Goal: Task Accomplishment & Management: Manage account settings

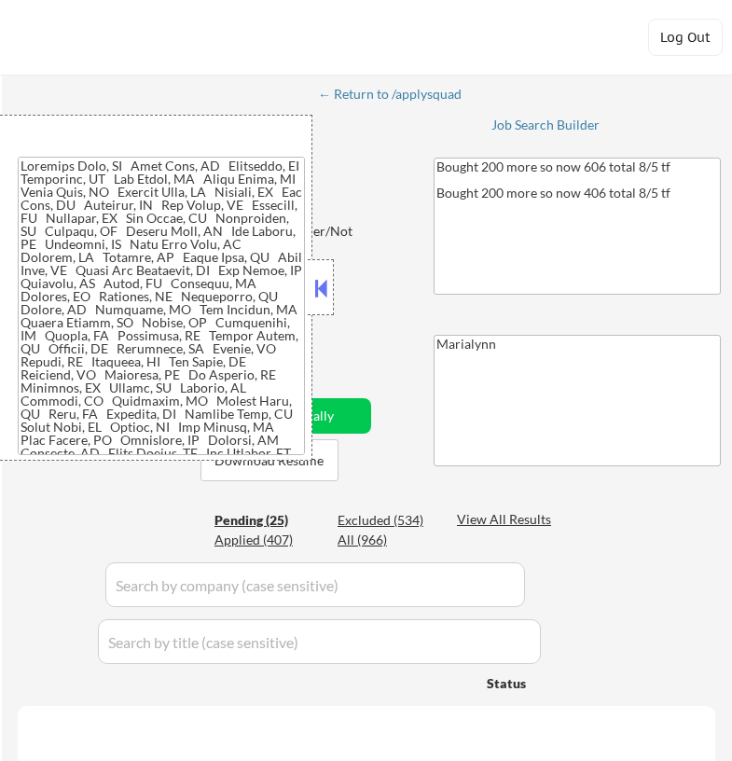
select select ""pending""
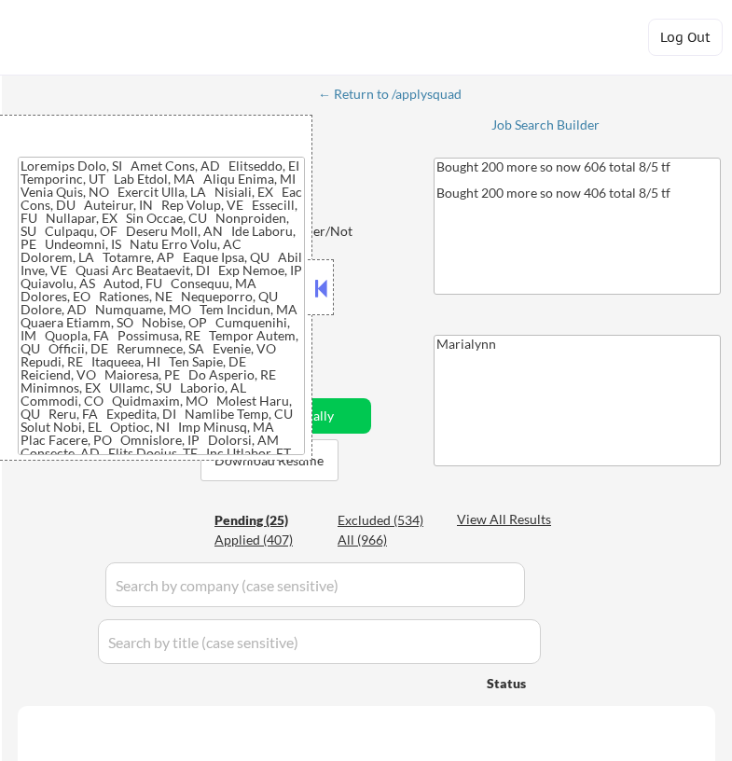
select select ""pending""
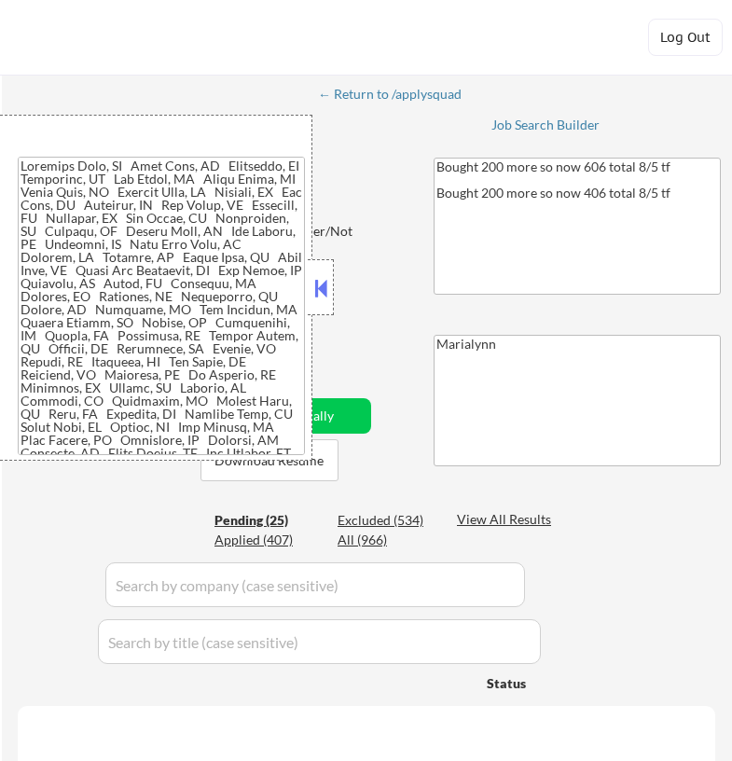
select select ""pending""
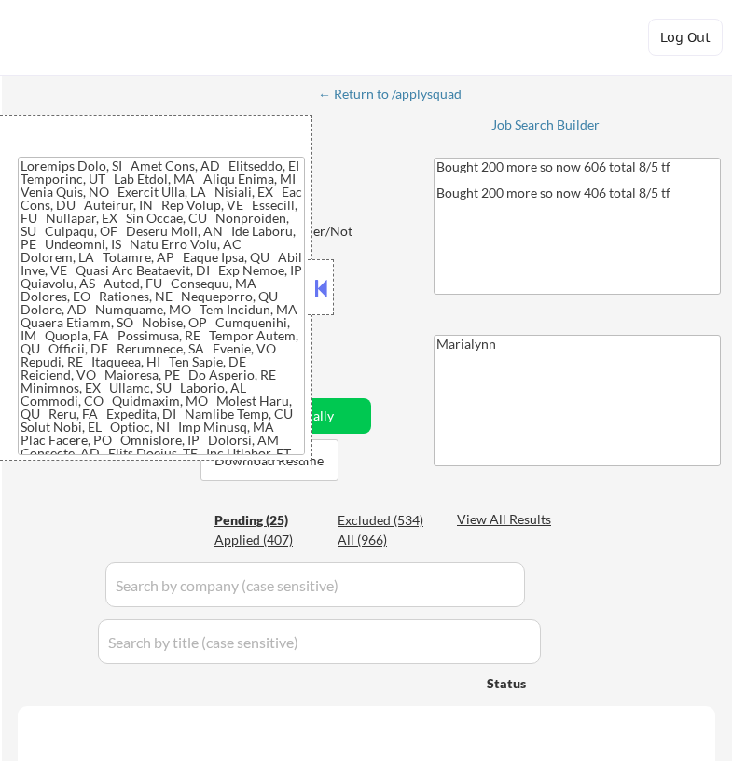
select select ""pending""
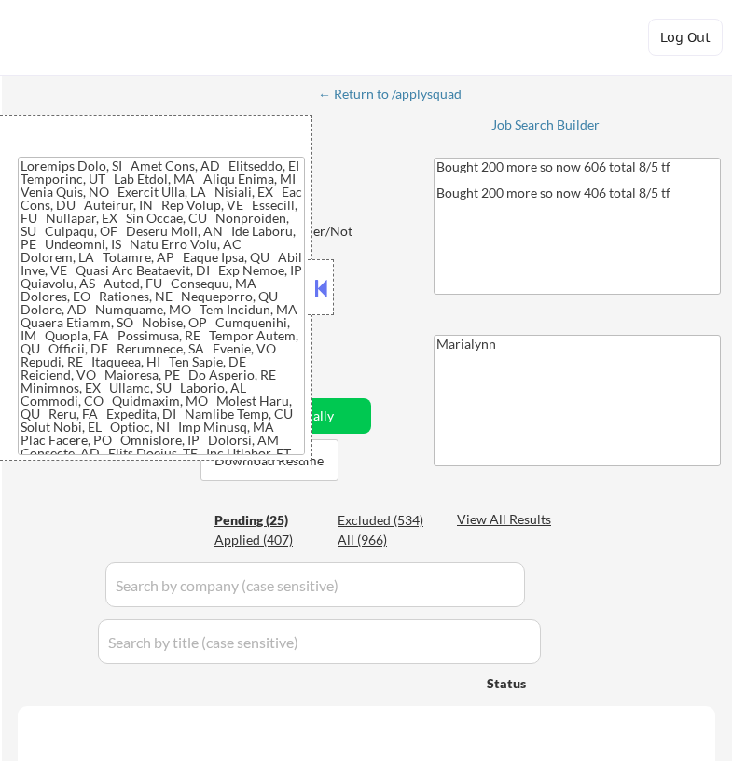
select select ""pending""
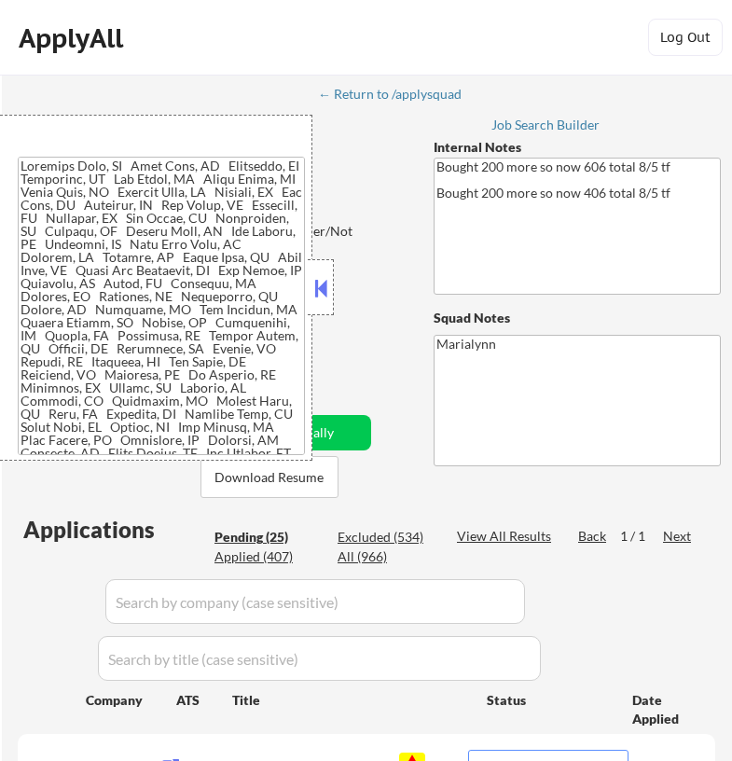
scroll to position [746, 0]
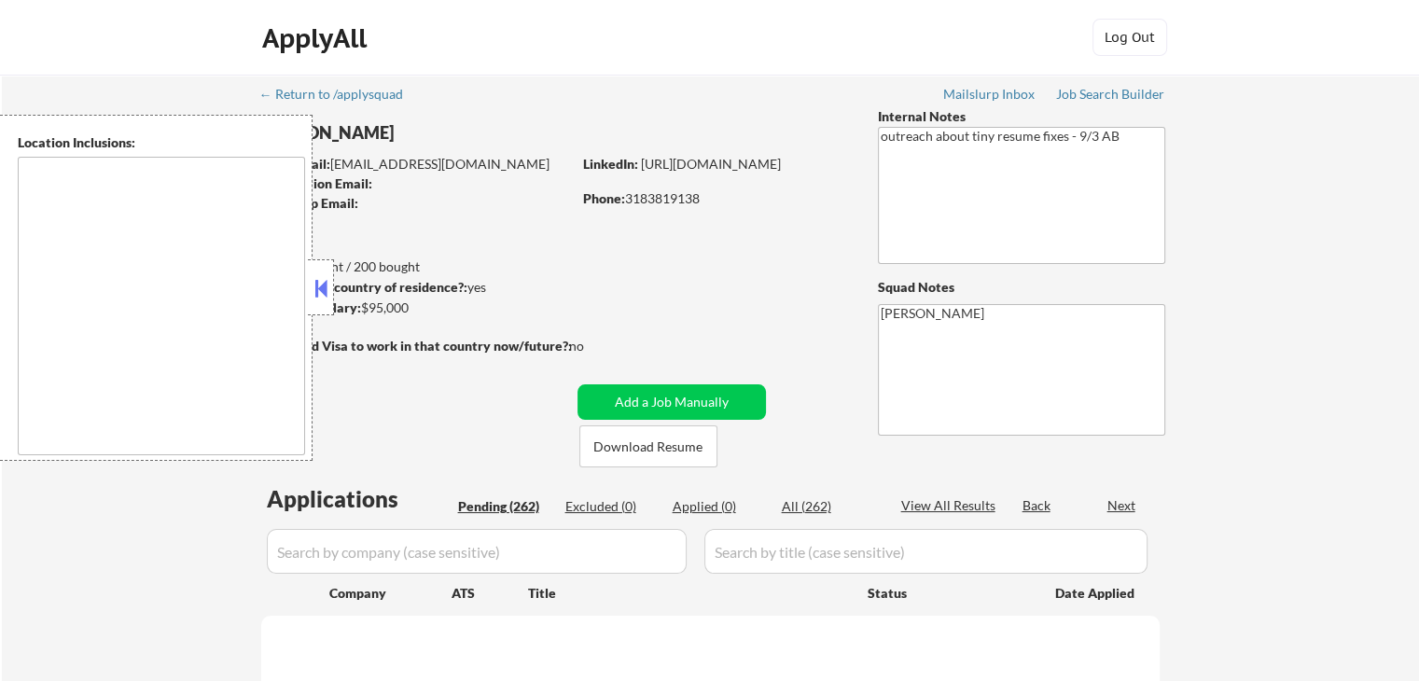
type textarea "Monroe, LA West Monroe, LA Richwood, LA Claiborne, LA Swartz, LA Brownsville-Ba…"
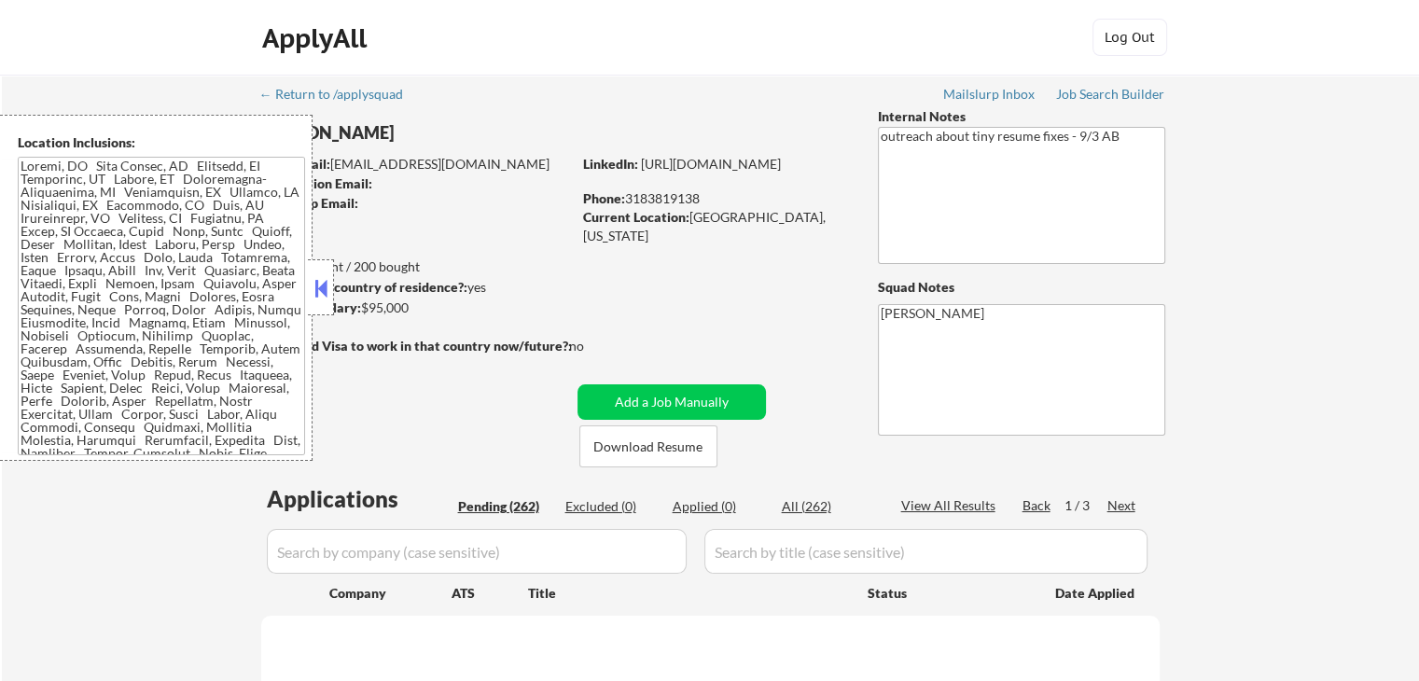
click at [326, 292] on button at bounding box center [321, 288] width 21 height 28
select select ""pending""
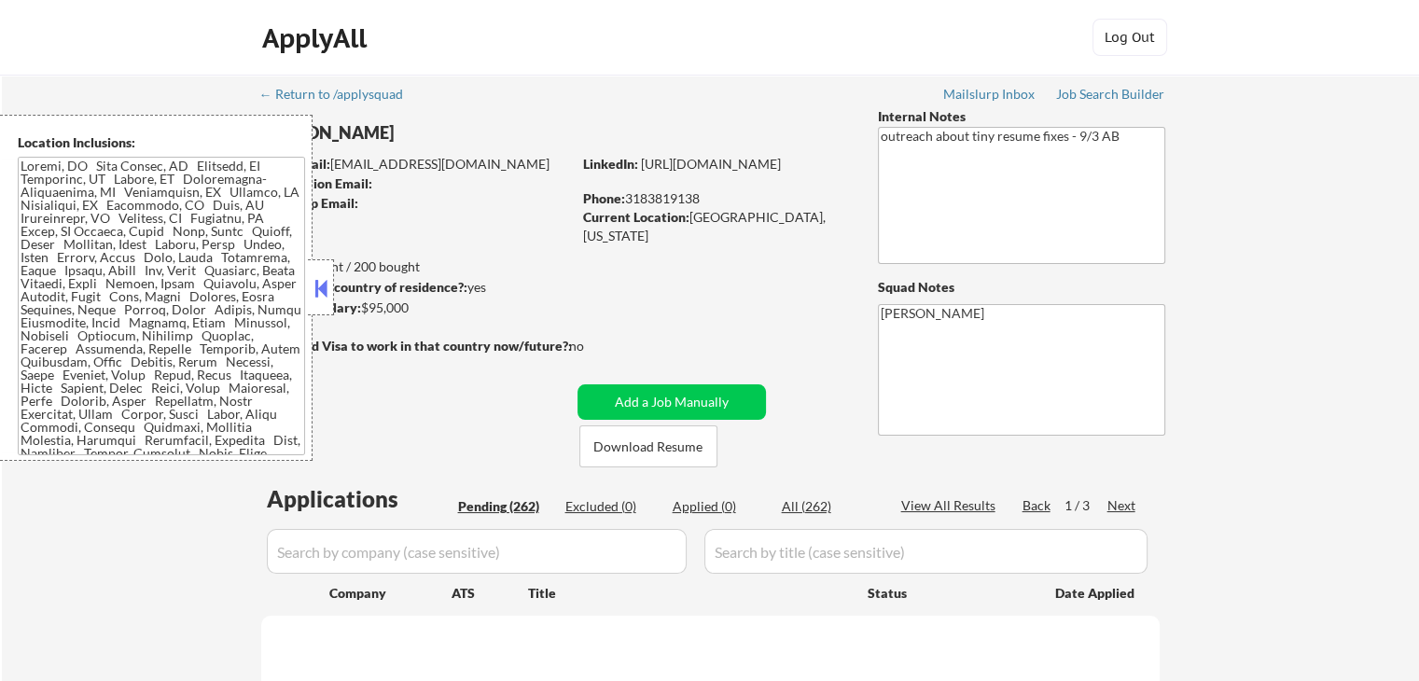
select select ""pending""
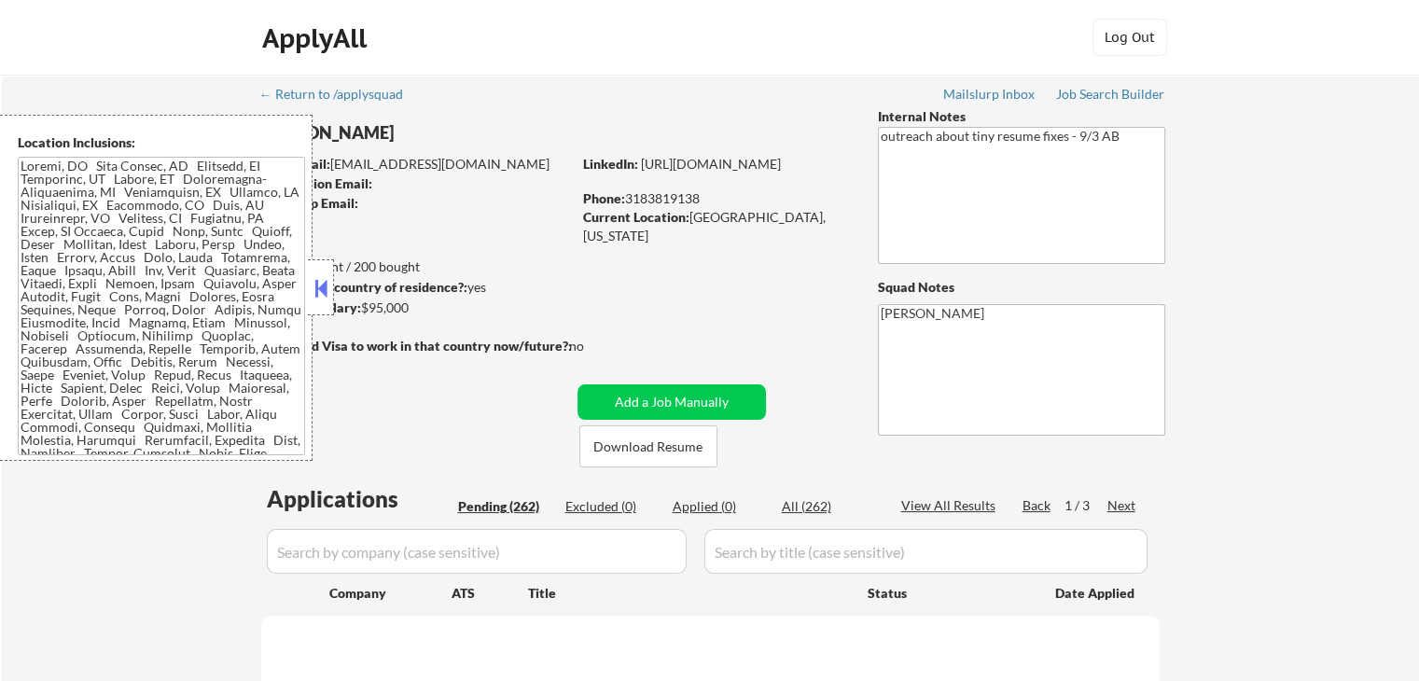
select select ""pending""
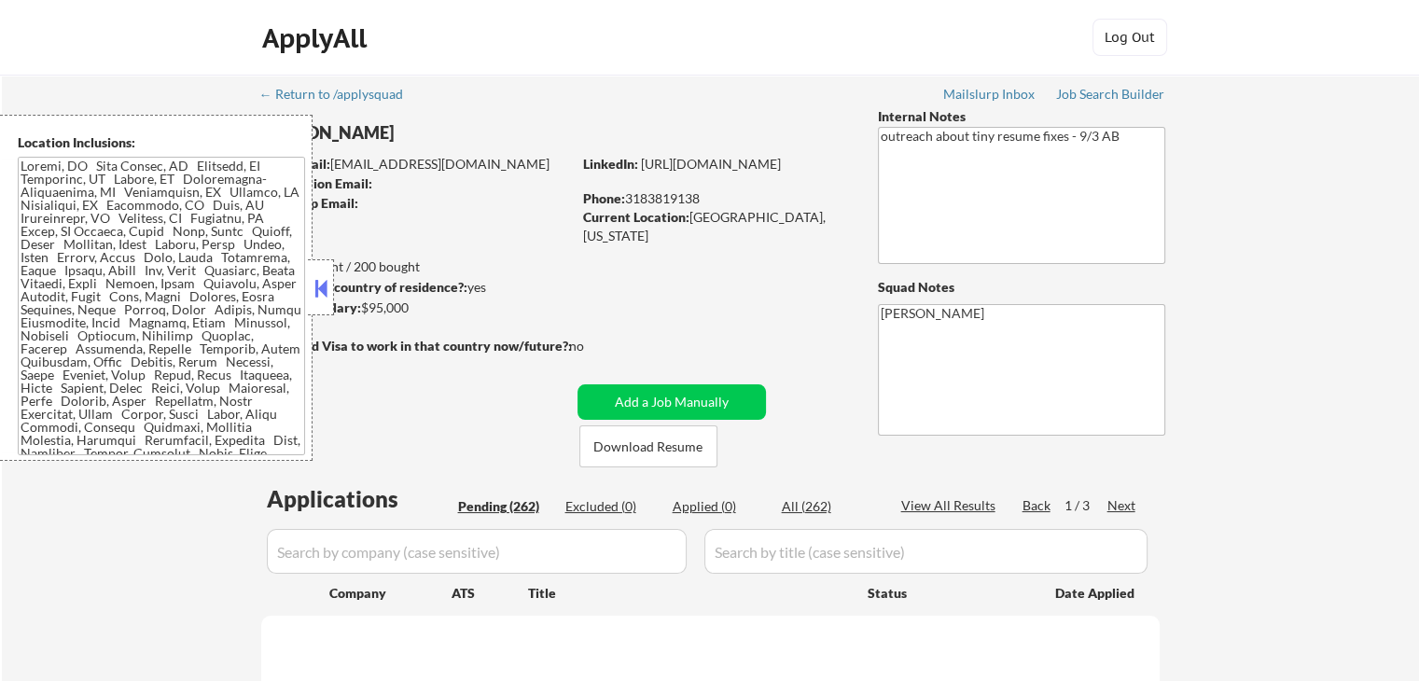
select select ""pending""
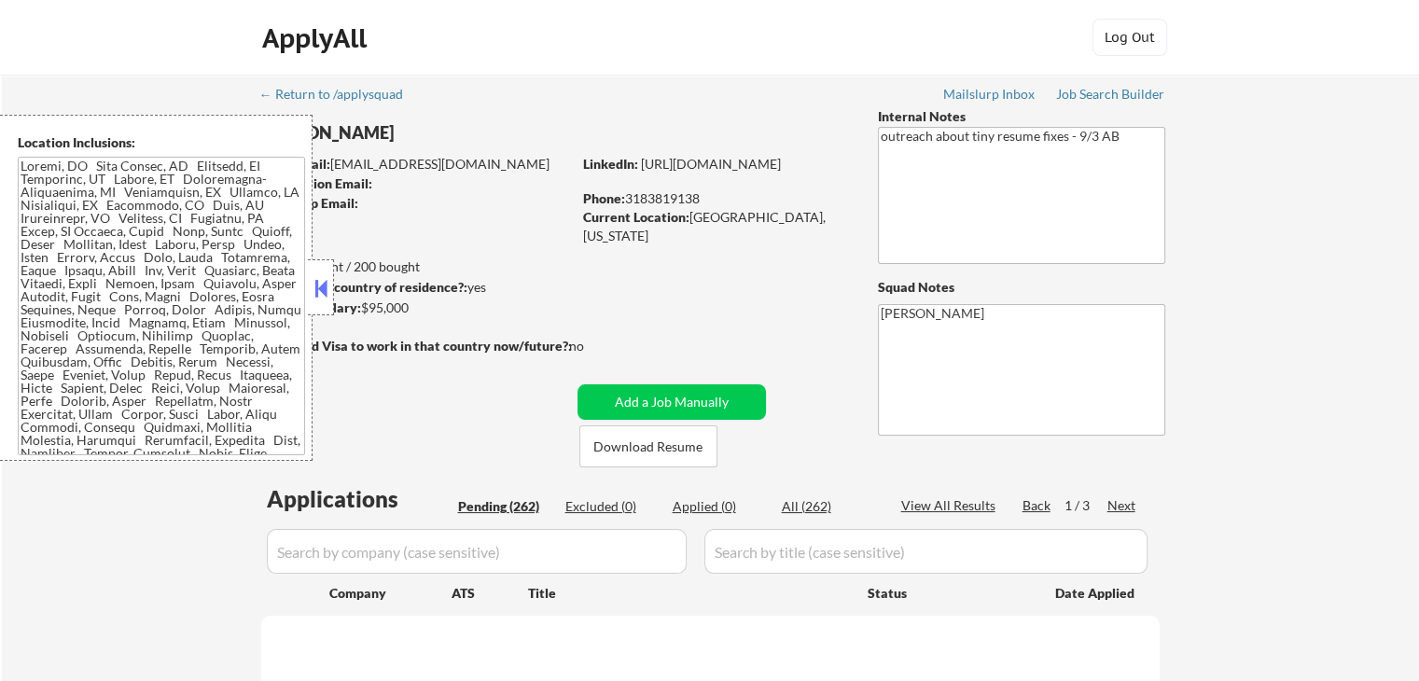
select select ""pending""
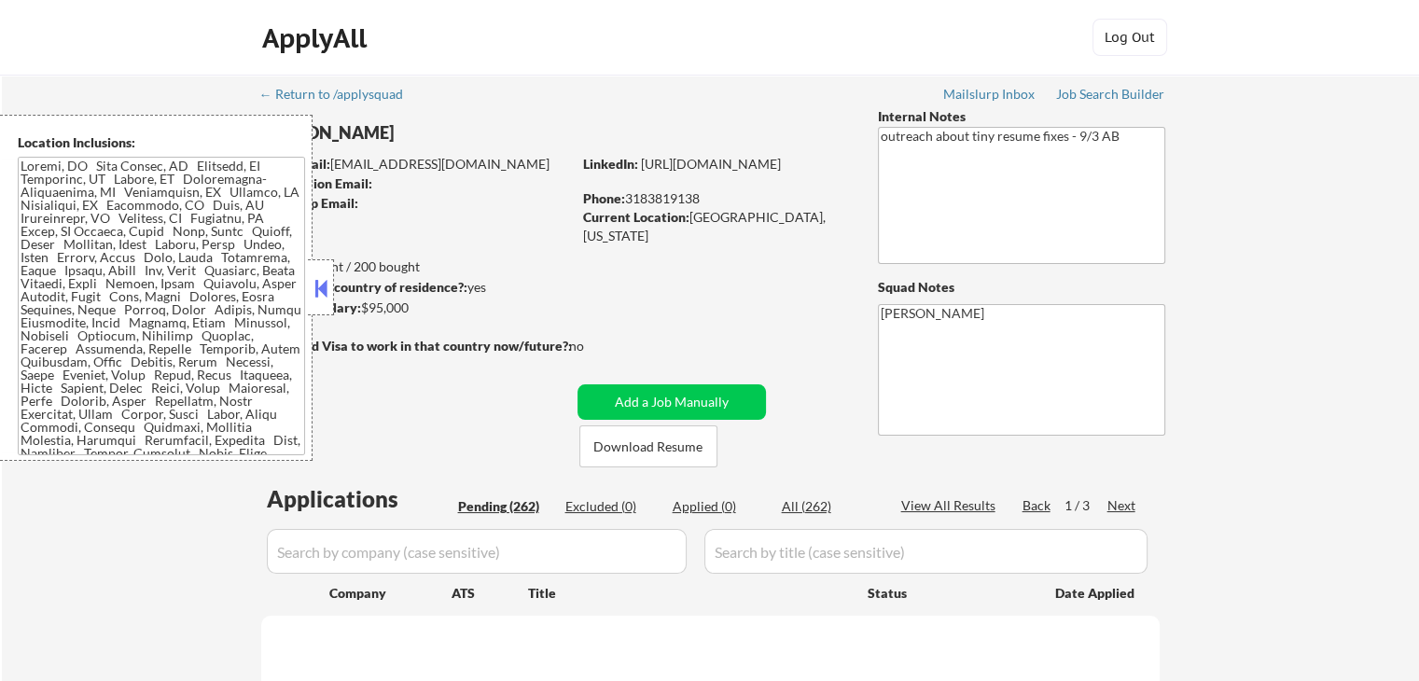
select select ""pending""
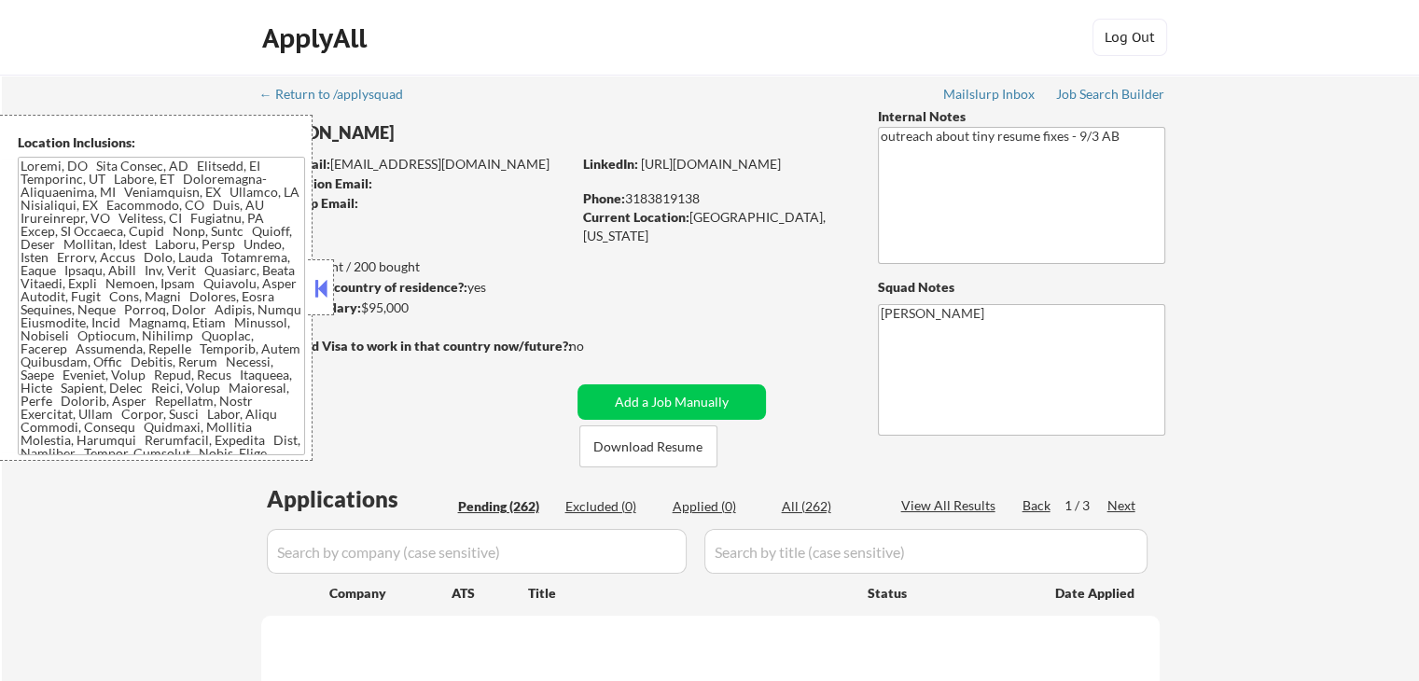
select select ""pending""
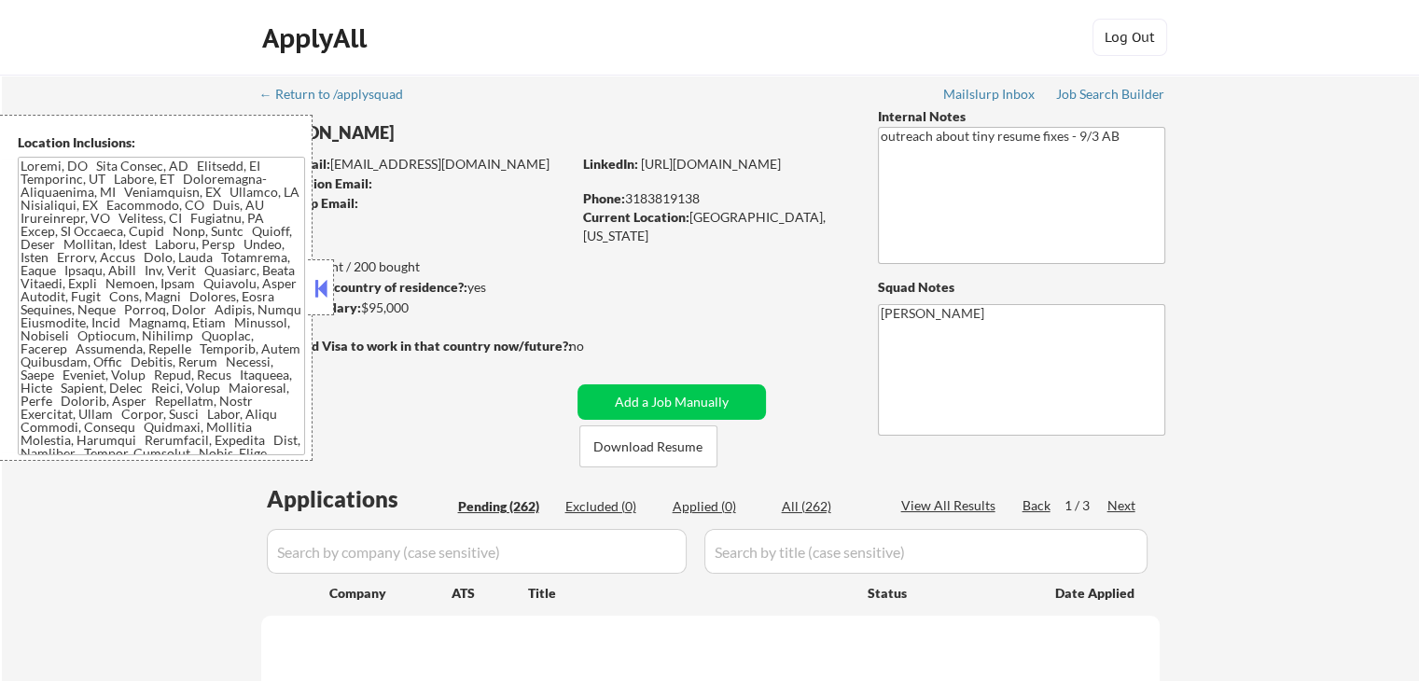
select select ""pending""
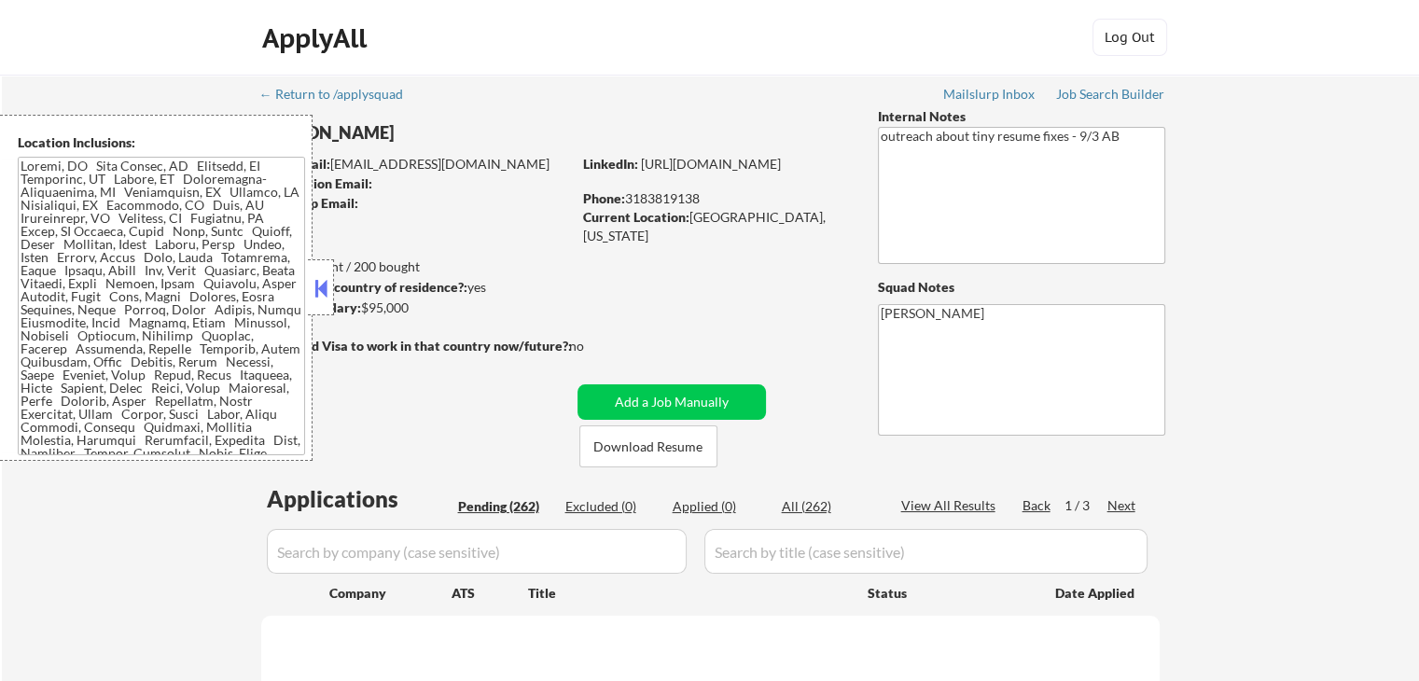
select select ""pending""
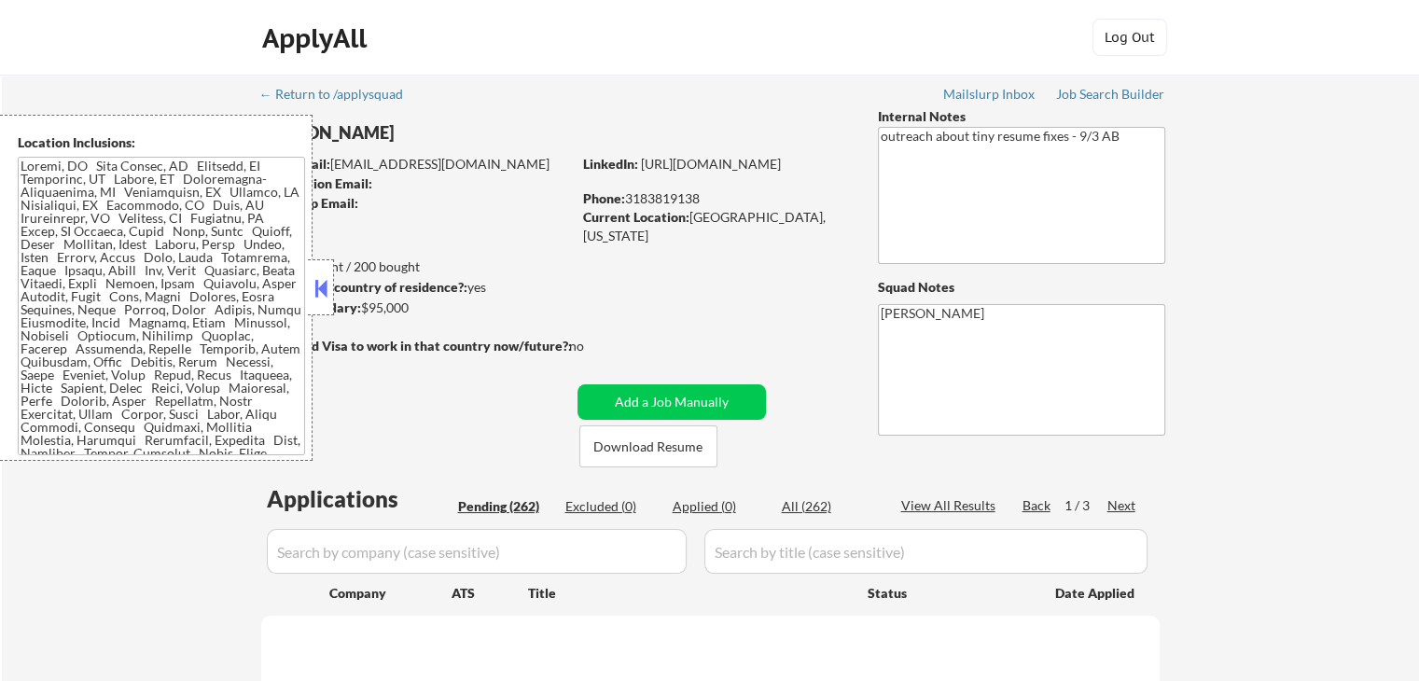
select select ""pending""
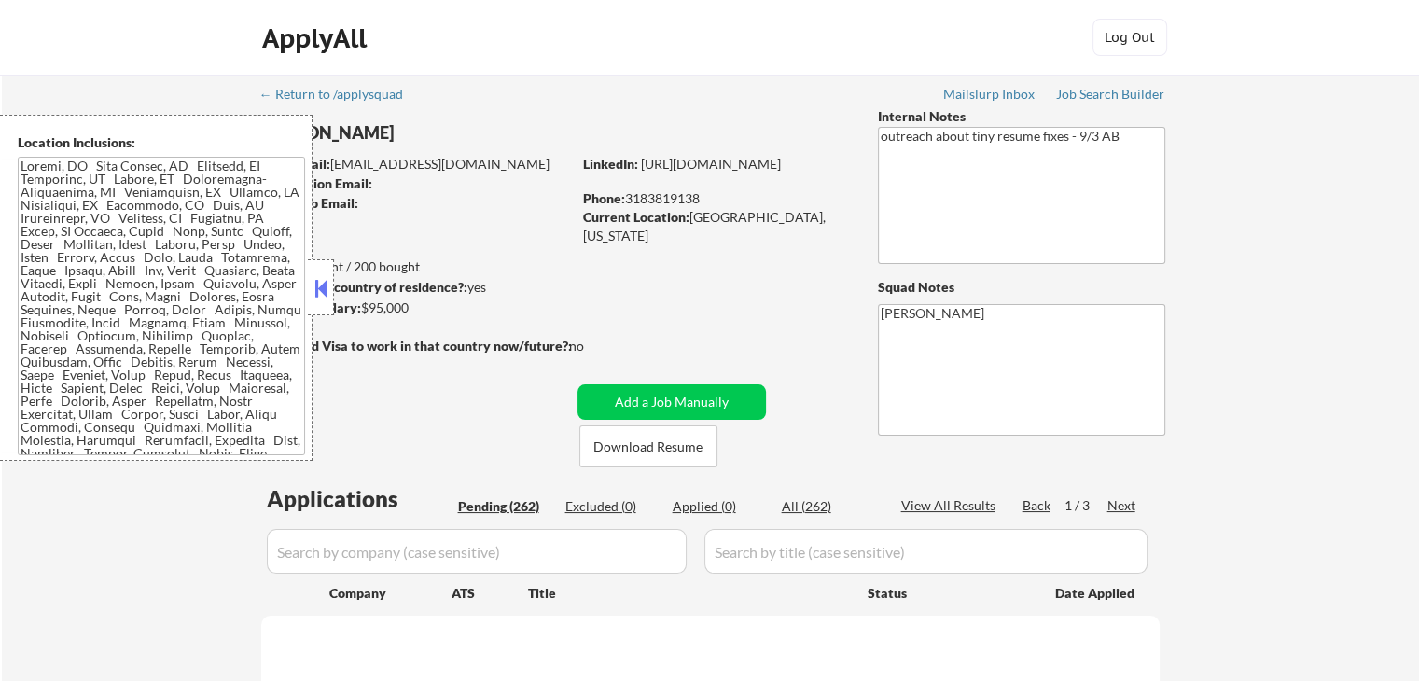
select select ""pending""
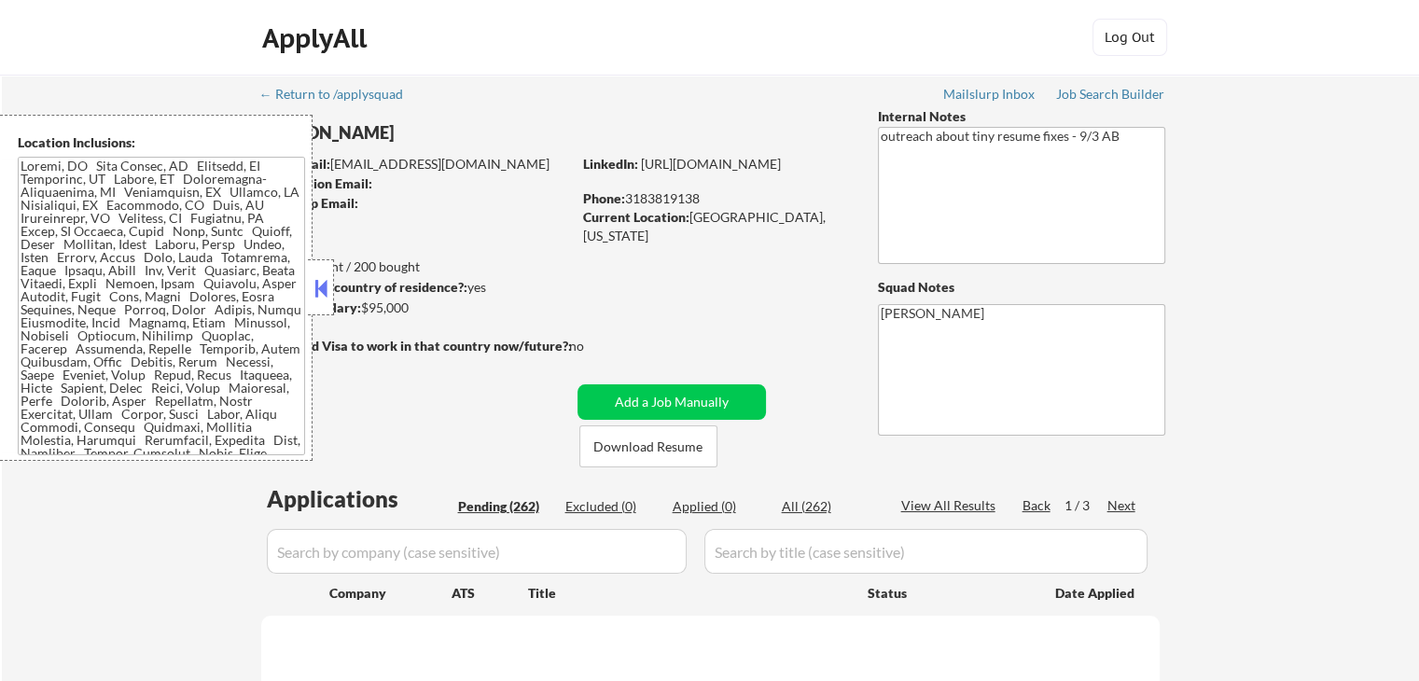
select select ""pending""
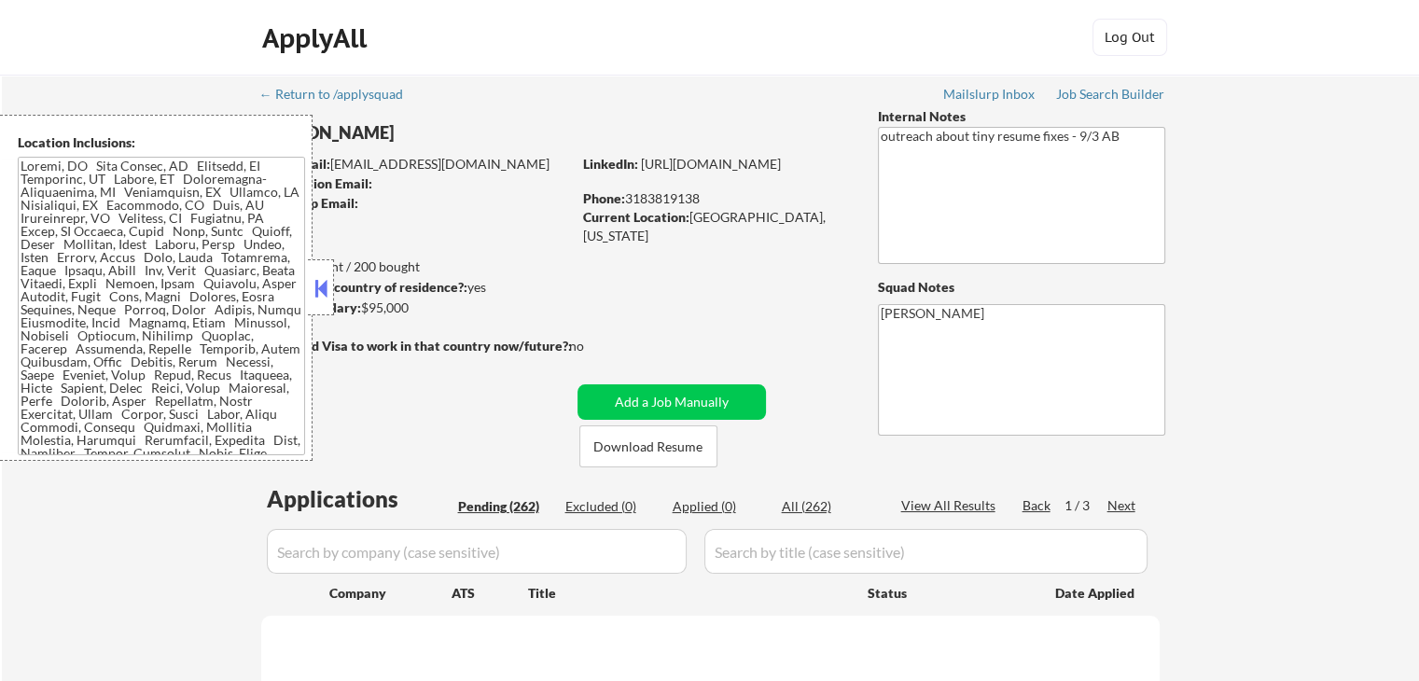
select select ""pending""
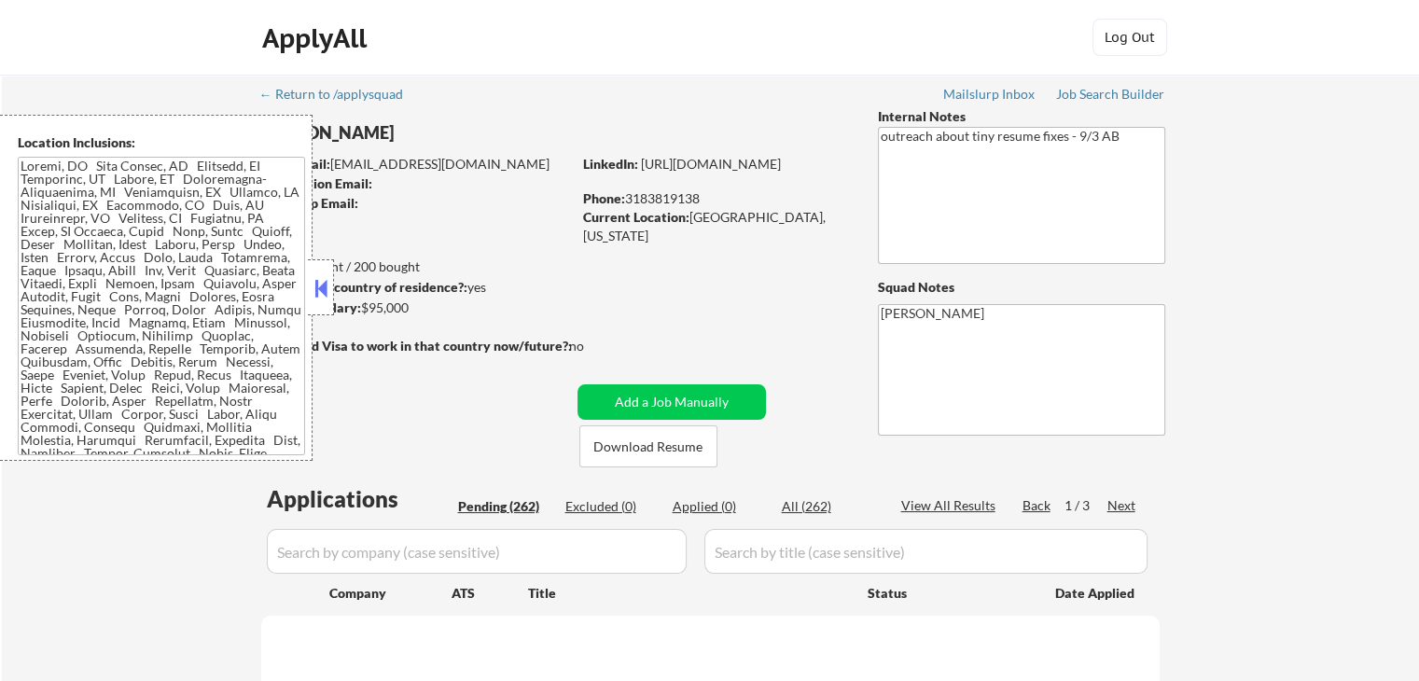
select select ""pending""
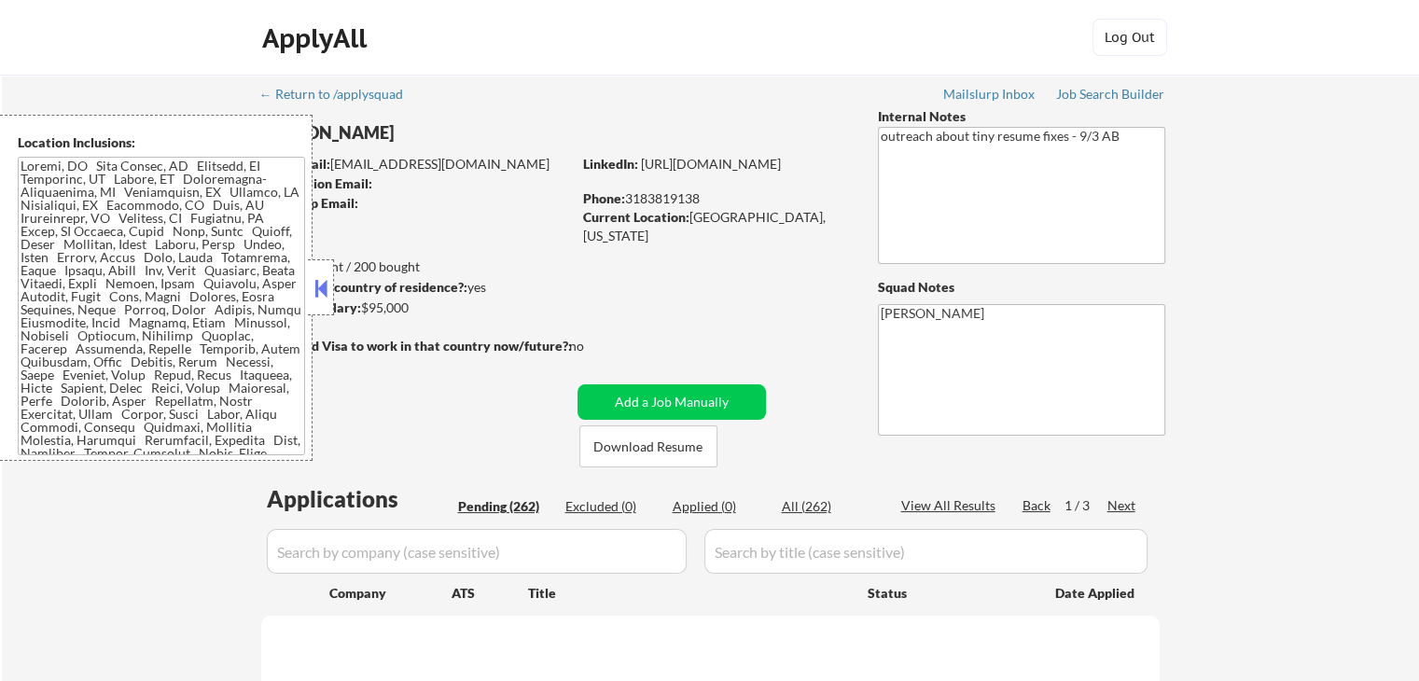
select select ""pending""
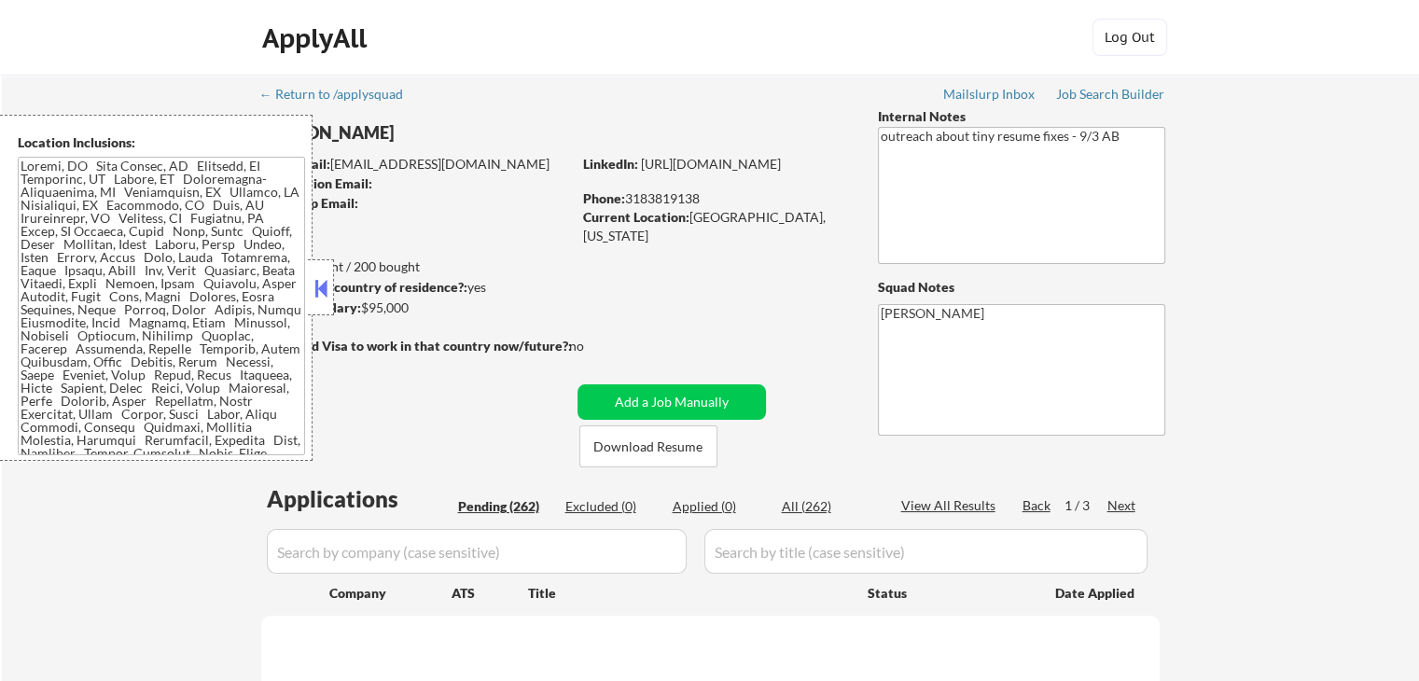
select select ""pending""
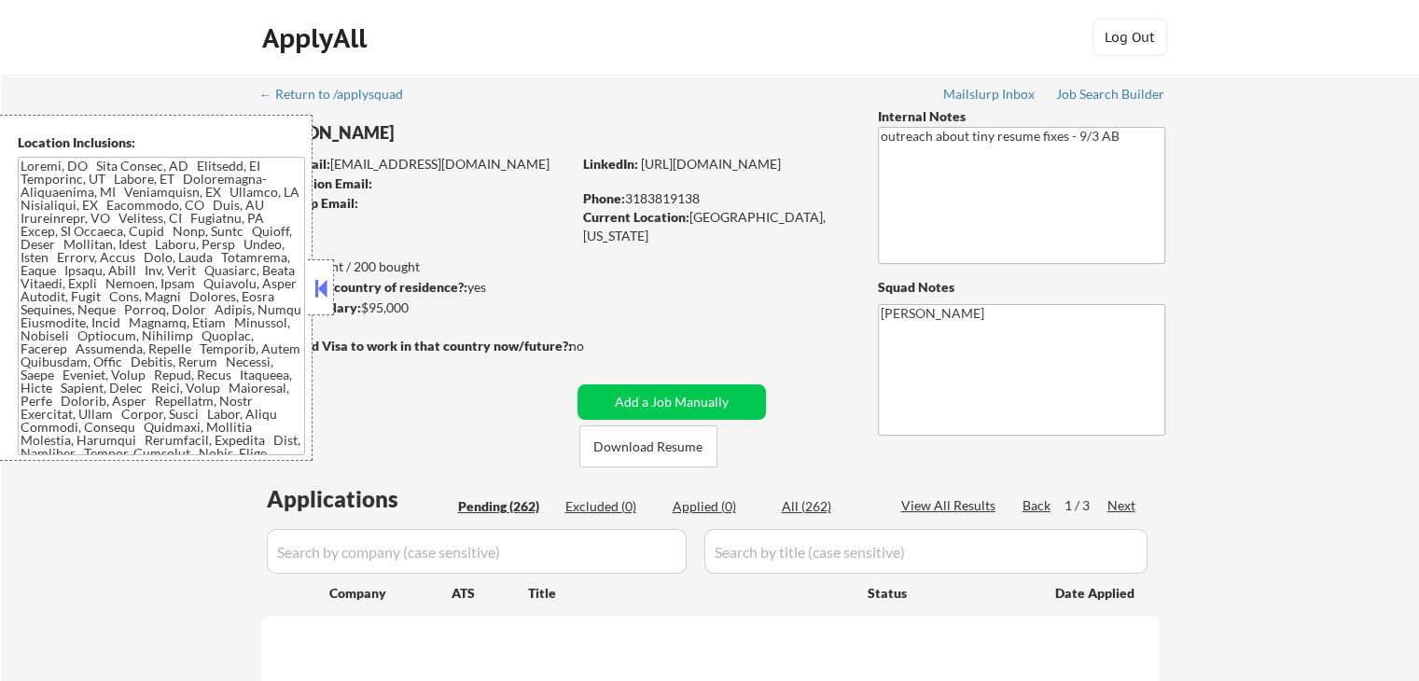
select select ""pending""
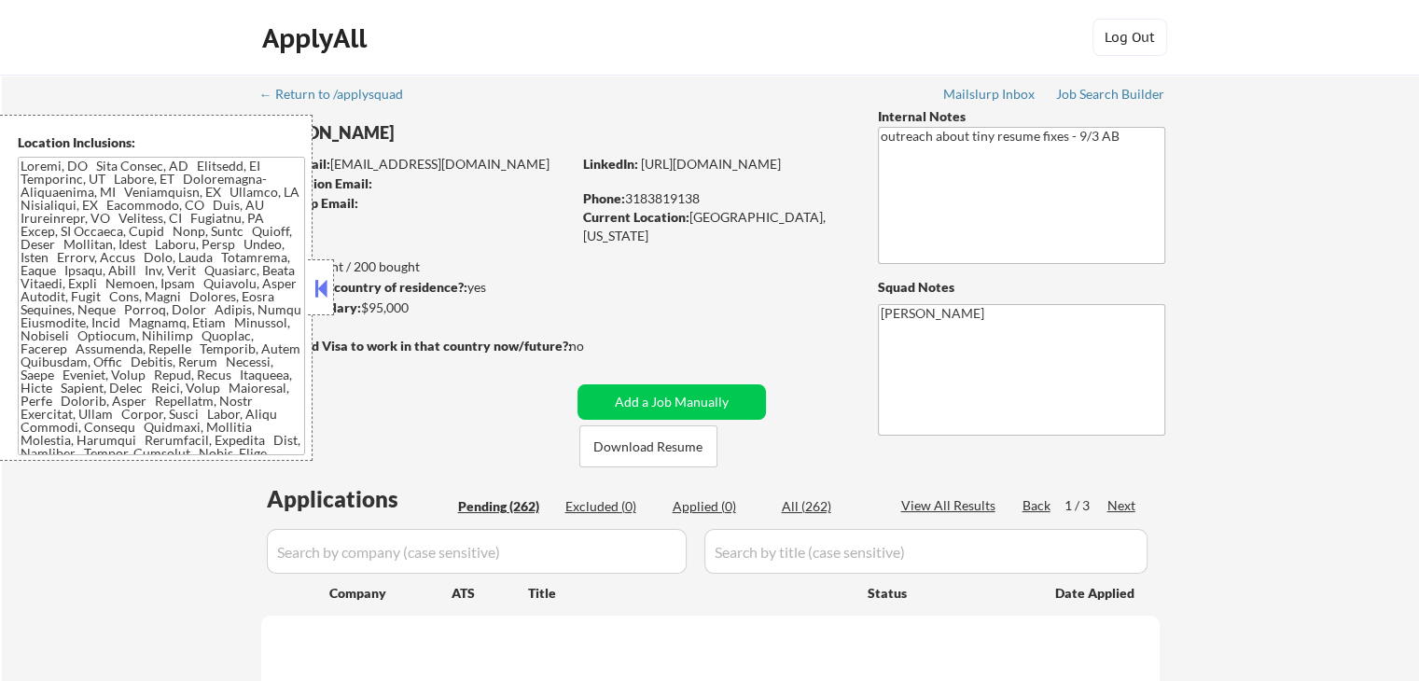
select select ""pending""
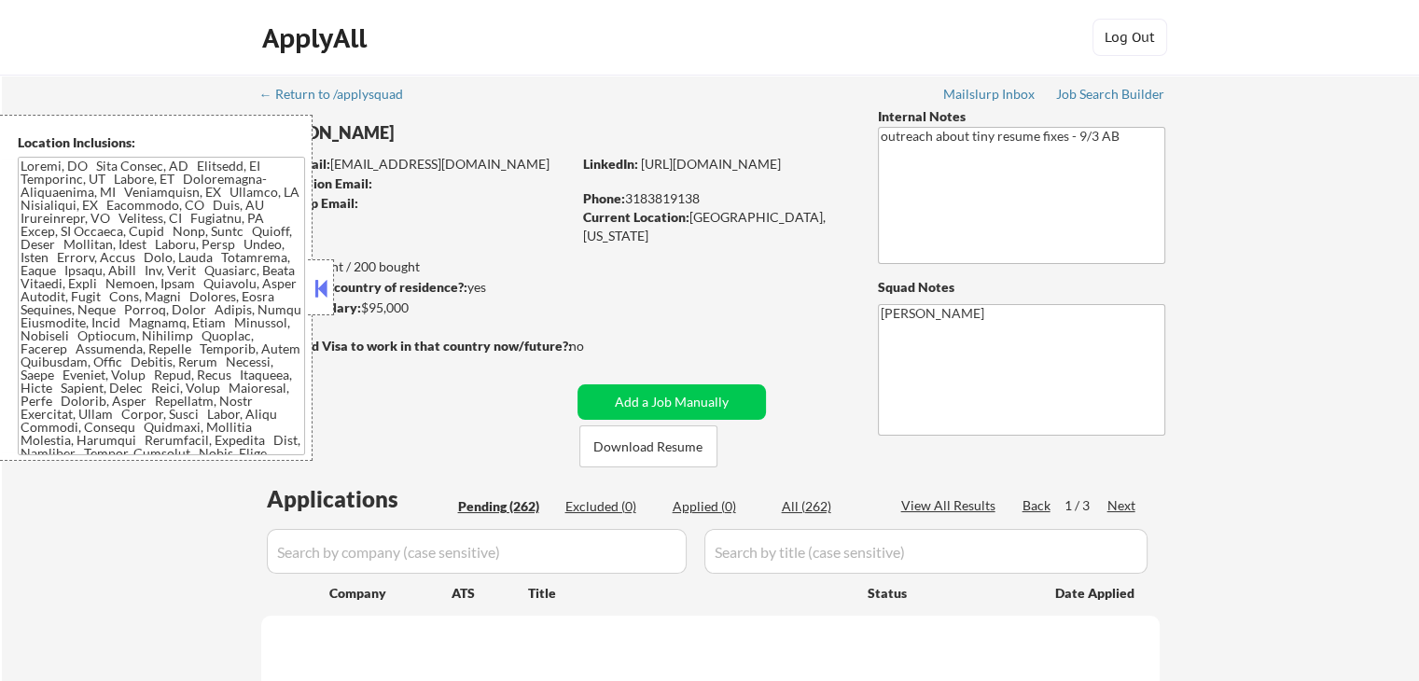
select select ""pending""
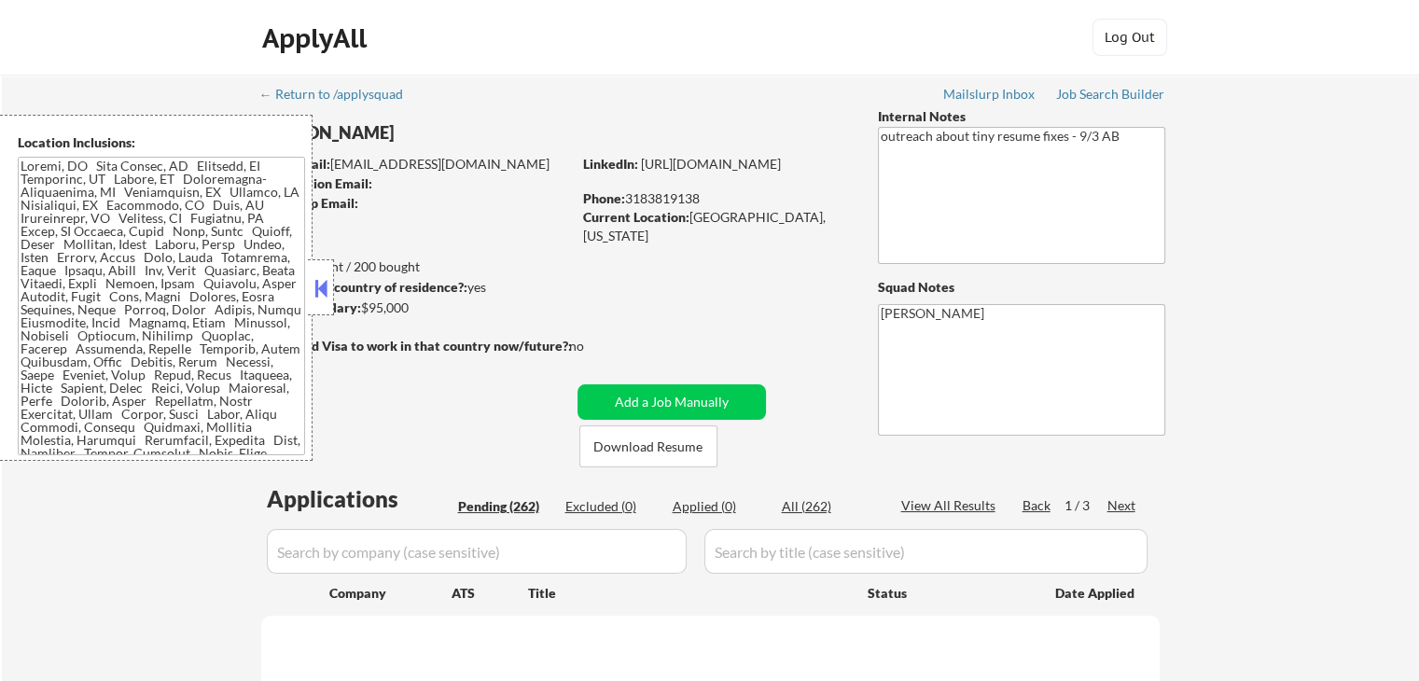
select select ""pending""
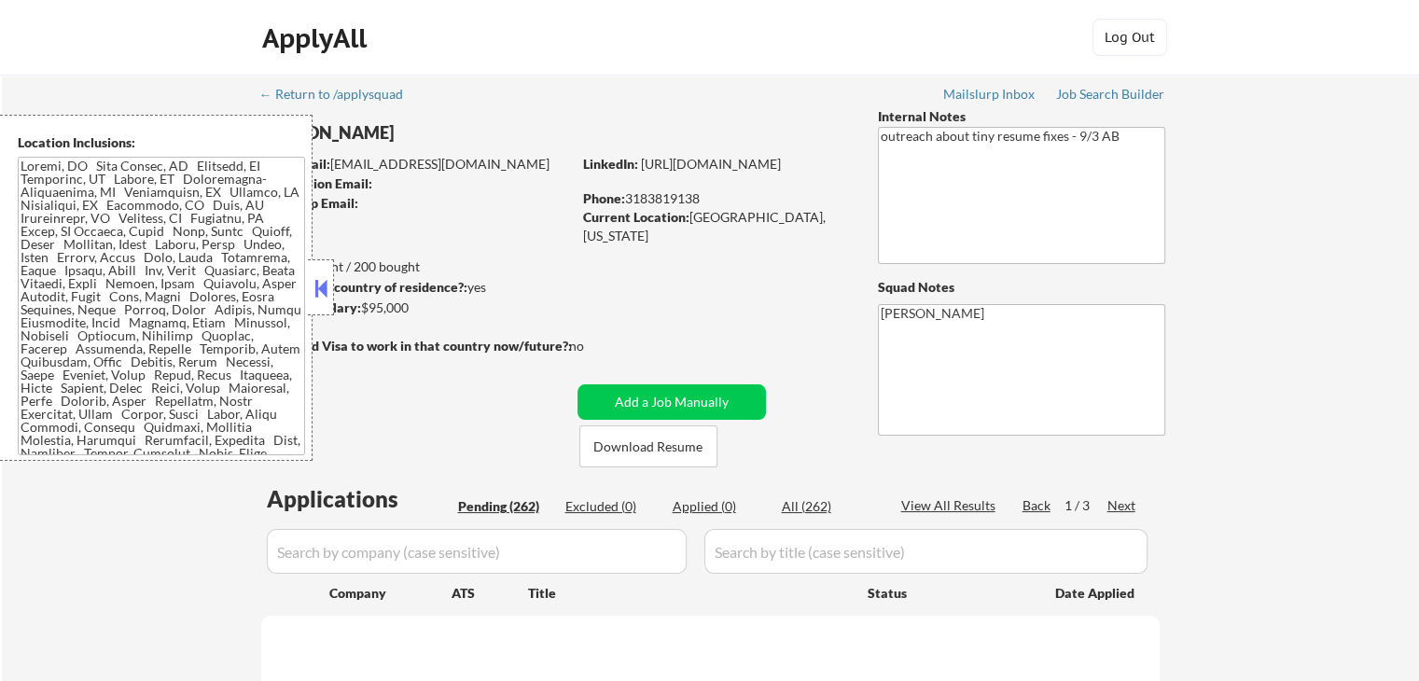
select select ""pending""
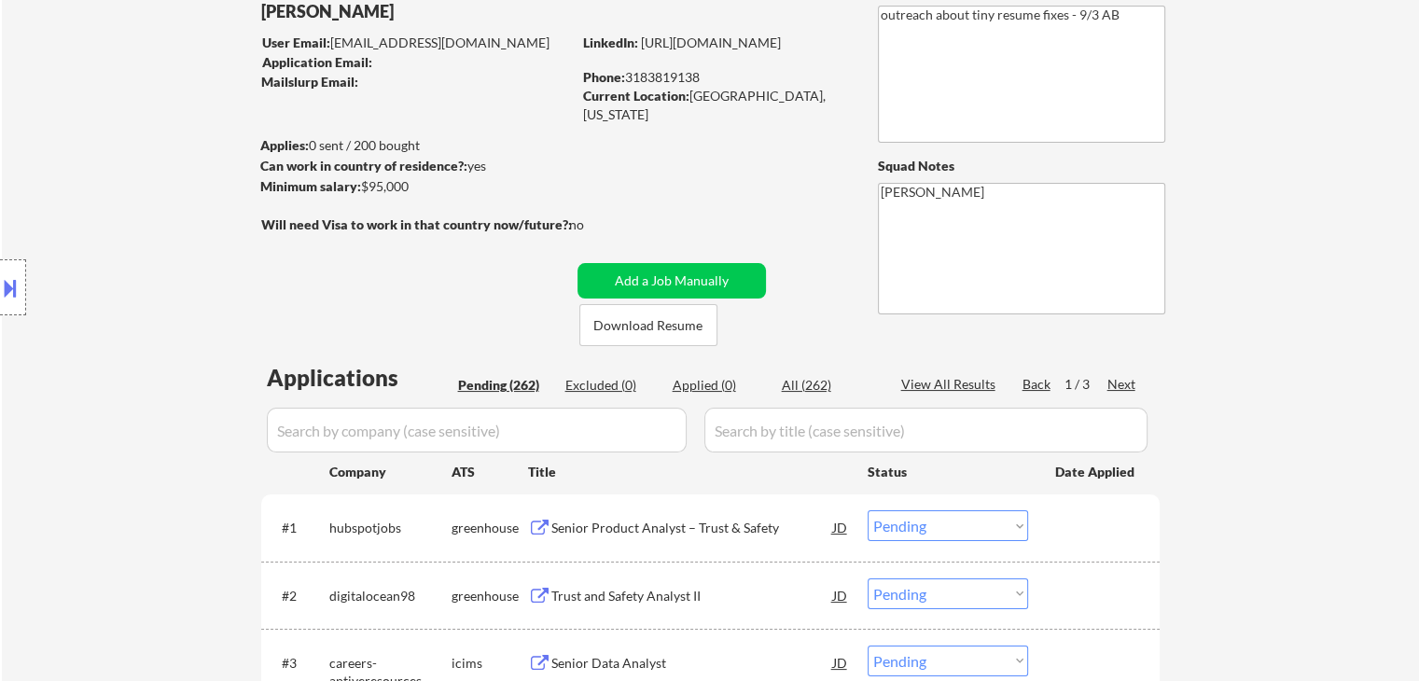
scroll to position [280, 0]
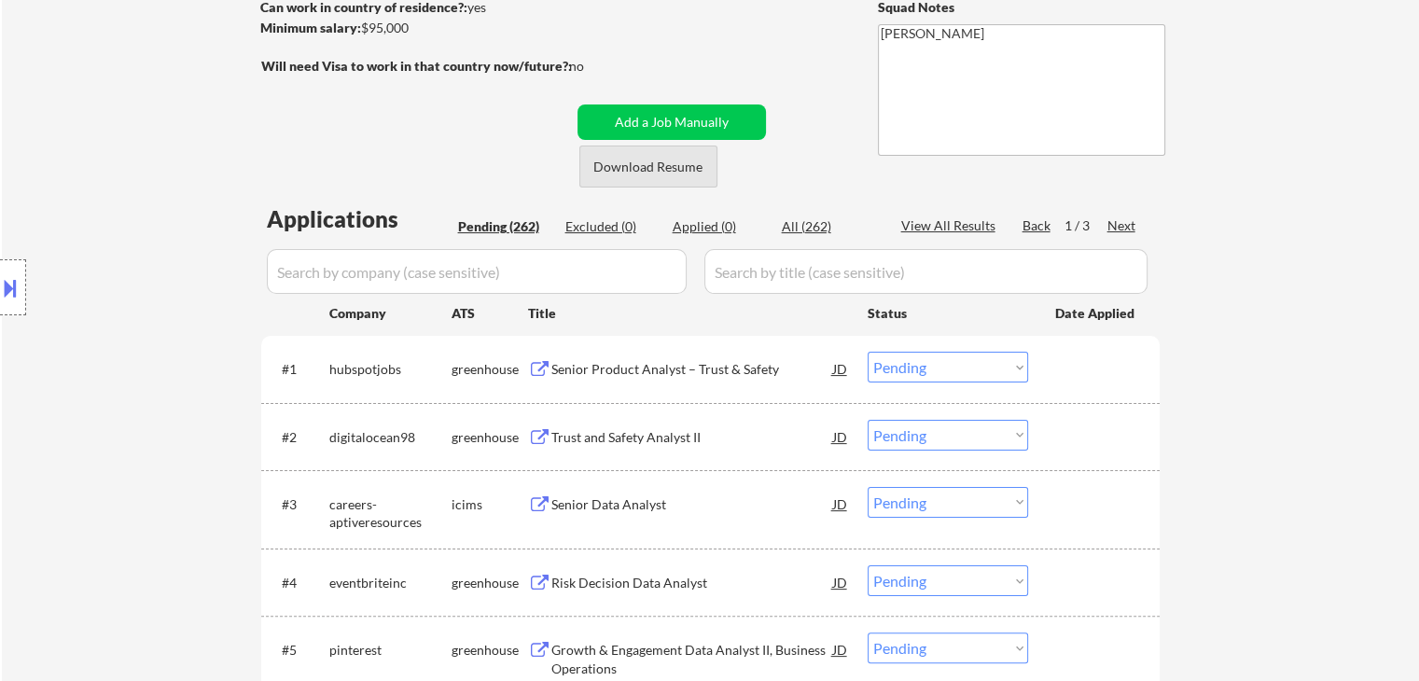
click at [625, 173] on button "Download Resume" at bounding box center [648, 167] width 138 height 42
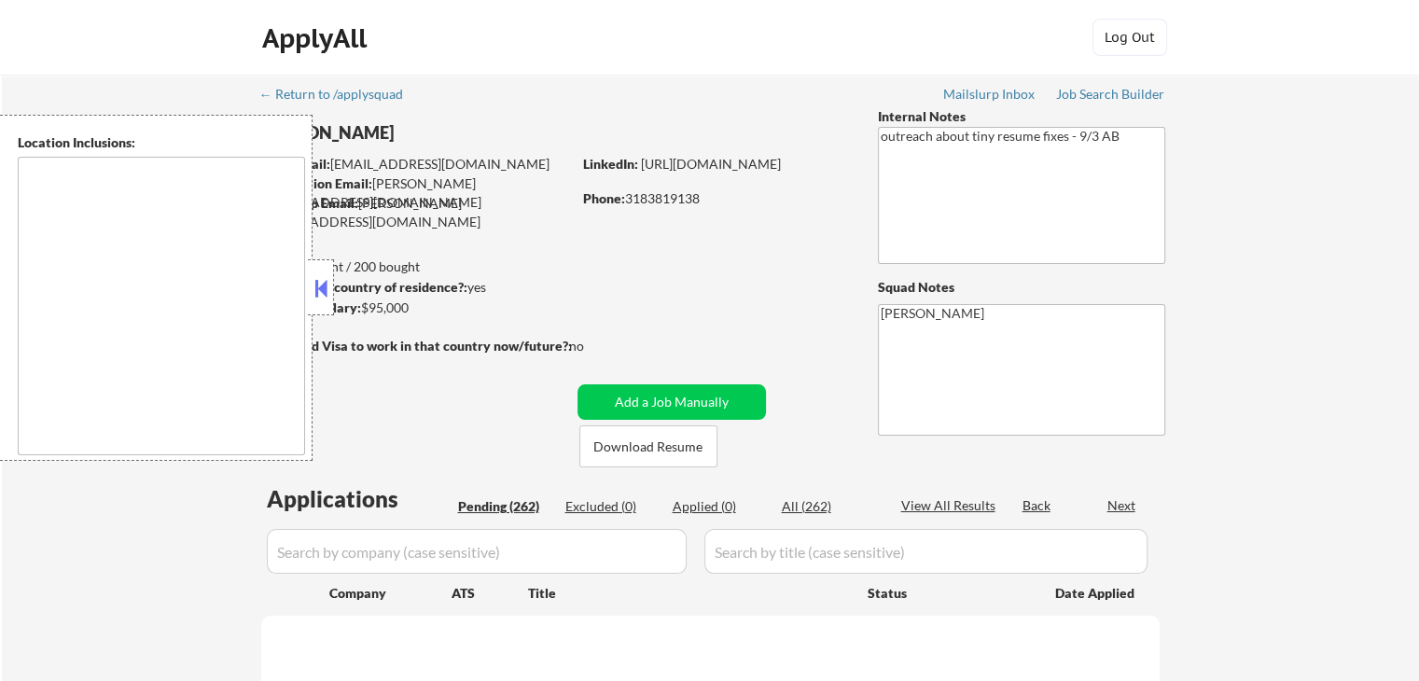
click at [321, 288] on button at bounding box center [321, 288] width 21 height 28
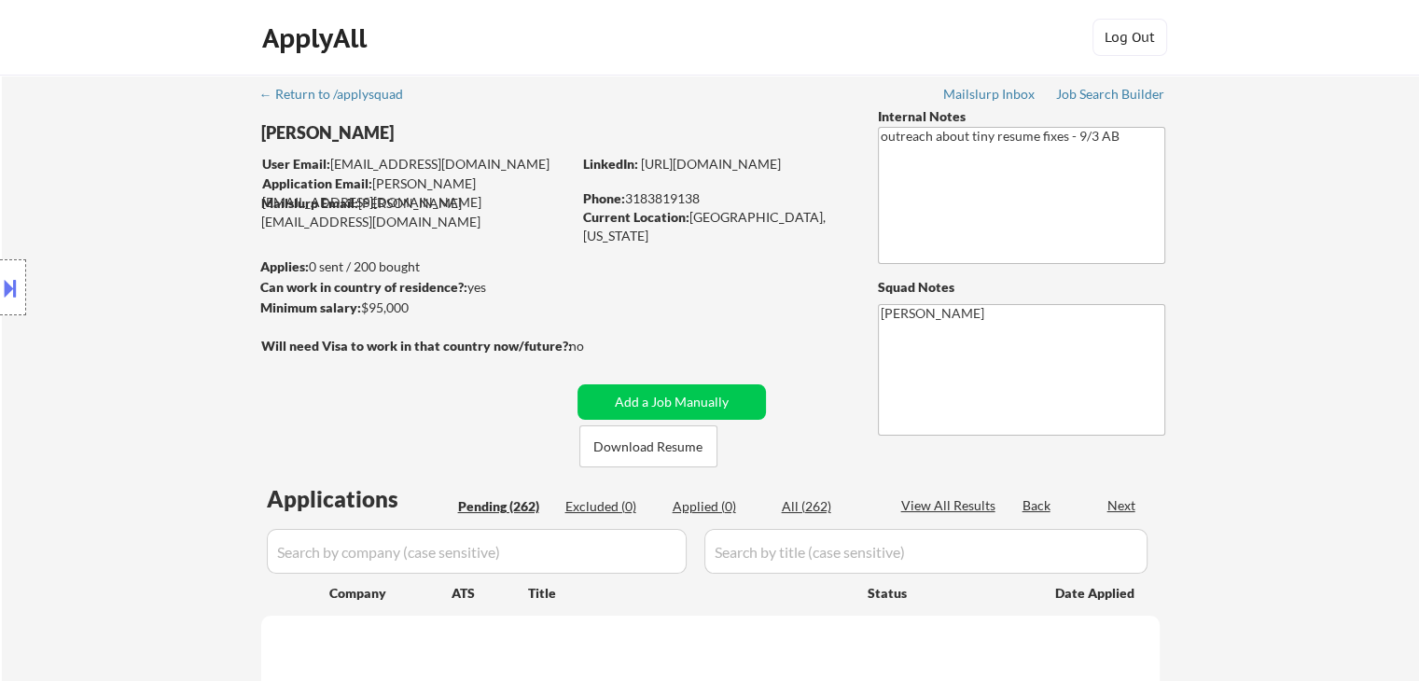
click at [367, 136] on body "← Return to /applysquad Mailslurp Inbox Job Search Builder [PERSON_NAME] User E…" at bounding box center [709, 340] width 1419 height 681
select select ""pending""
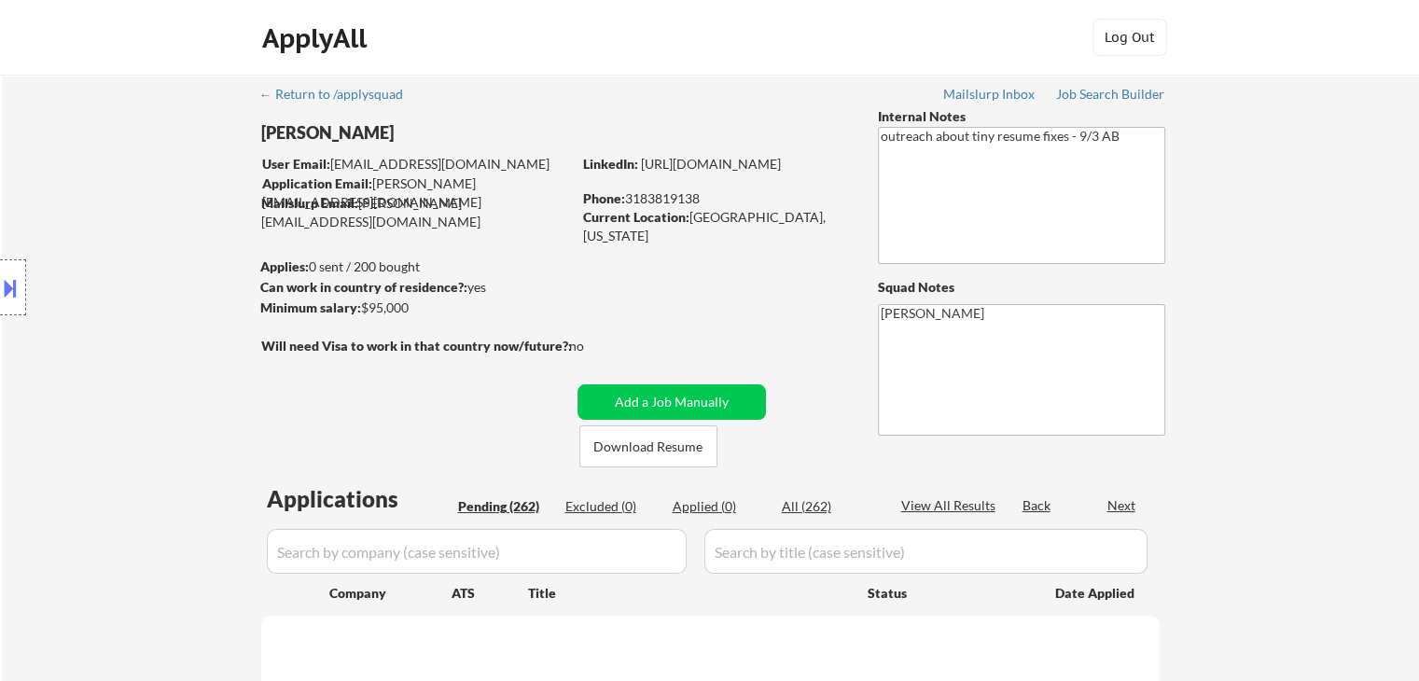
select select ""pending""
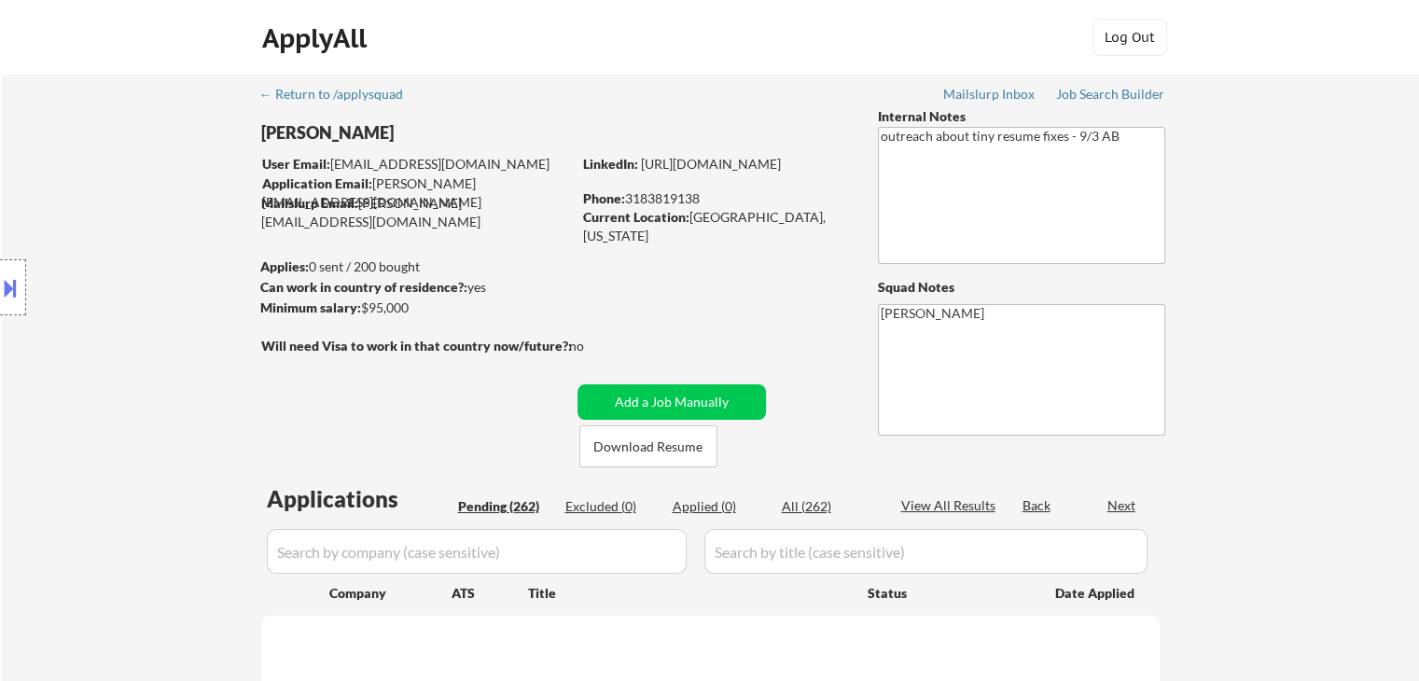
select select ""pending""
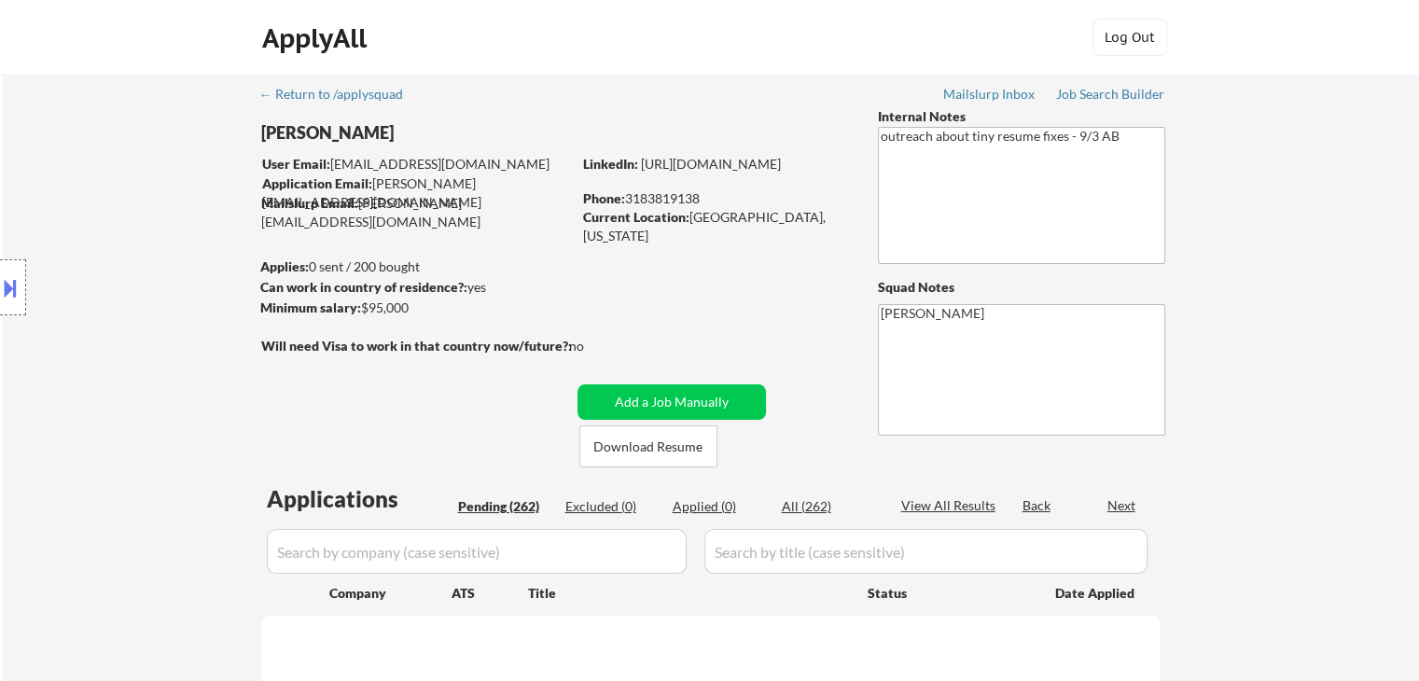
select select ""pending""
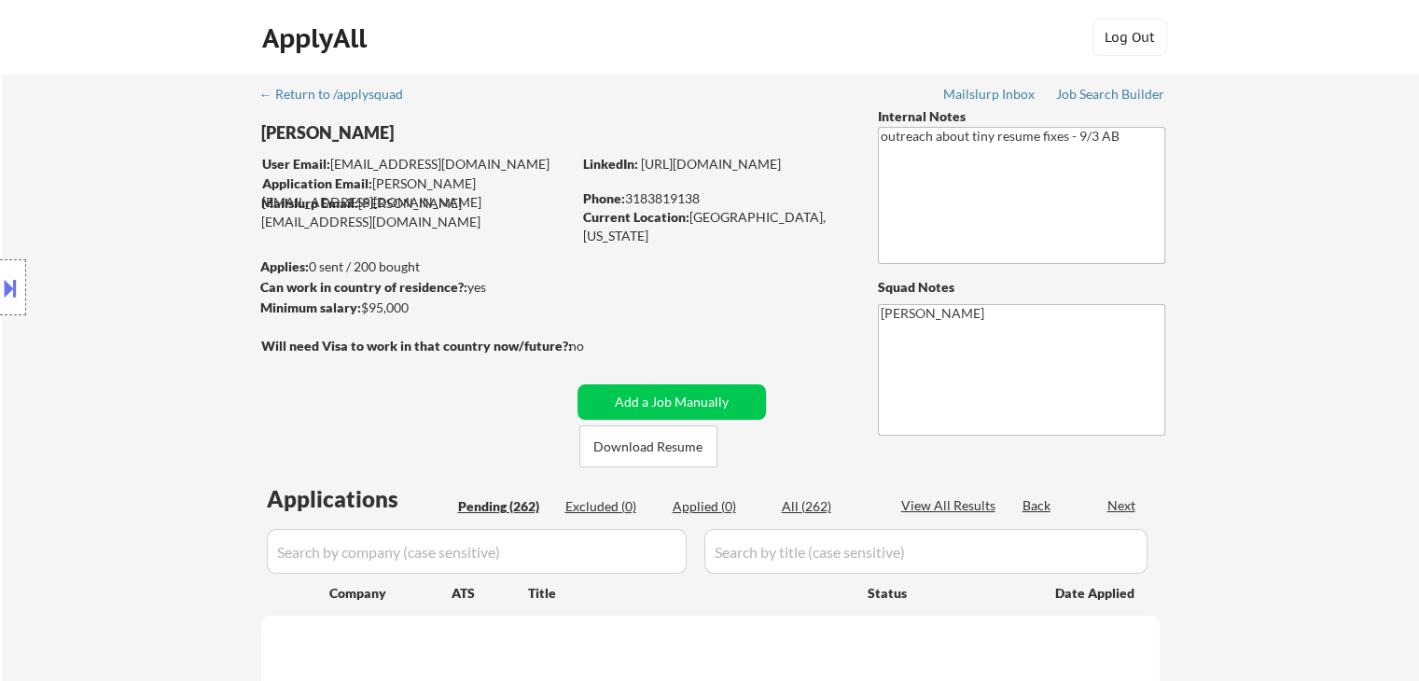
select select ""pending""
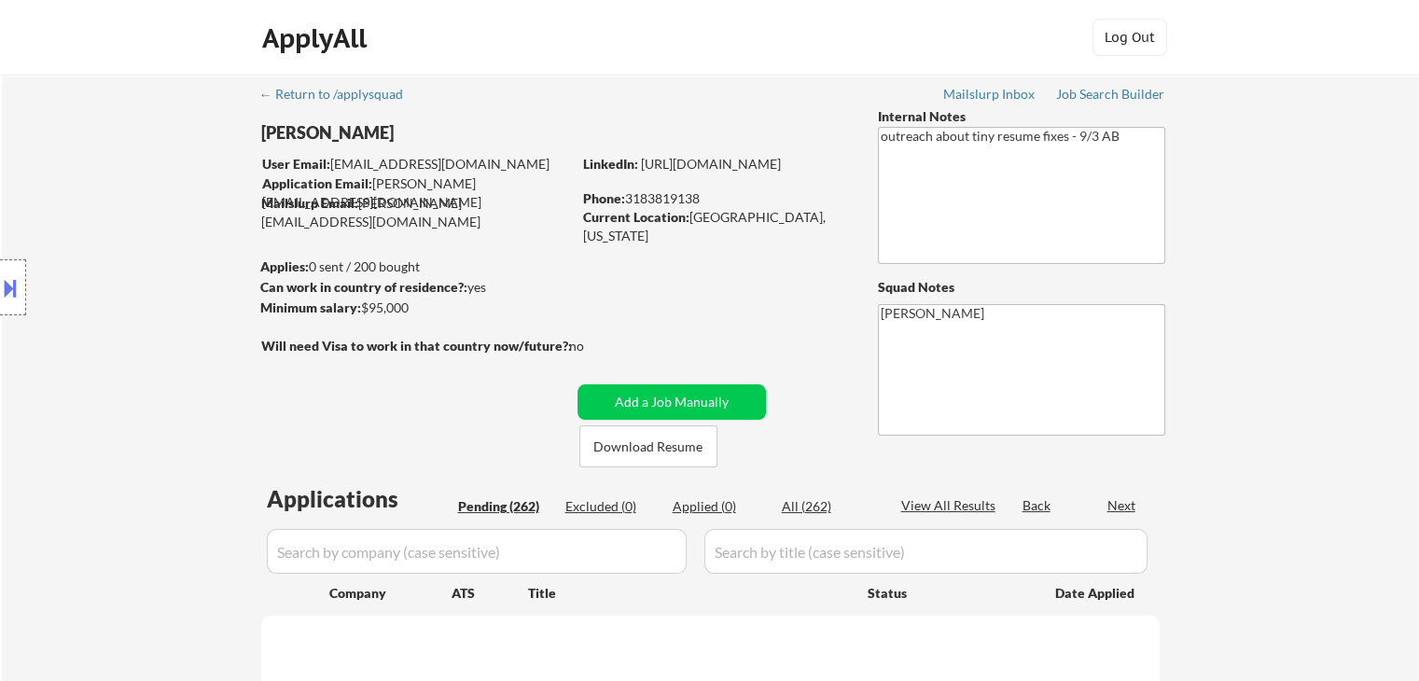
select select ""pending""
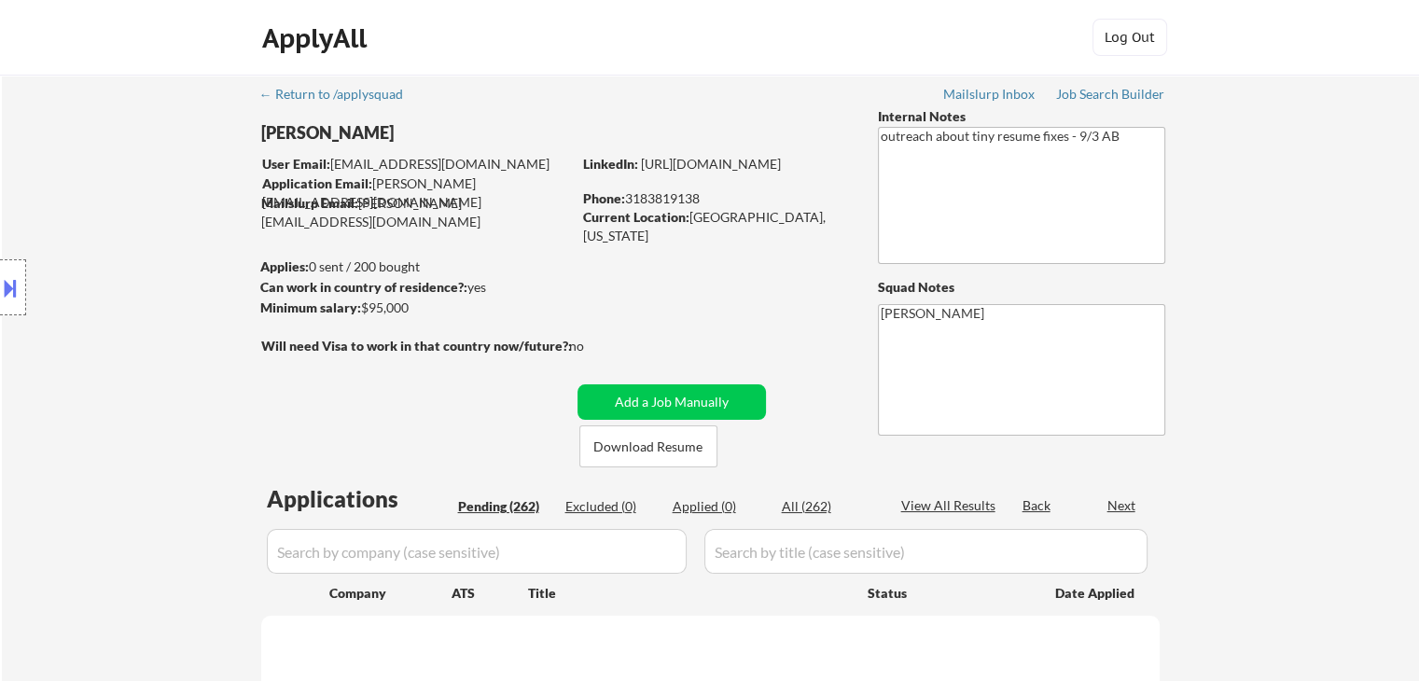
select select ""pending""
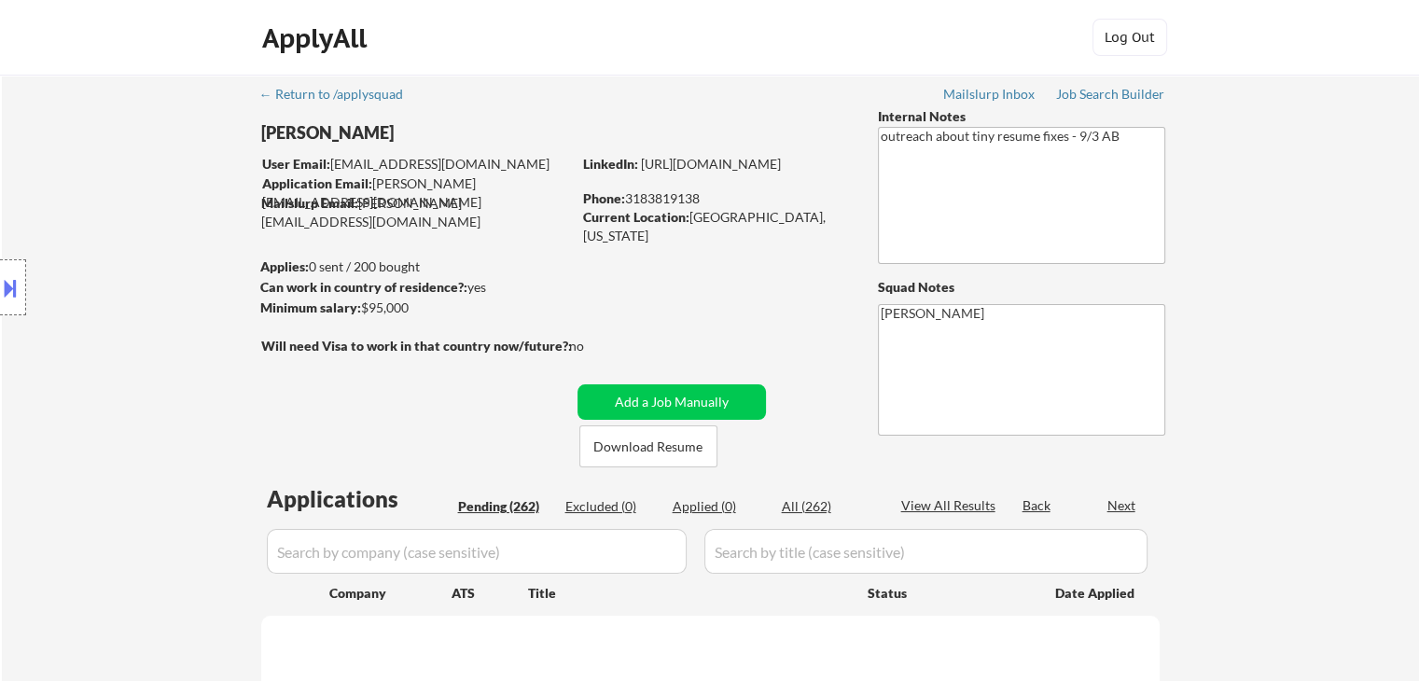
select select ""pending""
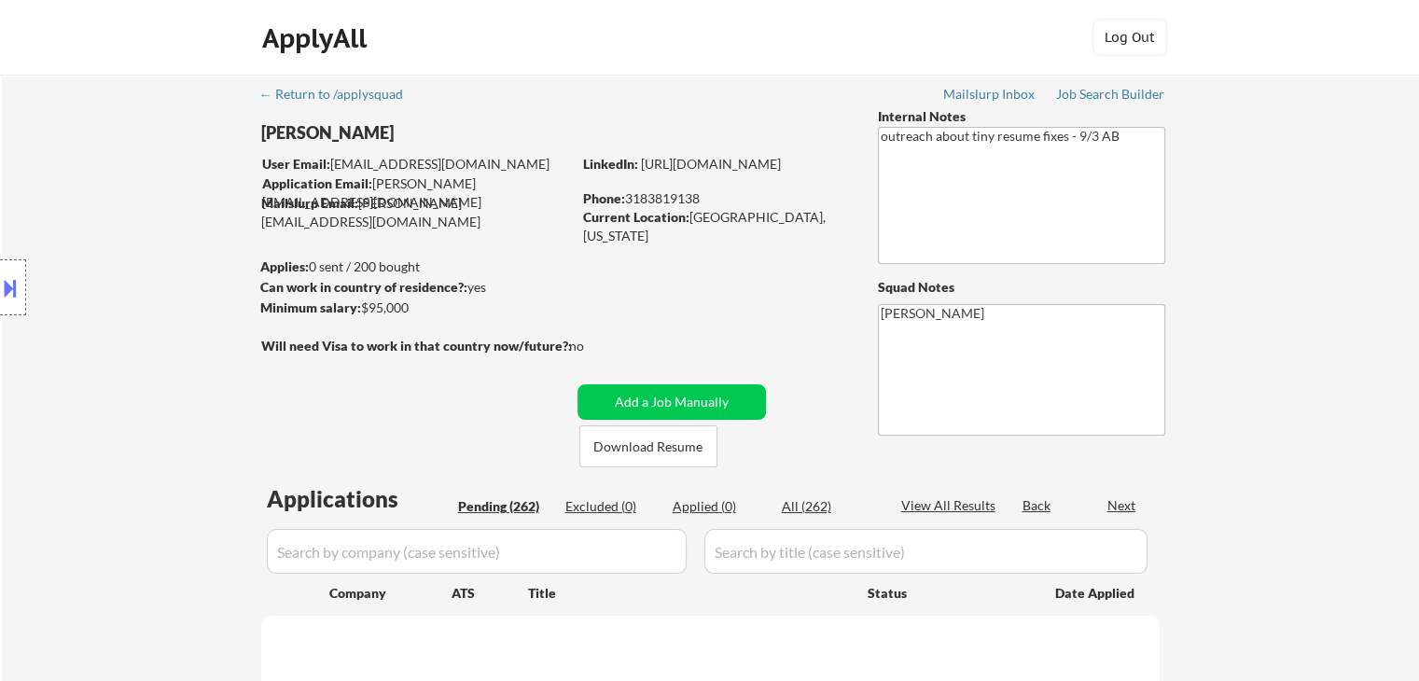
select select ""pending""
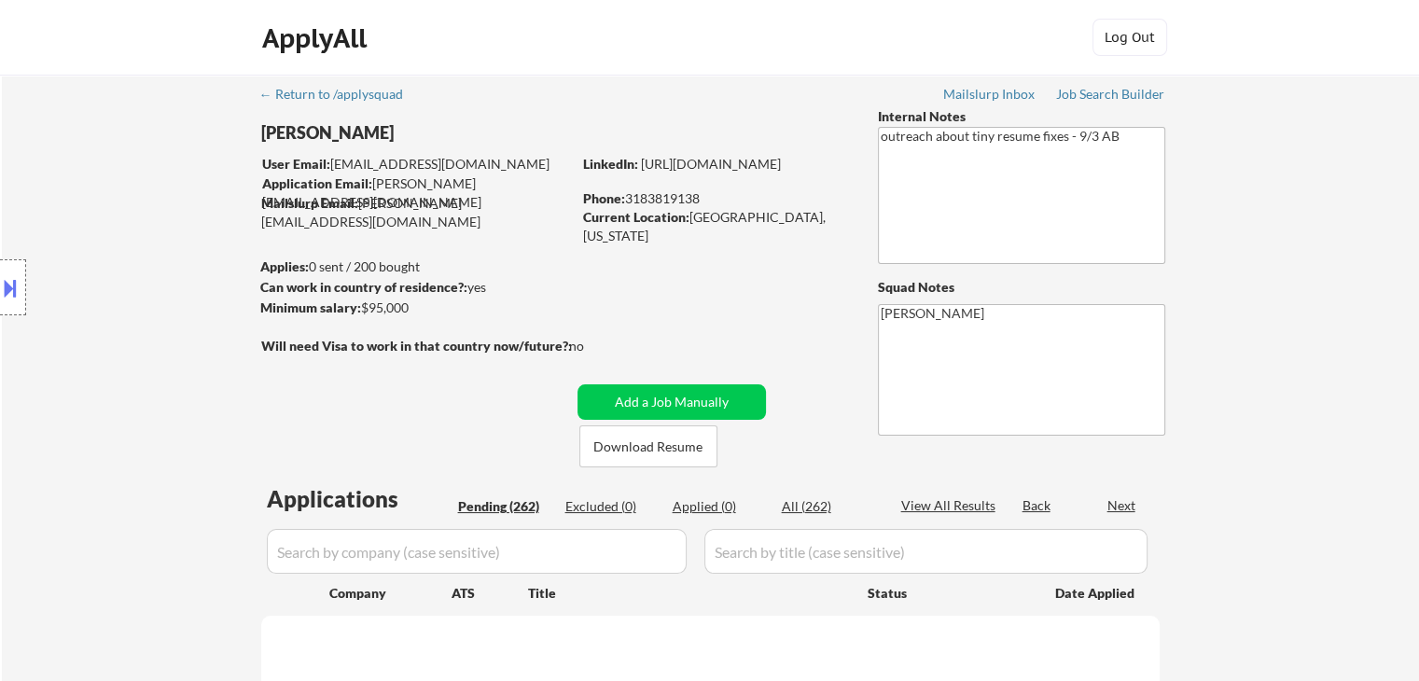
select select ""pending""
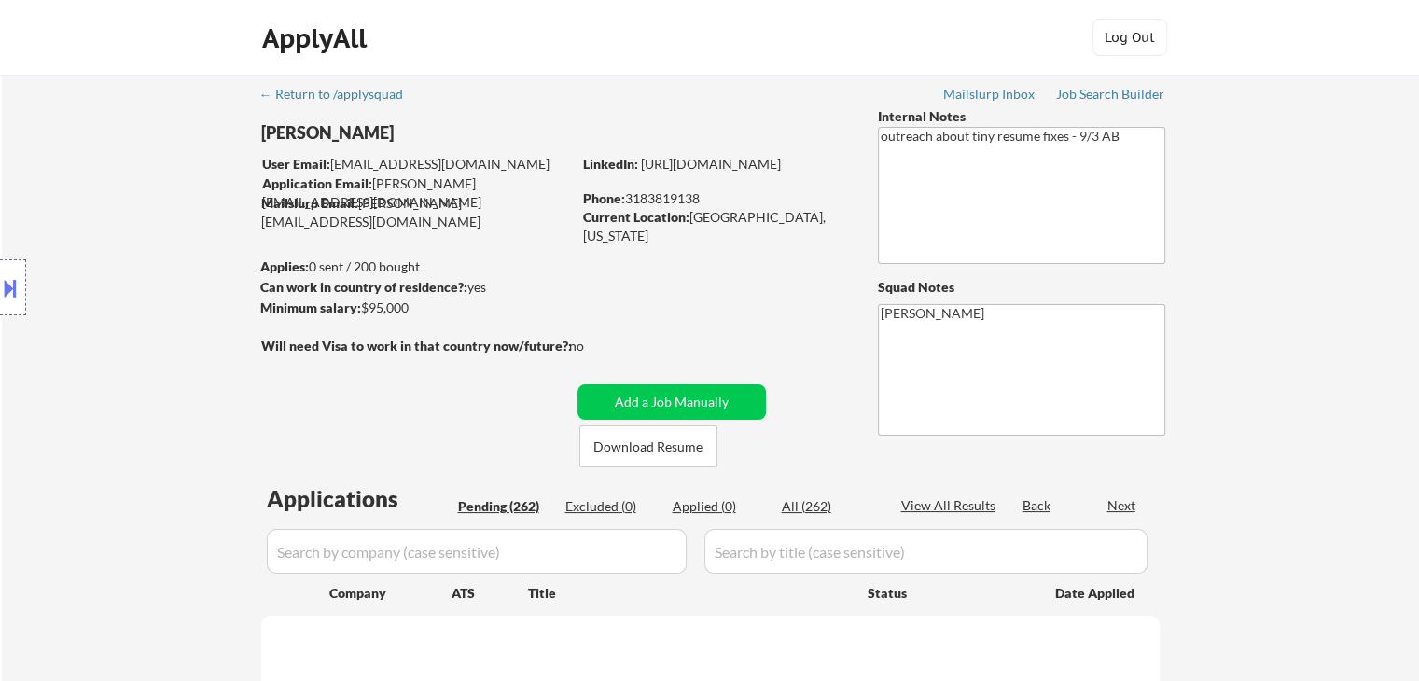
select select ""pending""
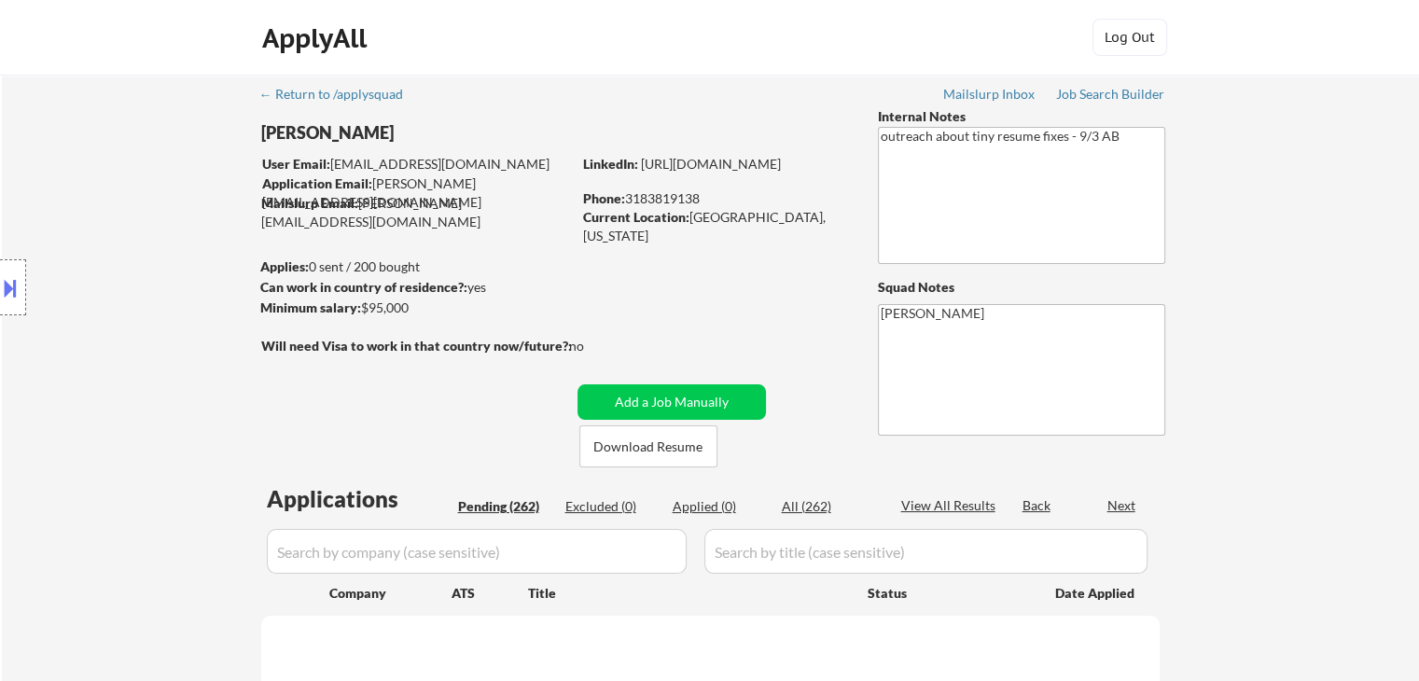
select select ""pending""
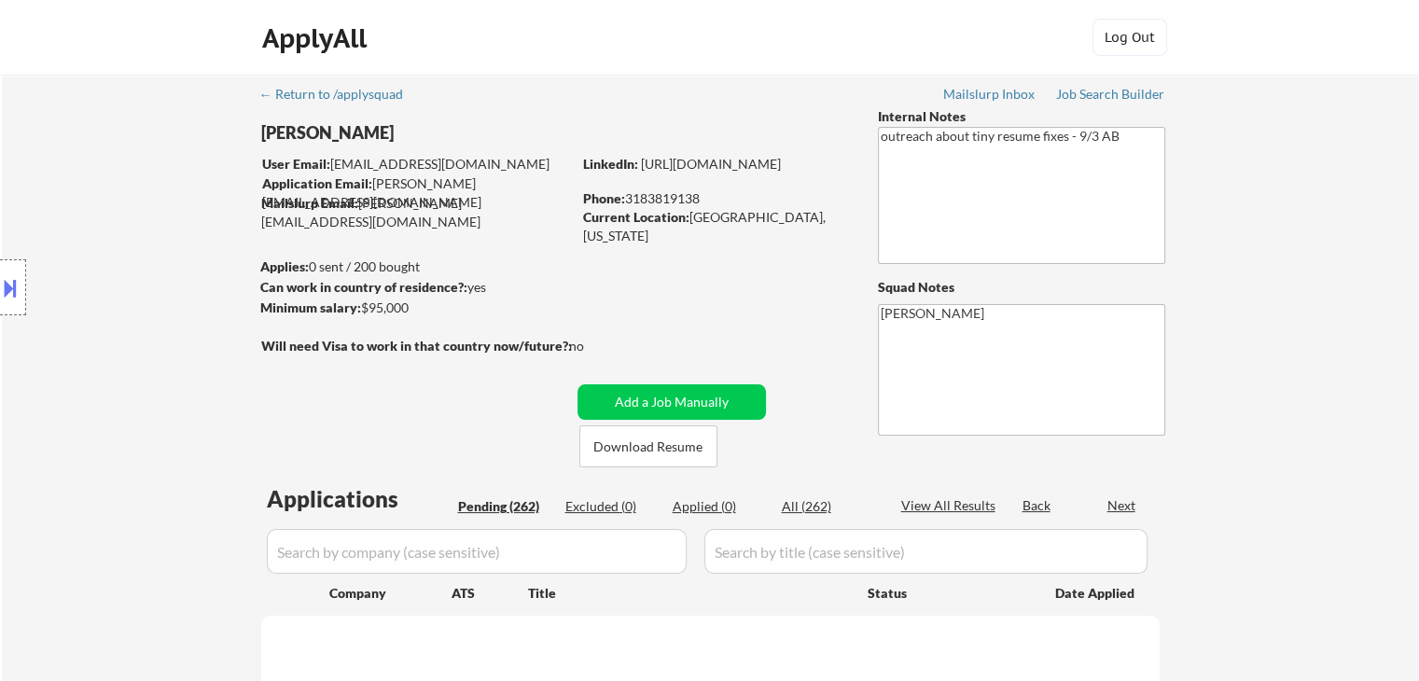
select select ""pending""
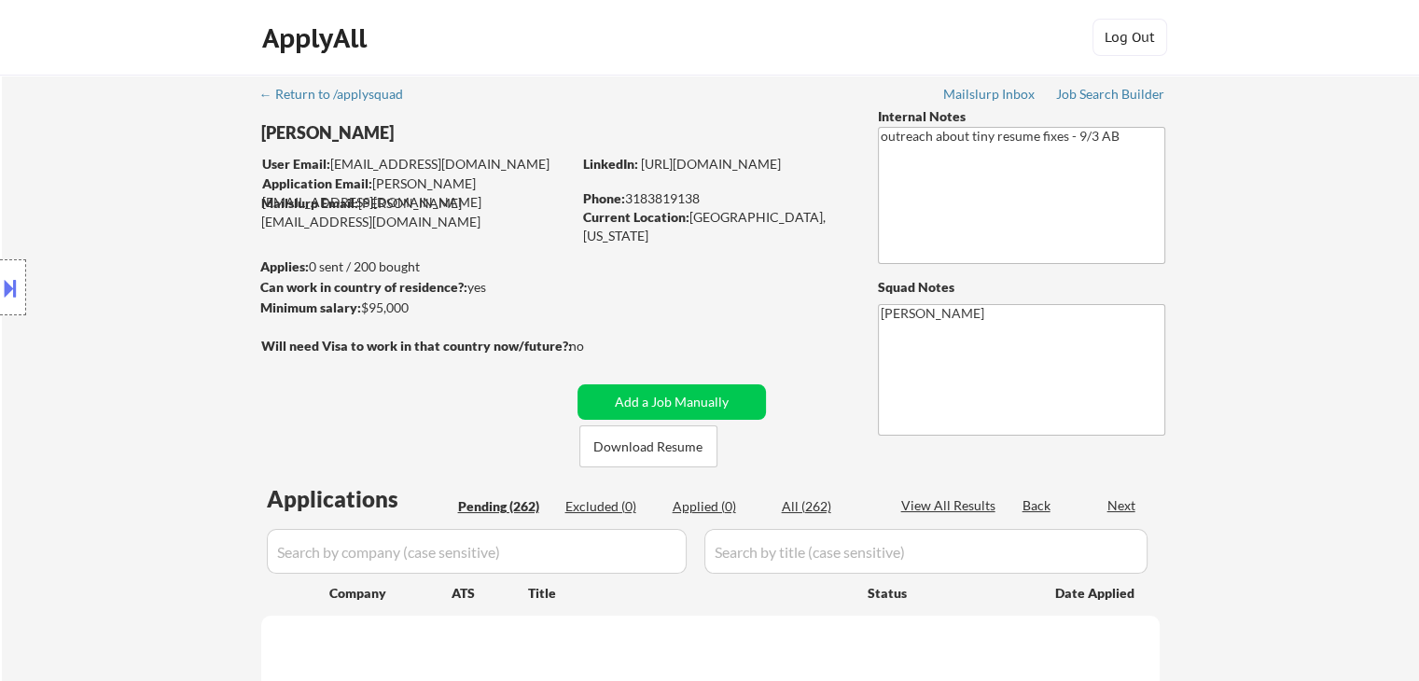
select select ""pending""
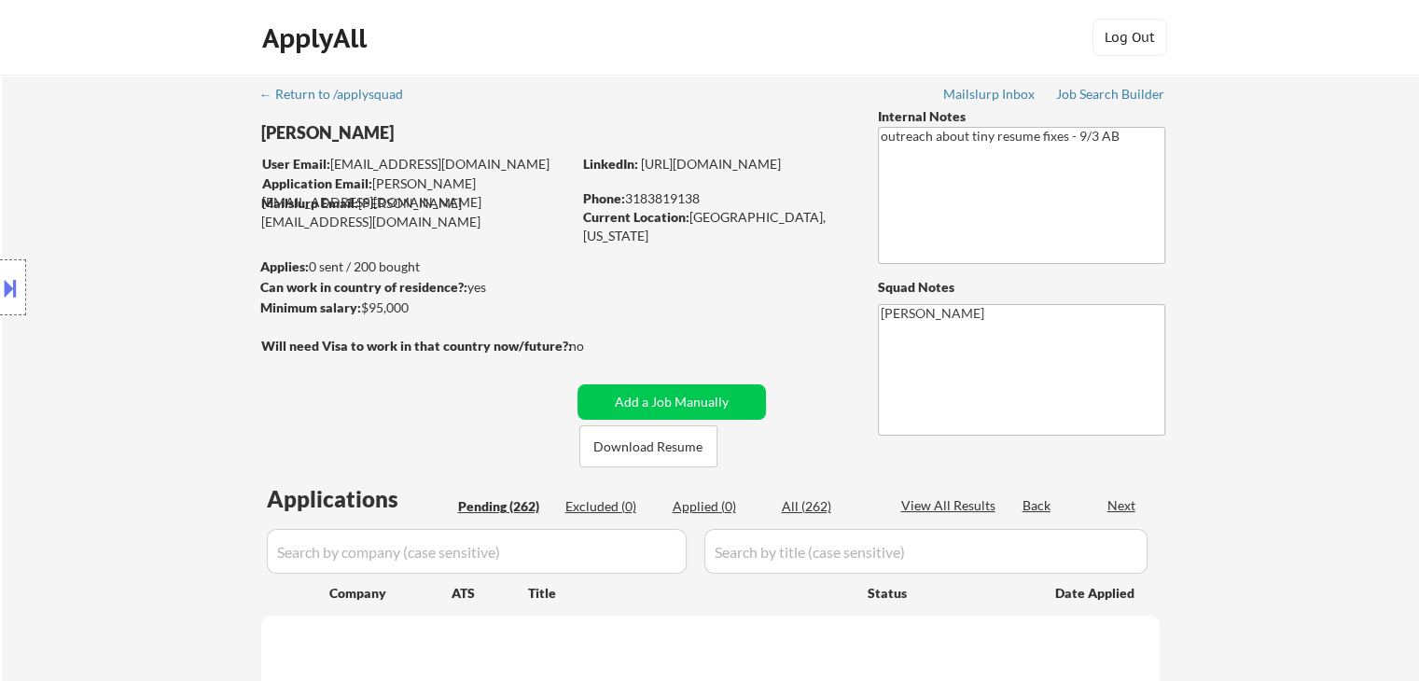
select select ""pending""
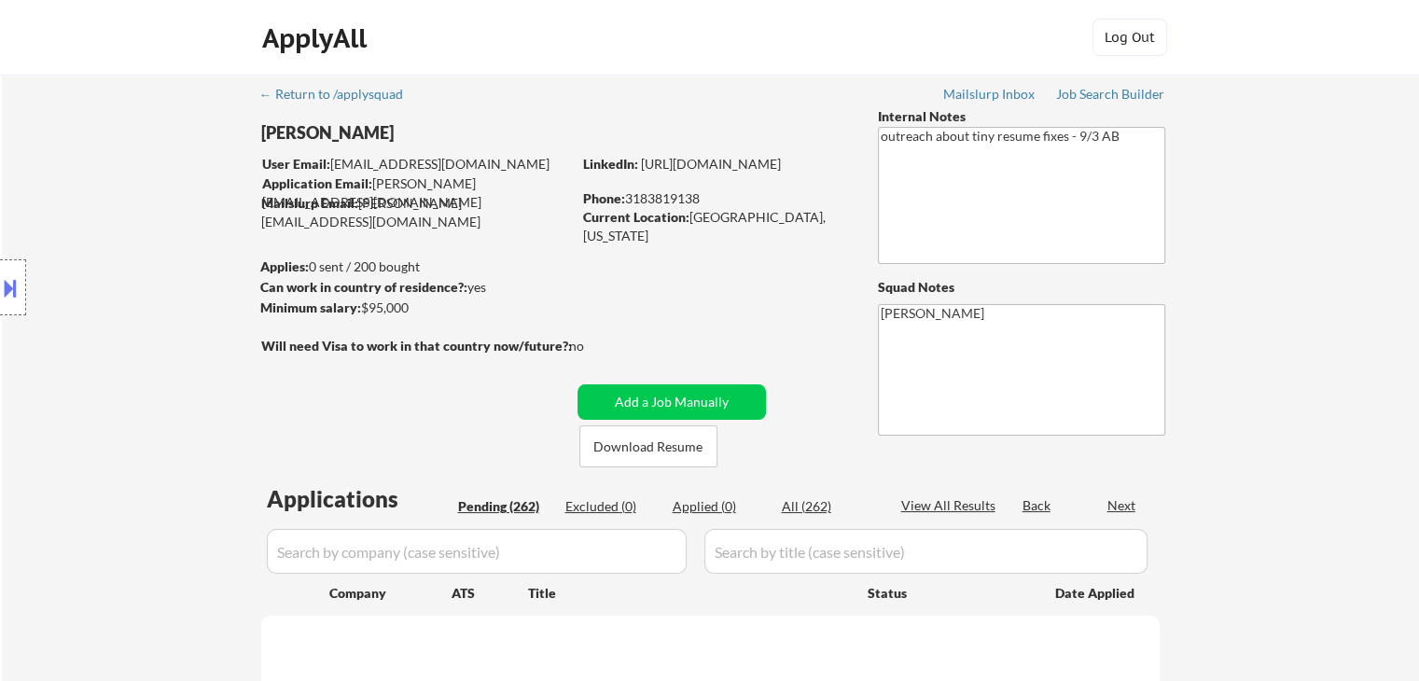
select select ""pending""
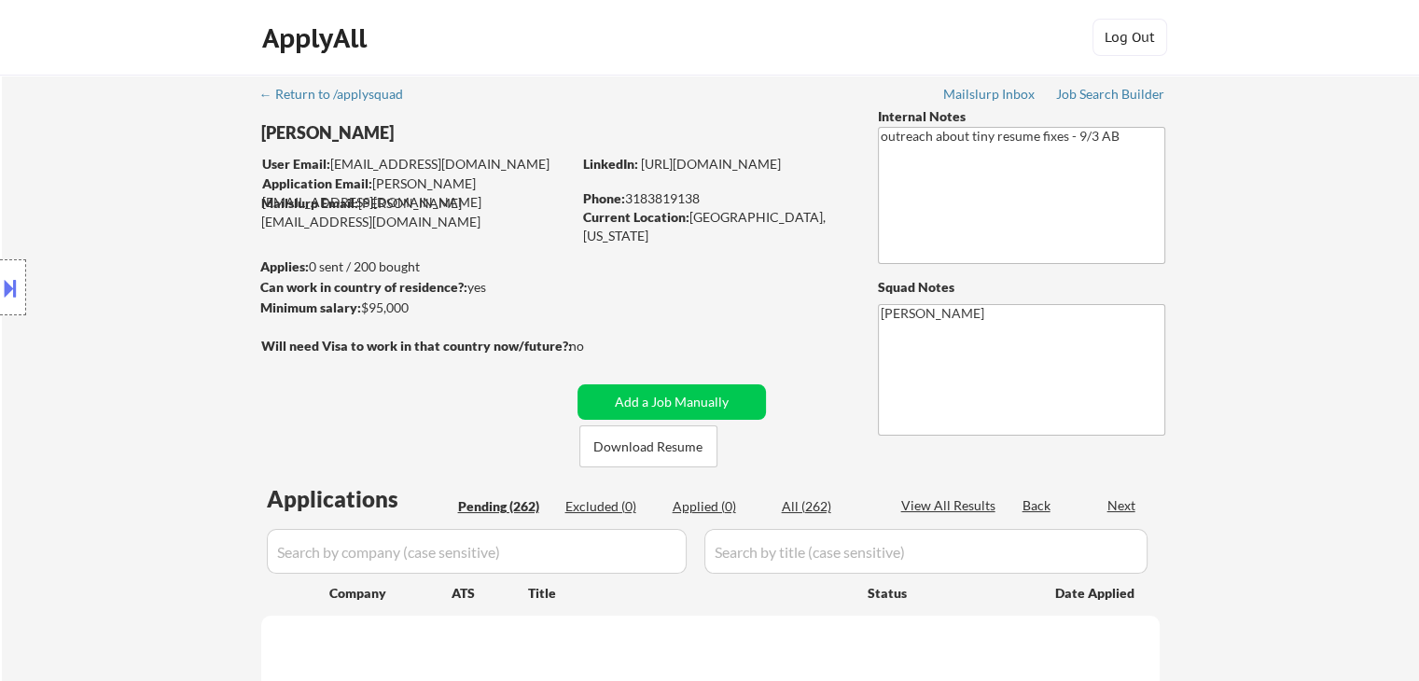
select select ""pending""
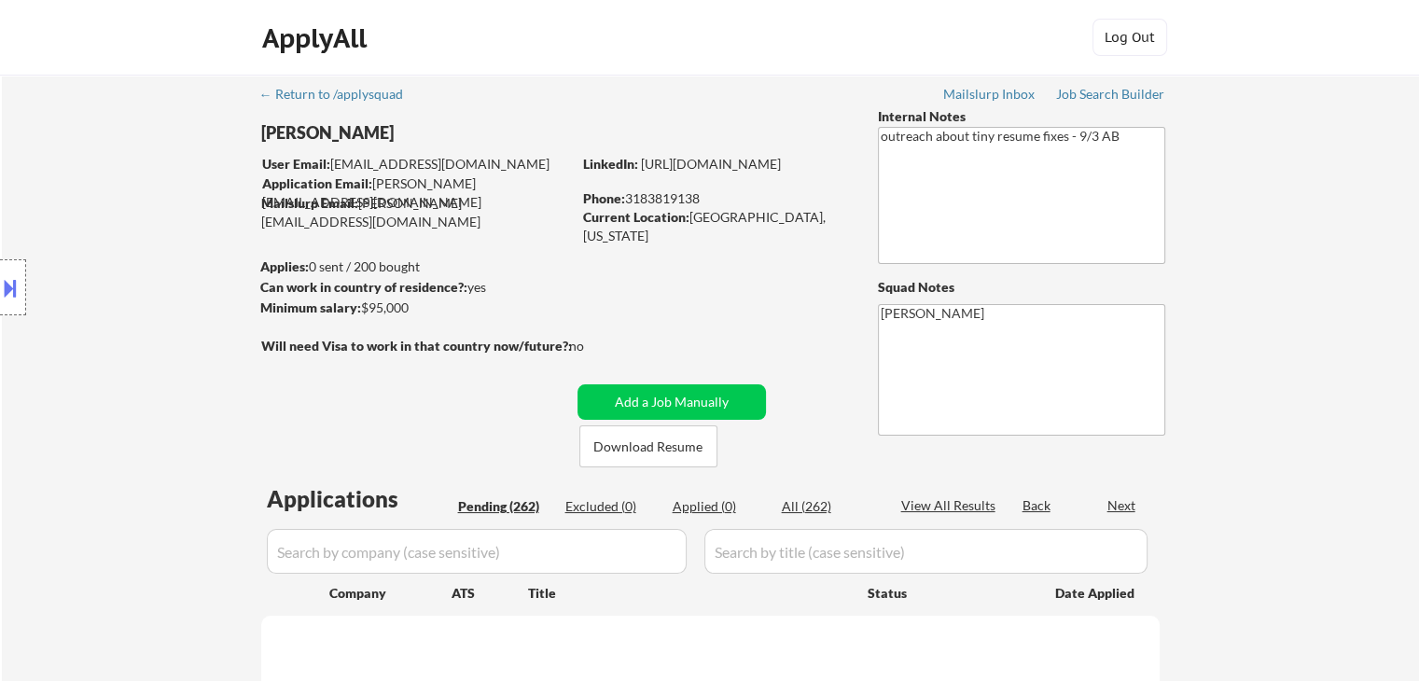
select select ""pending""
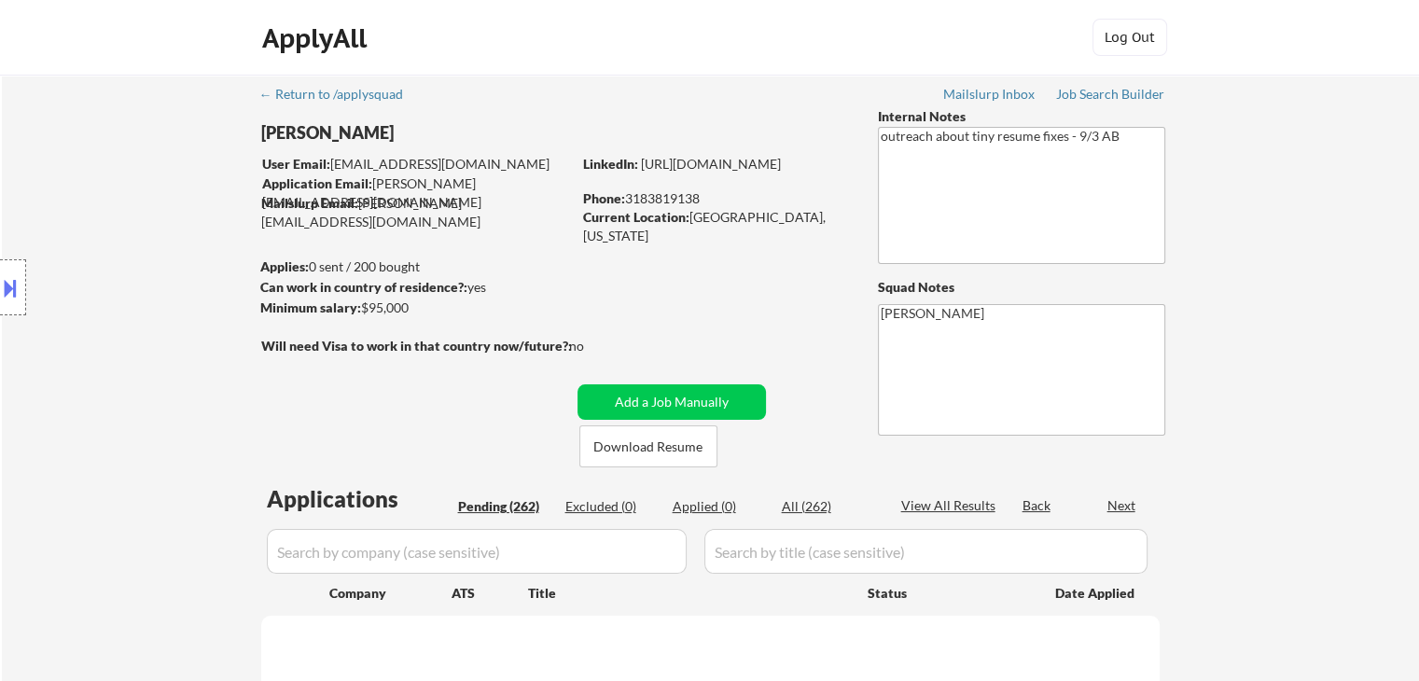
select select ""pending""
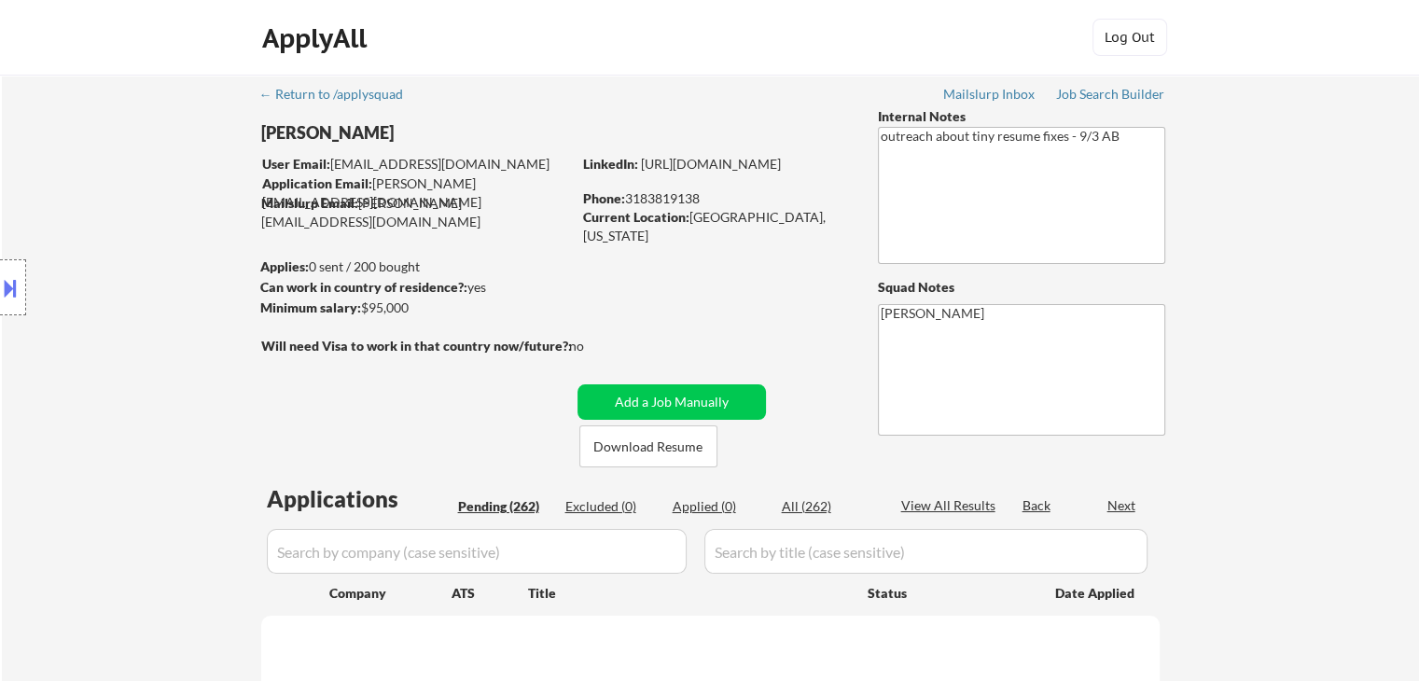
select select ""pending""
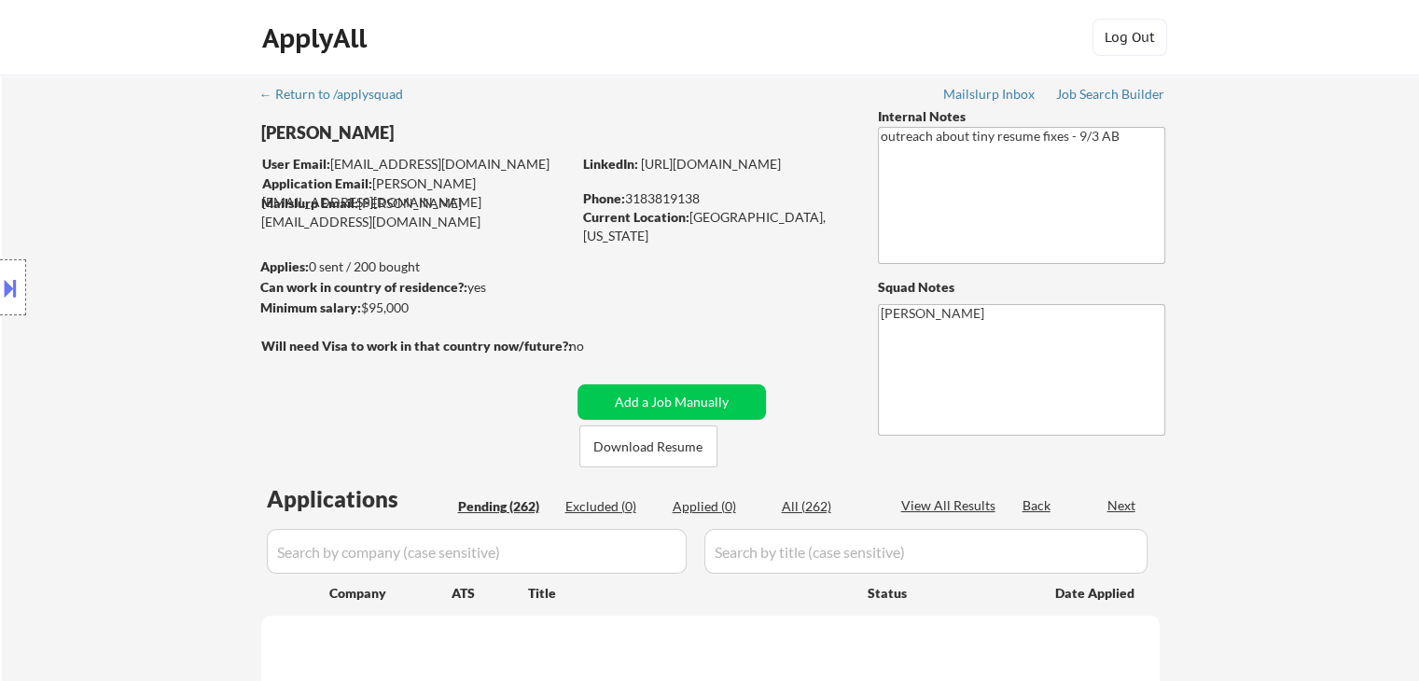
select select ""pending""
drag, startPoint x: 270, startPoint y: 129, endPoint x: 407, endPoint y: 133, distance: 136.3
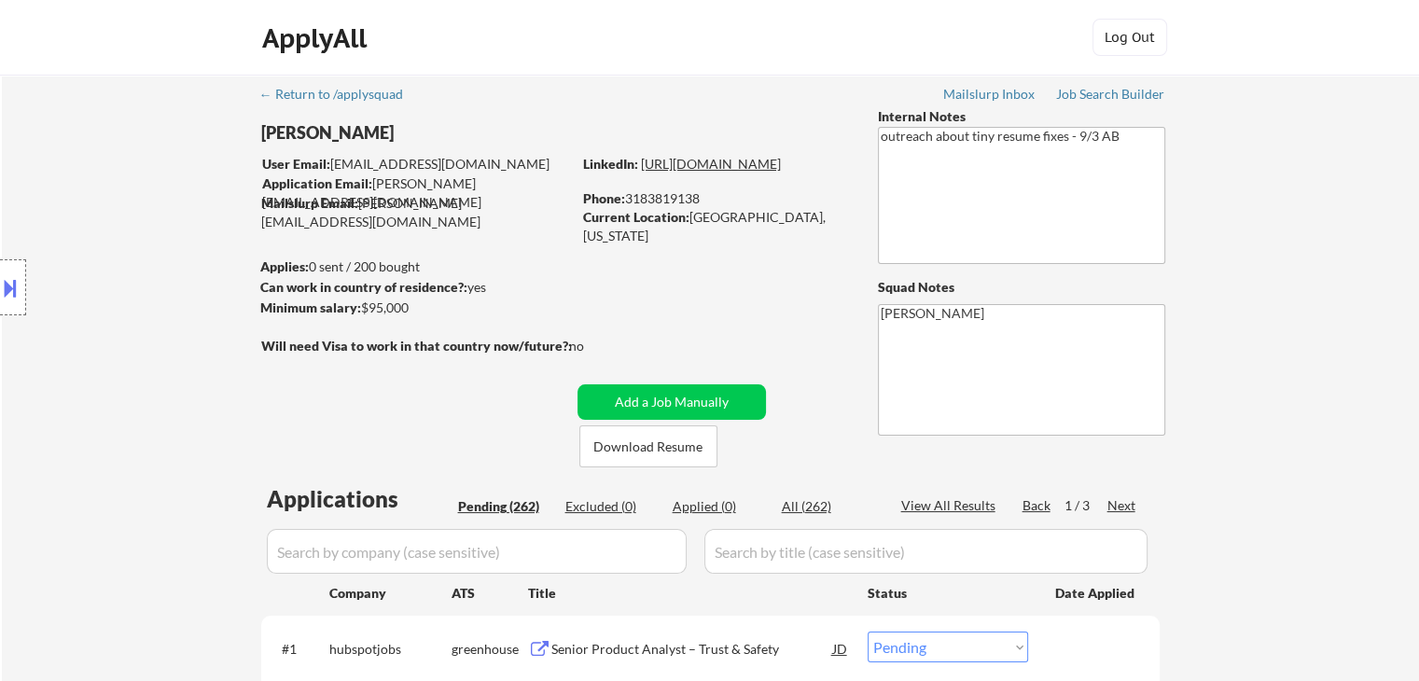
click at [669, 172] on link "[URL][DOMAIN_NAME]" at bounding box center [711, 164] width 140 height 16
click at [362, 138] on div "[PERSON_NAME]" at bounding box center [452, 132] width 383 height 23
copy div "[PERSON_NAME]"
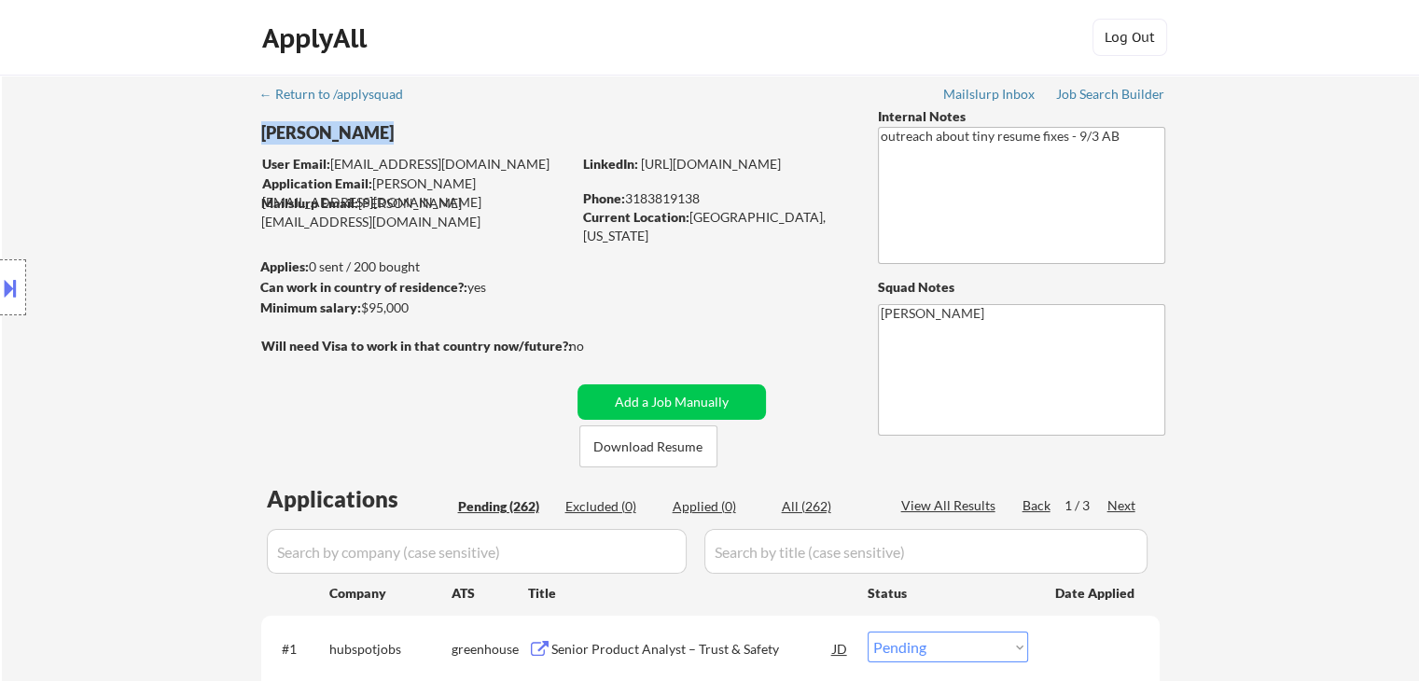
scroll to position [187, 0]
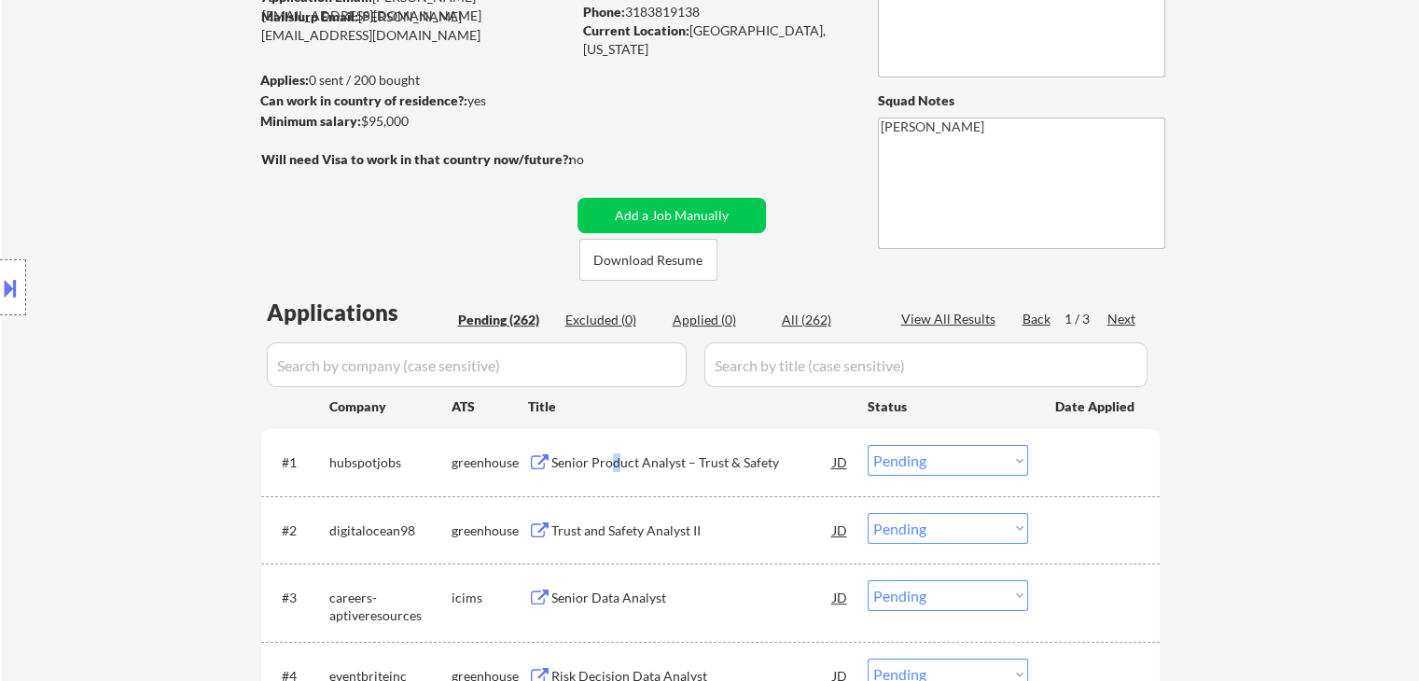
click at [616, 460] on div "Senior Product Analyst – Trust & Safety" at bounding box center [692, 462] width 282 height 19
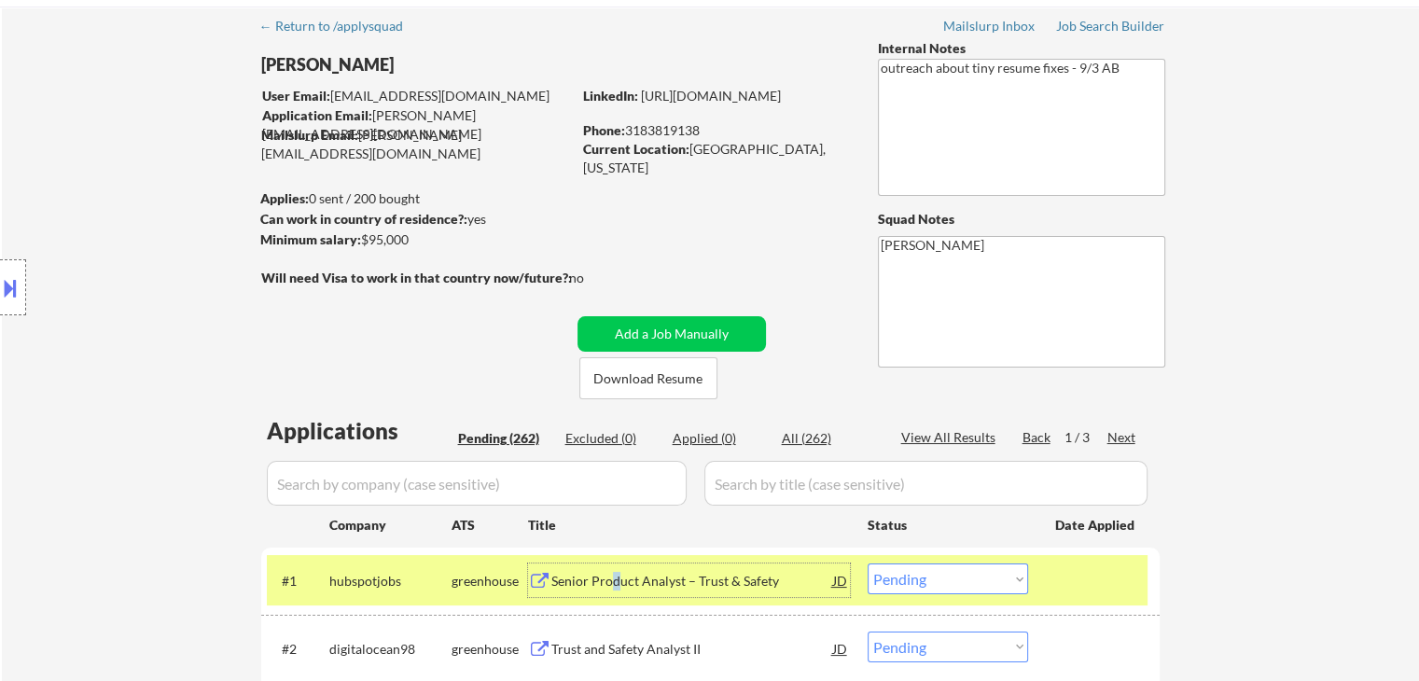
scroll to position [0, 0]
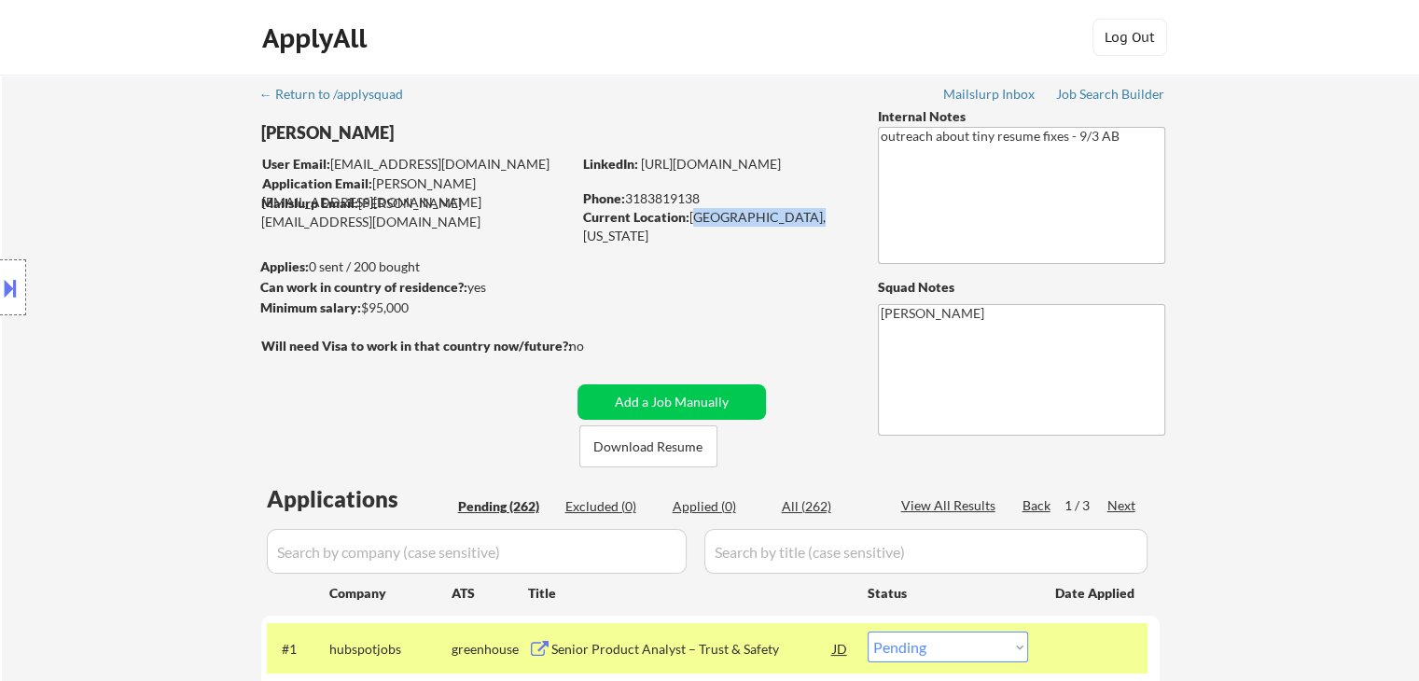
drag, startPoint x: 692, startPoint y: 217, endPoint x: 803, endPoint y: 231, distance: 111.9
drag, startPoint x: 787, startPoint y: 232, endPoint x: 700, endPoint y: 238, distance: 87.9
drag, startPoint x: 692, startPoint y: 214, endPoint x: 794, endPoint y: 225, distance: 102.3
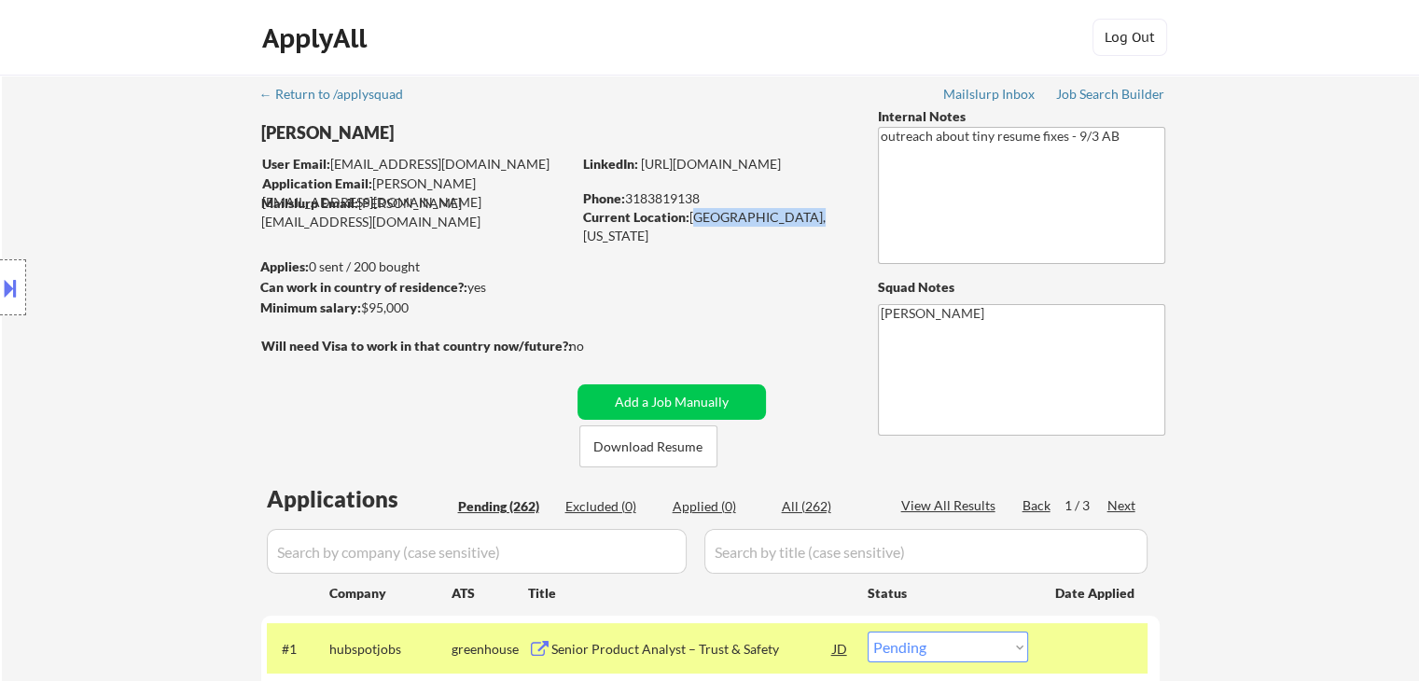
click at [794, 225] on div "Current Location: [GEOGRAPHIC_DATA], [US_STATE]" at bounding box center [715, 226] width 264 height 36
copy div "[GEOGRAPHIC_DATA], [US_STATE]"
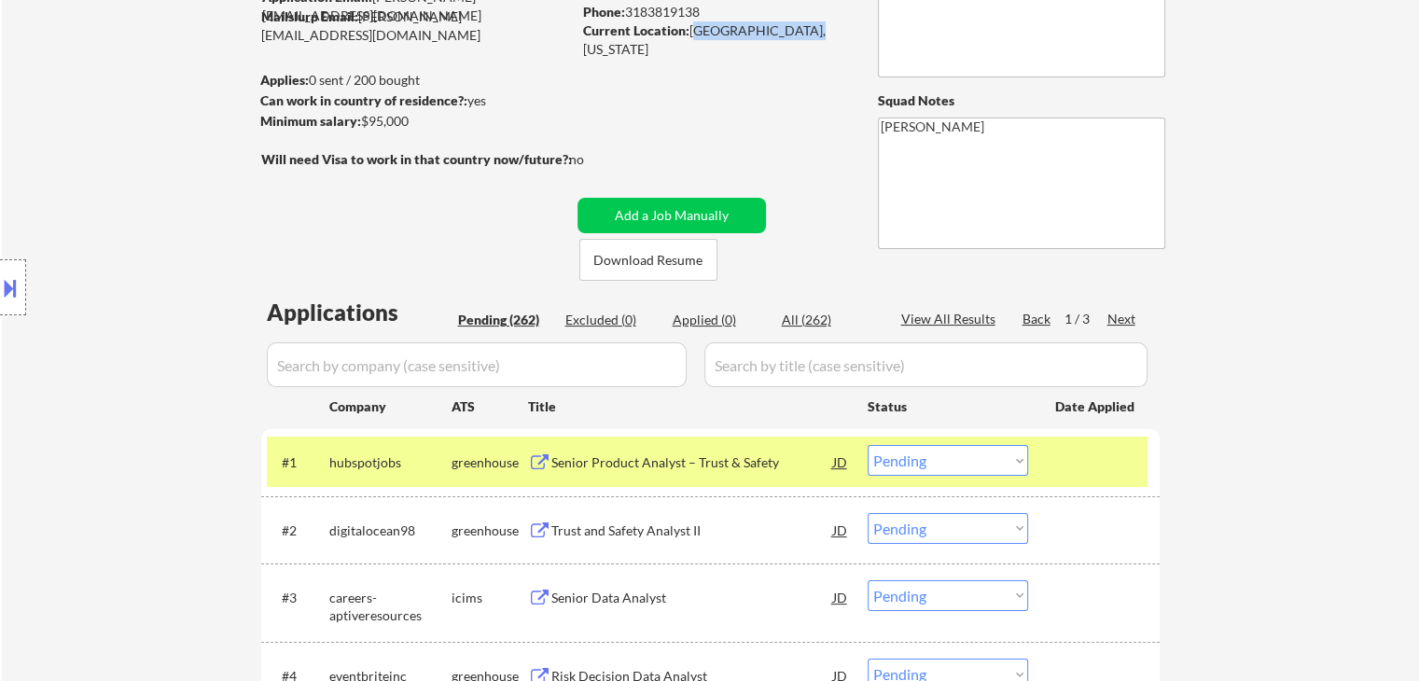
drag, startPoint x: 910, startPoint y: 467, endPoint x: 931, endPoint y: 476, distance: 22.2
click at [910, 467] on select "Choose an option... Pending Applied Excluded (Questions) Excluded (Expired) Exc…" at bounding box center [947, 460] width 160 height 31
click at [867, 445] on select "Choose an option... Pending Applied Excluded (Questions) Excluded (Expired) Exc…" at bounding box center [947, 460] width 160 height 31
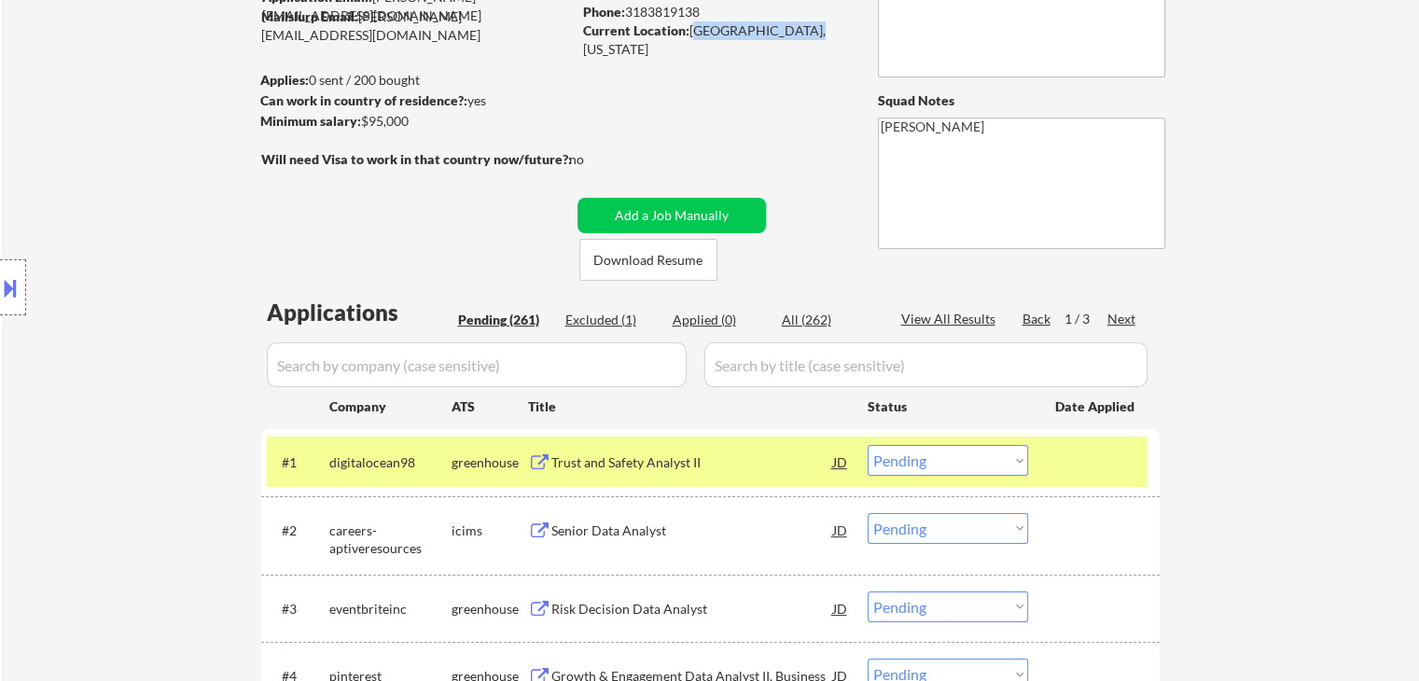
scroll to position [93, 0]
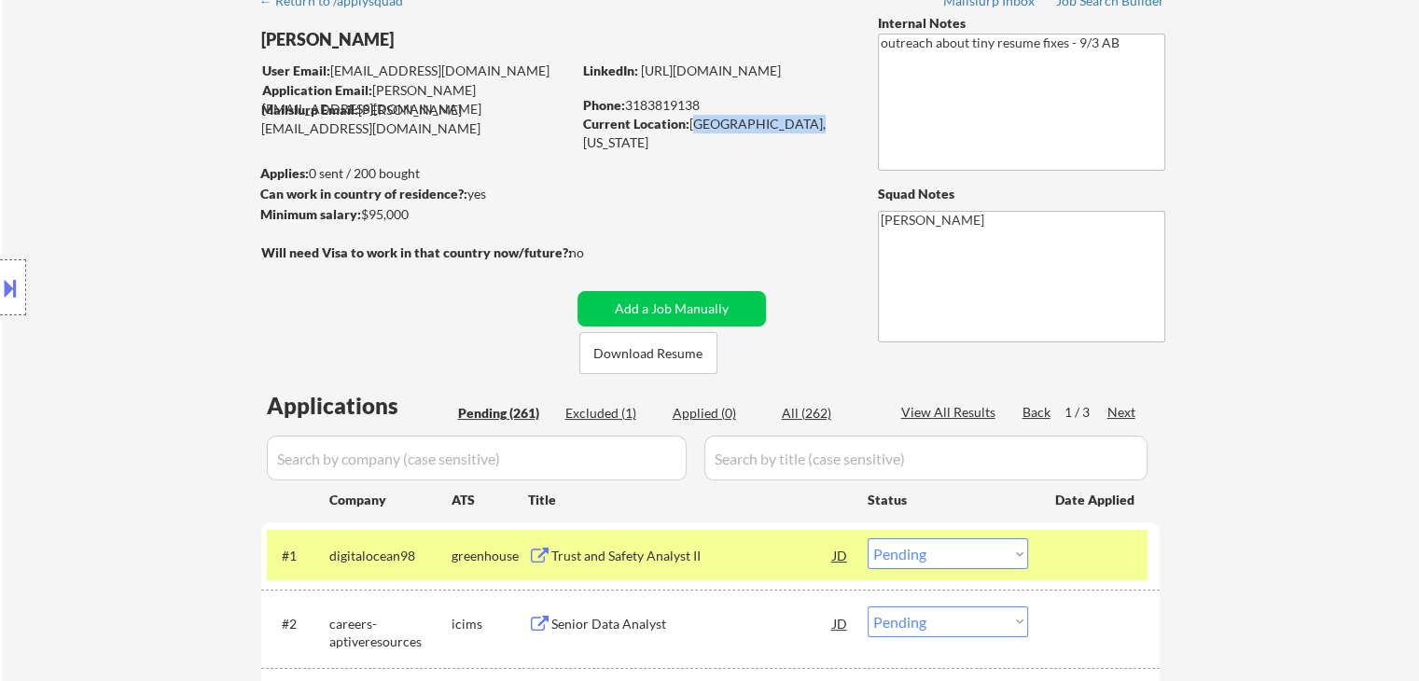
drag, startPoint x: 630, startPoint y: 103, endPoint x: 706, endPoint y: 113, distance: 77.2
click at [706, 112] on div "Phone: [PHONE_NUMBER]" at bounding box center [715, 105] width 264 height 19
copy div "3183819138"
drag, startPoint x: 691, startPoint y: 125, endPoint x: 810, endPoint y: 135, distance: 118.9
click at [810, 133] on div "Current Location: [GEOGRAPHIC_DATA], [US_STATE]" at bounding box center [715, 125] width 264 height 20
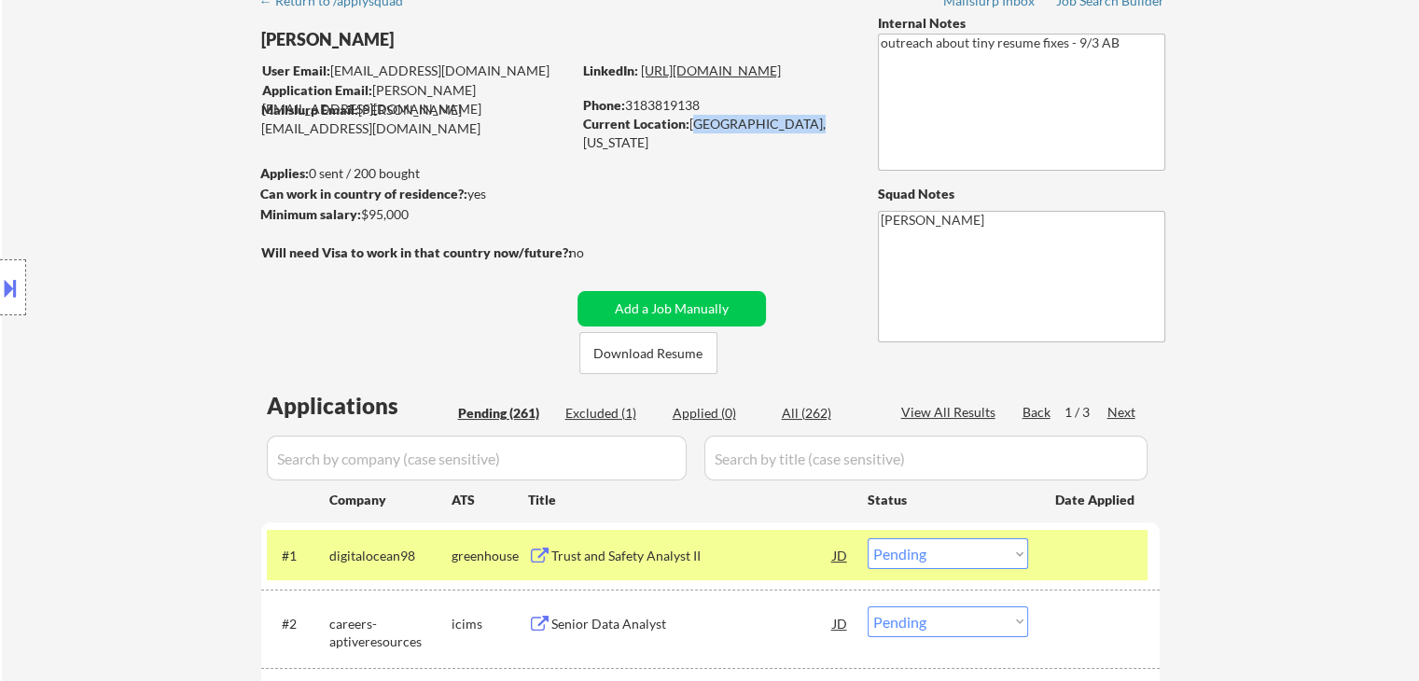
copy div "[GEOGRAPHIC_DATA], [US_STATE]"
click at [16, 296] on button at bounding box center [10, 287] width 21 height 31
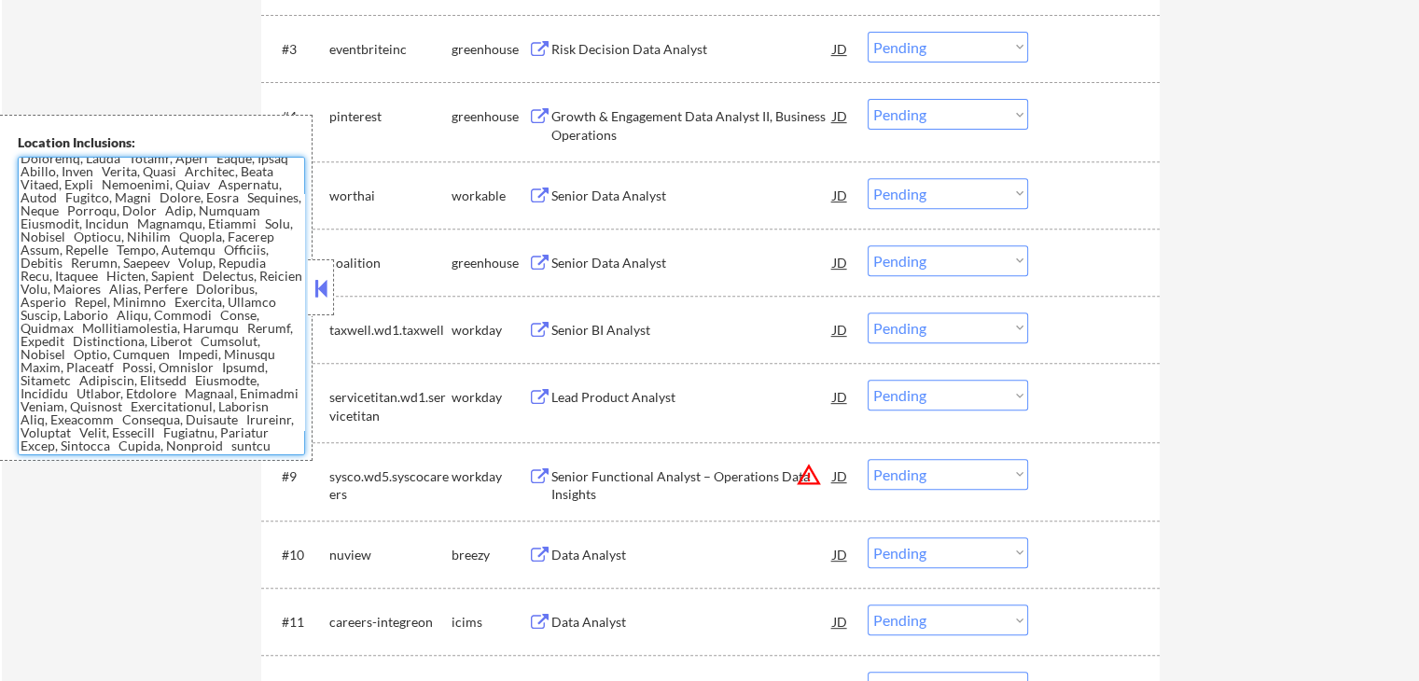
scroll to position [478, 0]
drag, startPoint x: 24, startPoint y: 170, endPoint x: 330, endPoint y: 508, distance: 456.3
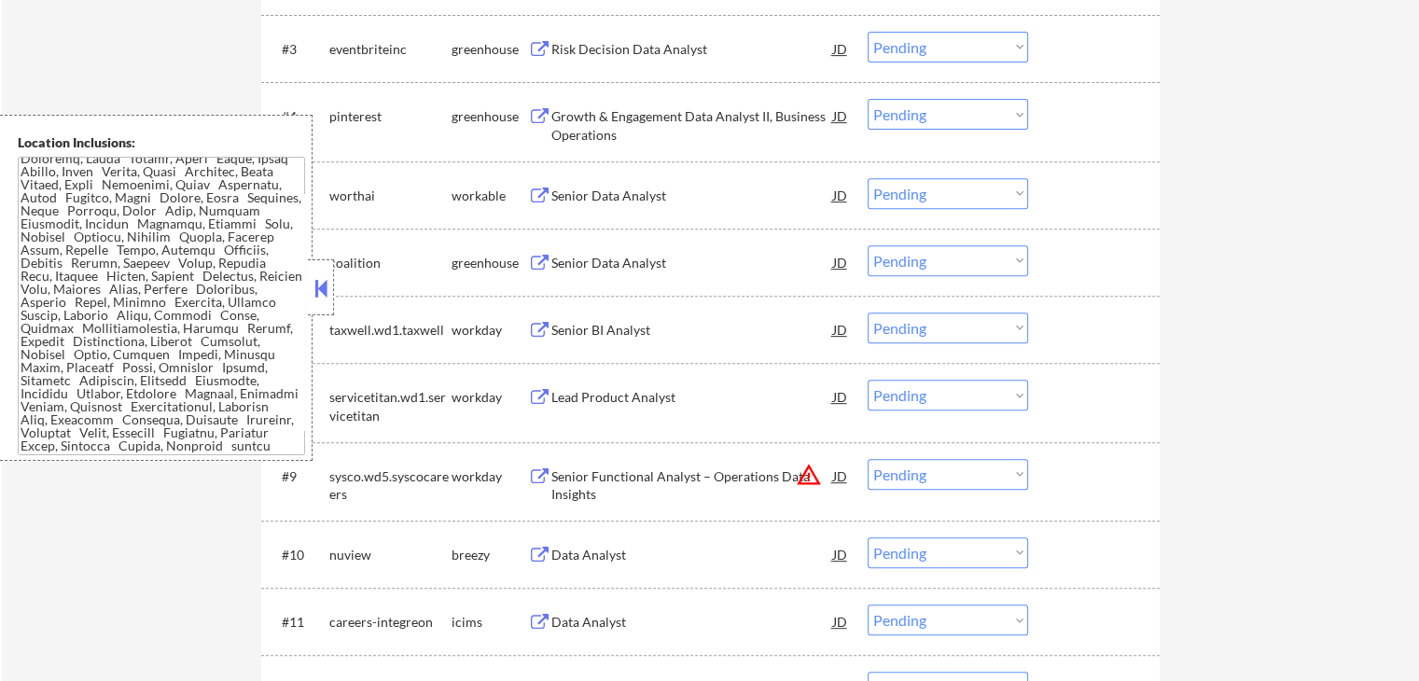
click at [324, 279] on button at bounding box center [321, 288] width 21 height 28
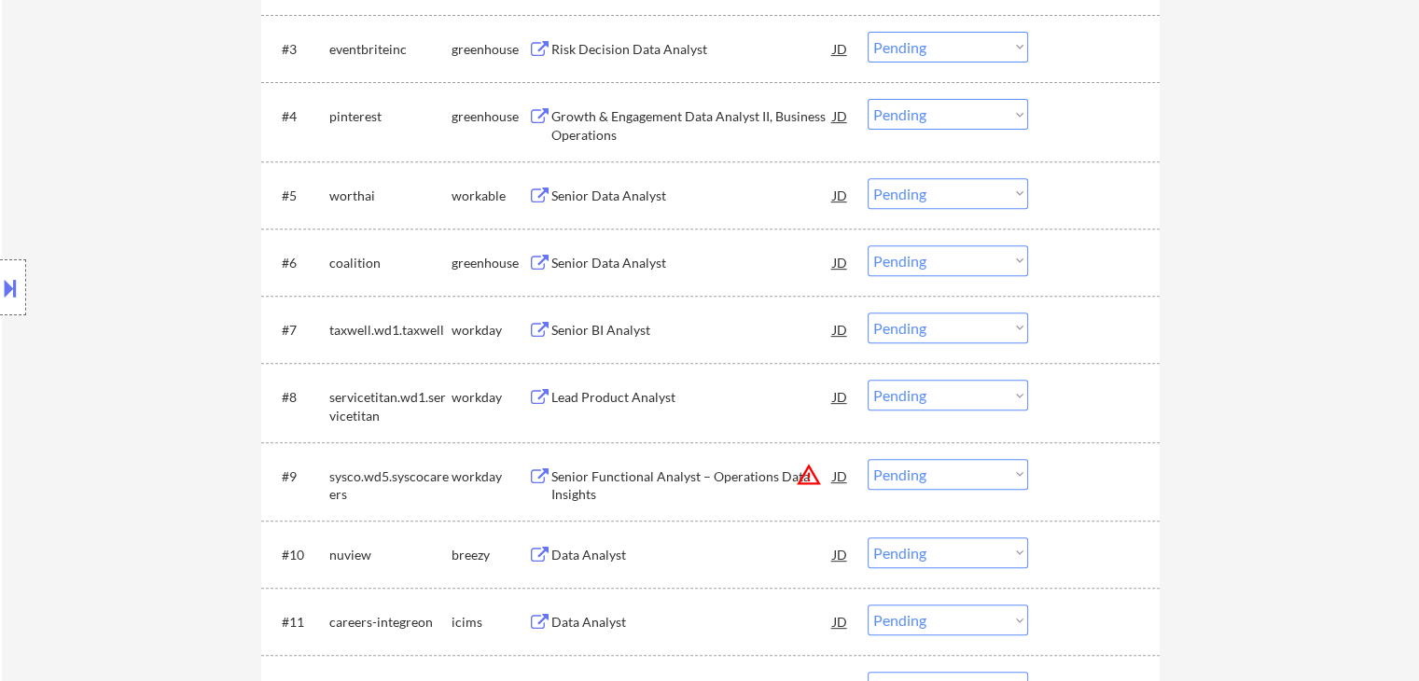
click at [7, 278] on button at bounding box center [10, 287] width 21 height 31
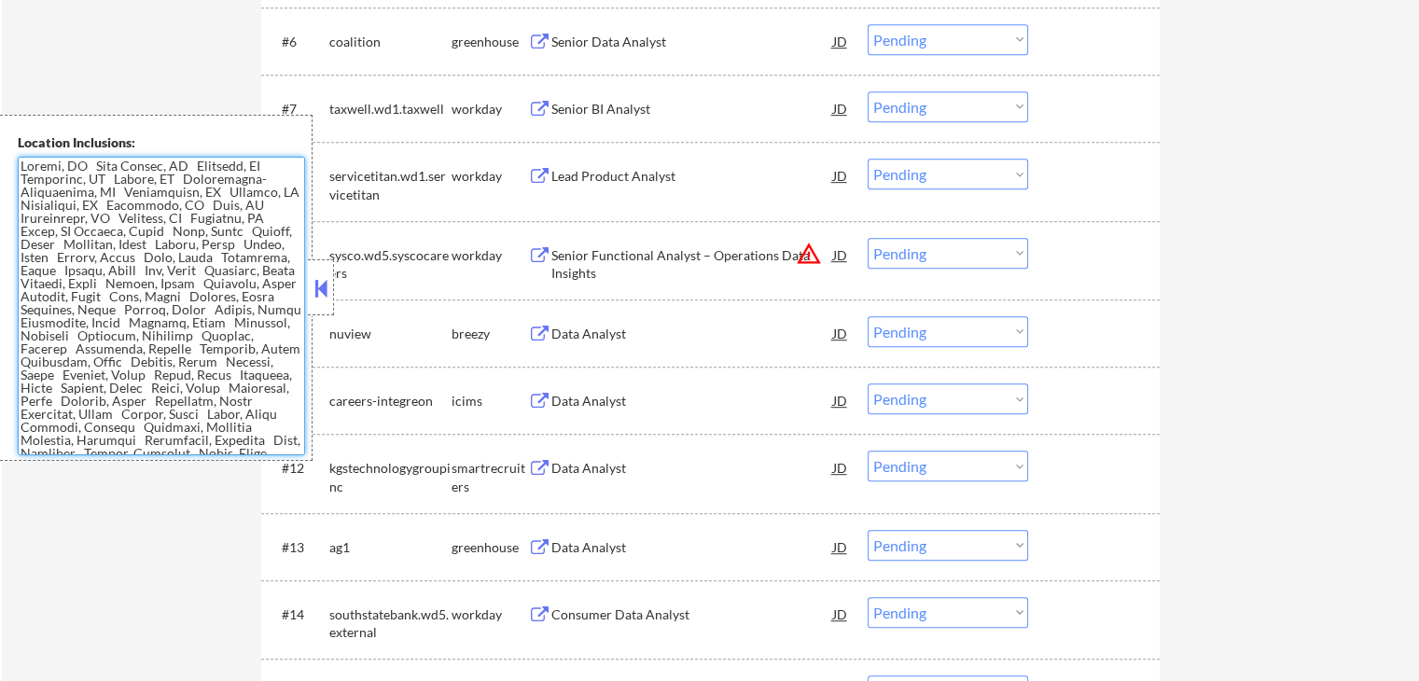
scroll to position [933, 0]
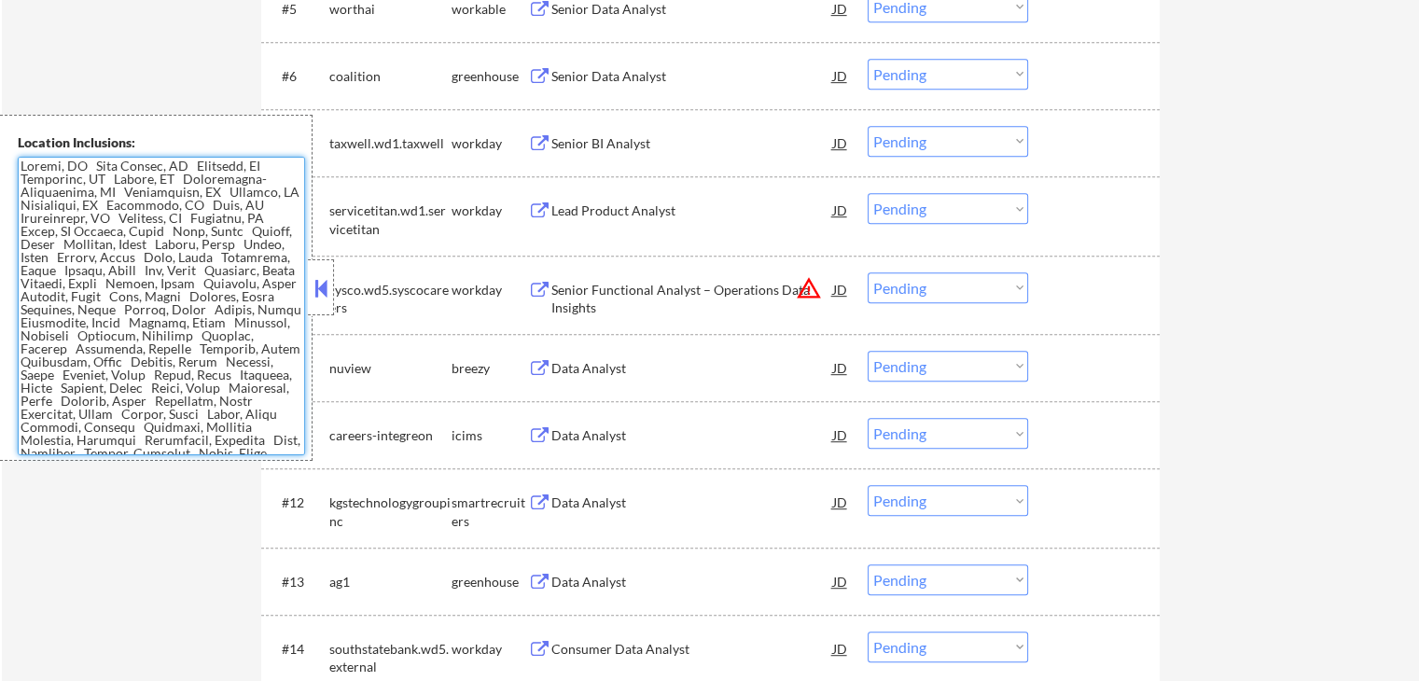
click at [326, 284] on button at bounding box center [321, 288] width 21 height 28
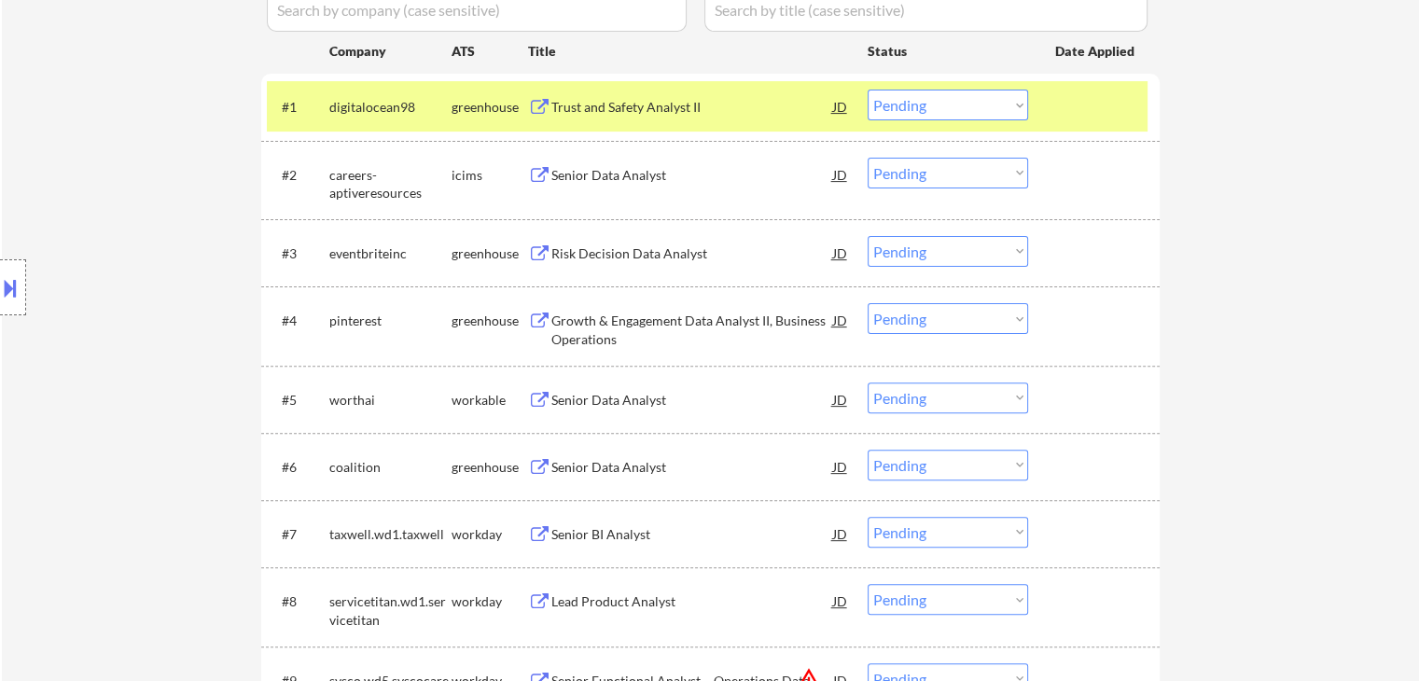
scroll to position [187, 0]
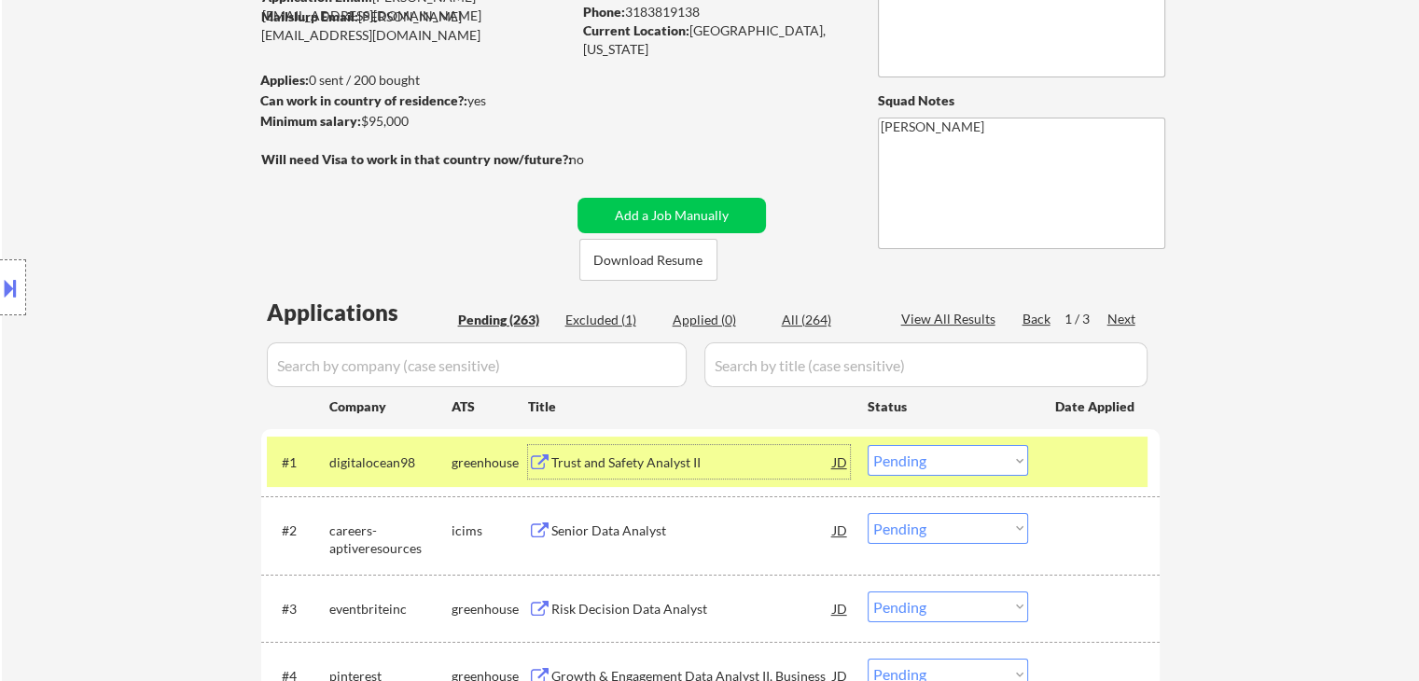
click at [579, 470] on div "Trust and Safety Analyst II" at bounding box center [692, 462] width 282 height 19
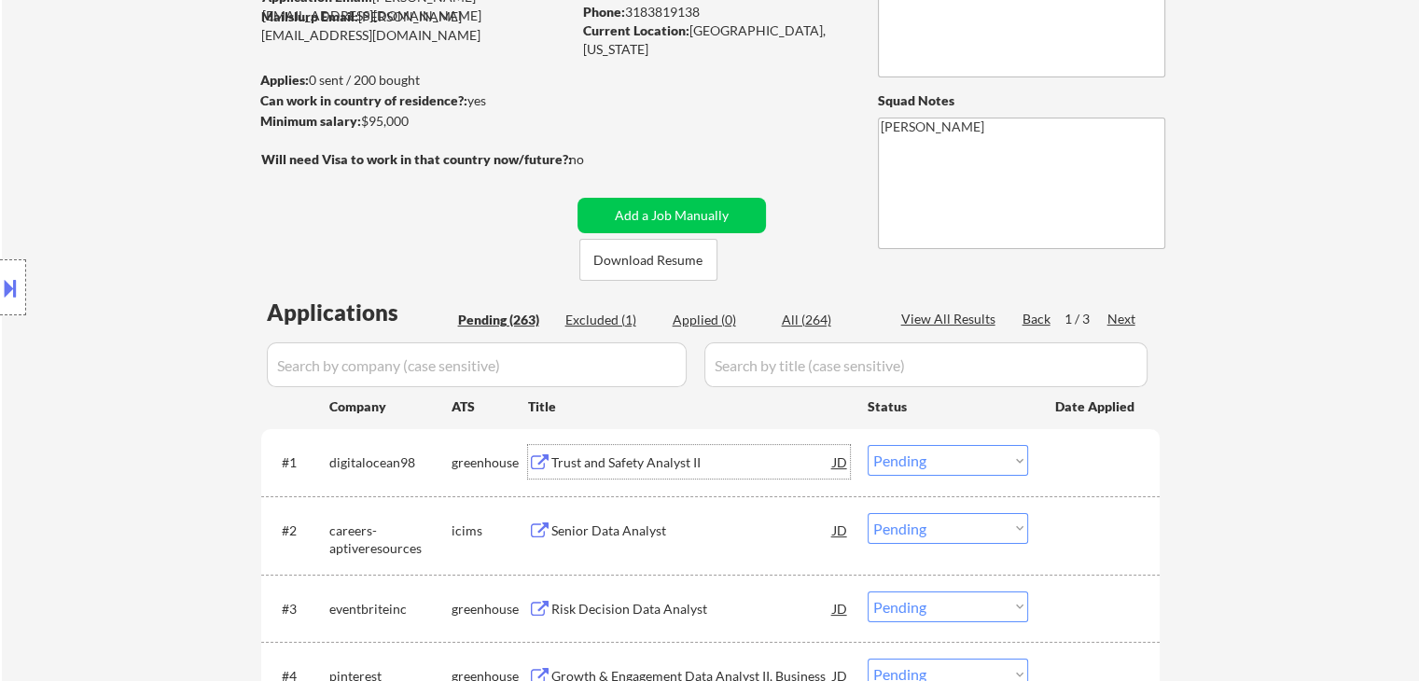
click at [951, 464] on select "Choose an option... Pending Applied Excluded (Questions) Excluded (Expired) Exc…" at bounding box center [947, 460] width 160 height 31
click at [867, 445] on select "Choose an option... Pending Applied Excluded (Questions) Excluded (Expired) Exc…" at bounding box center [947, 460] width 160 height 31
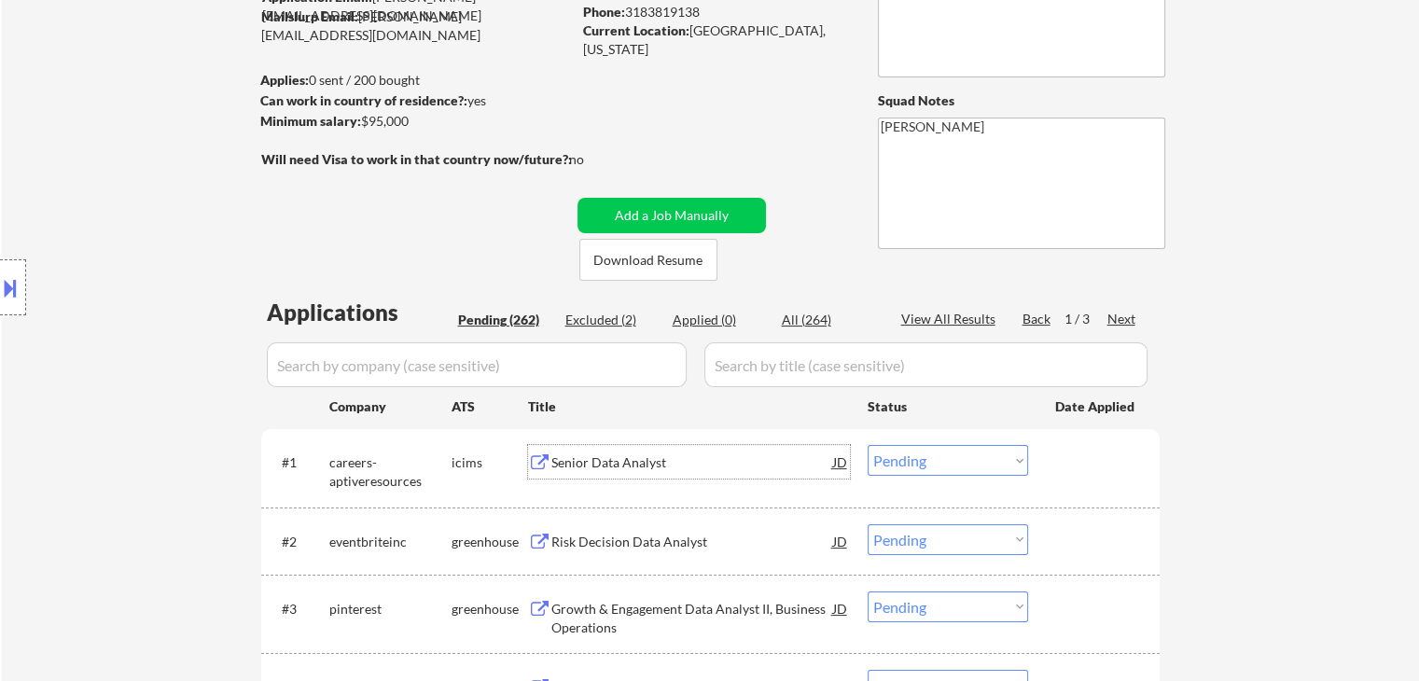
click at [658, 467] on div "Senior Data Analyst" at bounding box center [692, 462] width 282 height 19
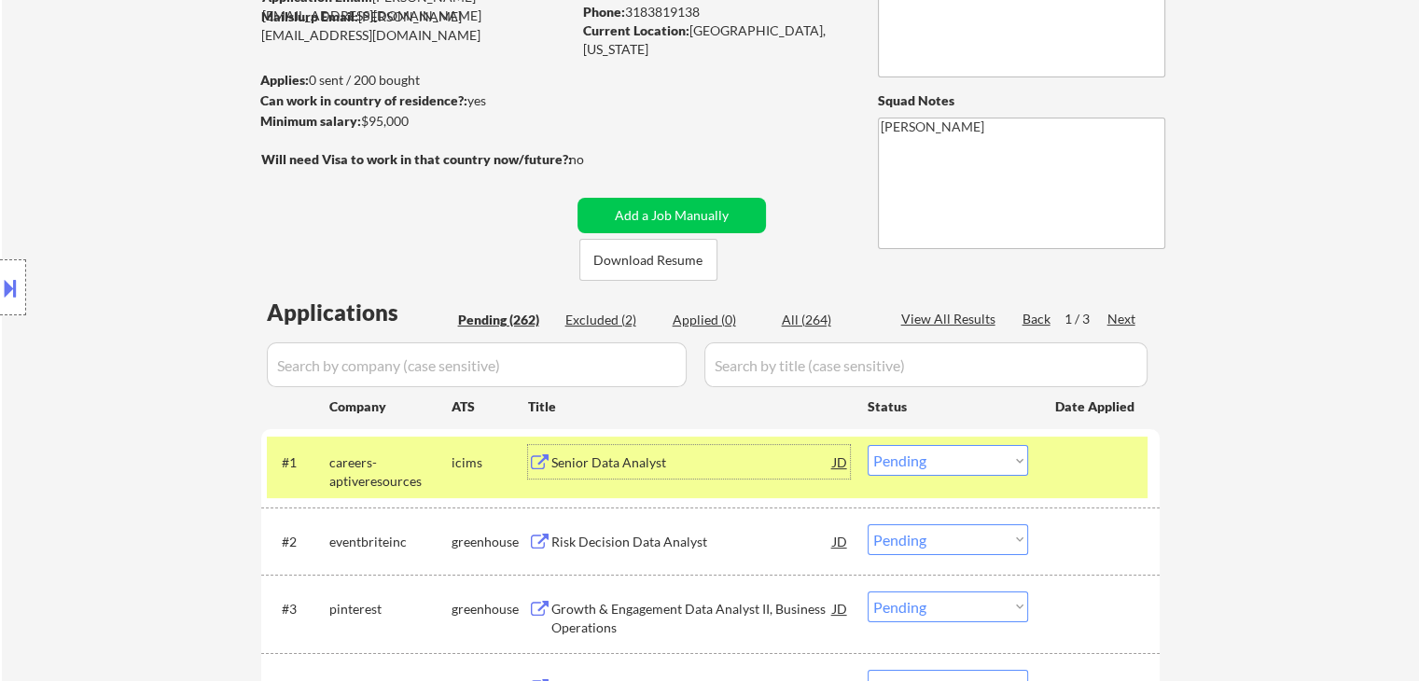
click at [917, 464] on select "Choose an option... Pending Applied Excluded (Questions) Excluded (Expired) Exc…" at bounding box center [947, 460] width 160 height 31
click at [867, 445] on select "Choose an option... Pending Applied Excluded (Questions) Excluded (Expired) Exc…" at bounding box center [947, 460] width 160 height 31
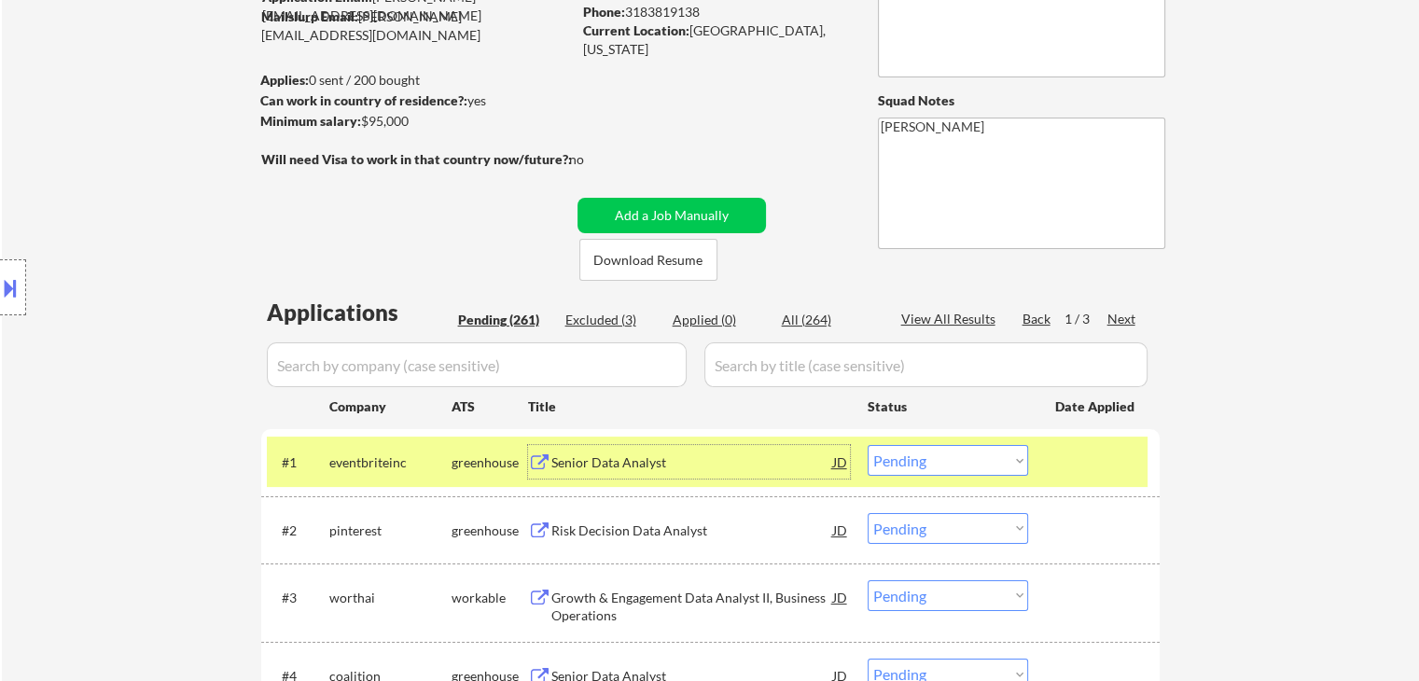
click at [619, 458] on div "Senior Data Analyst" at bounding box center [692, 462] width 282 height 19
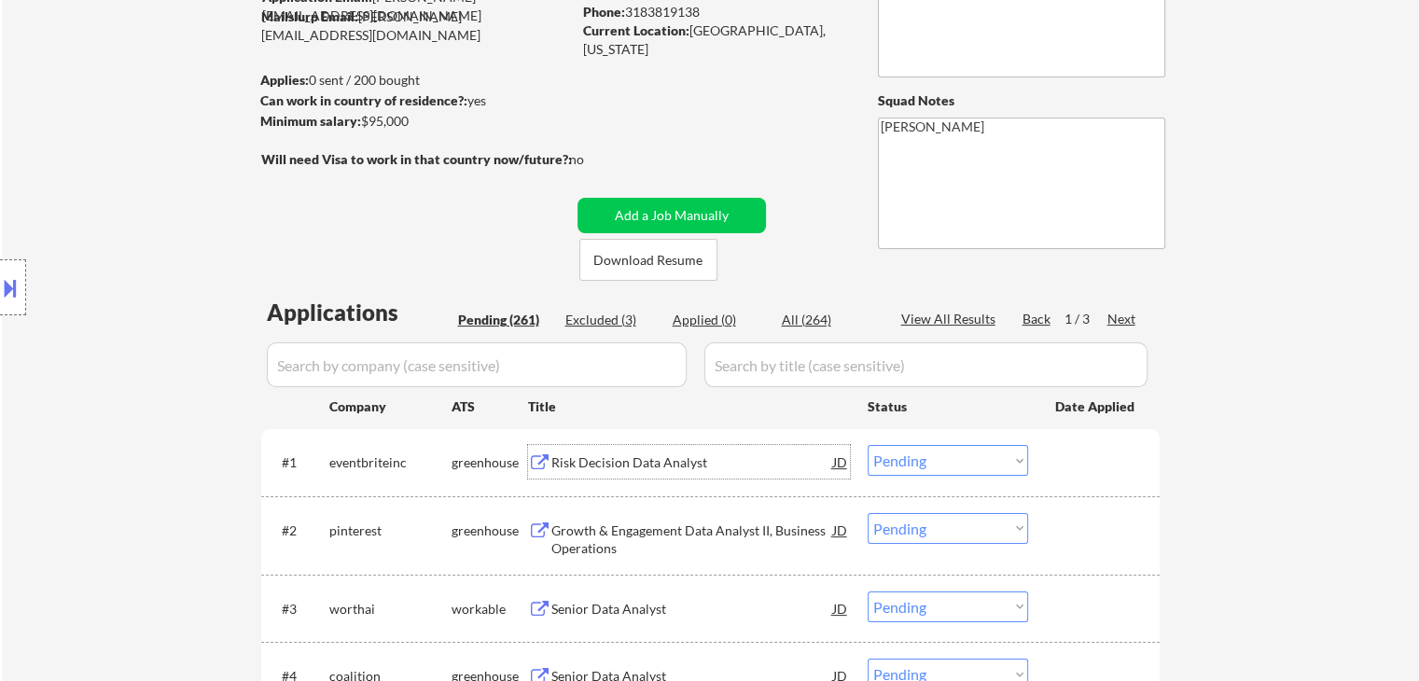
click at [15, 281] on button at bounding box center [10, 287] width 21 height 31
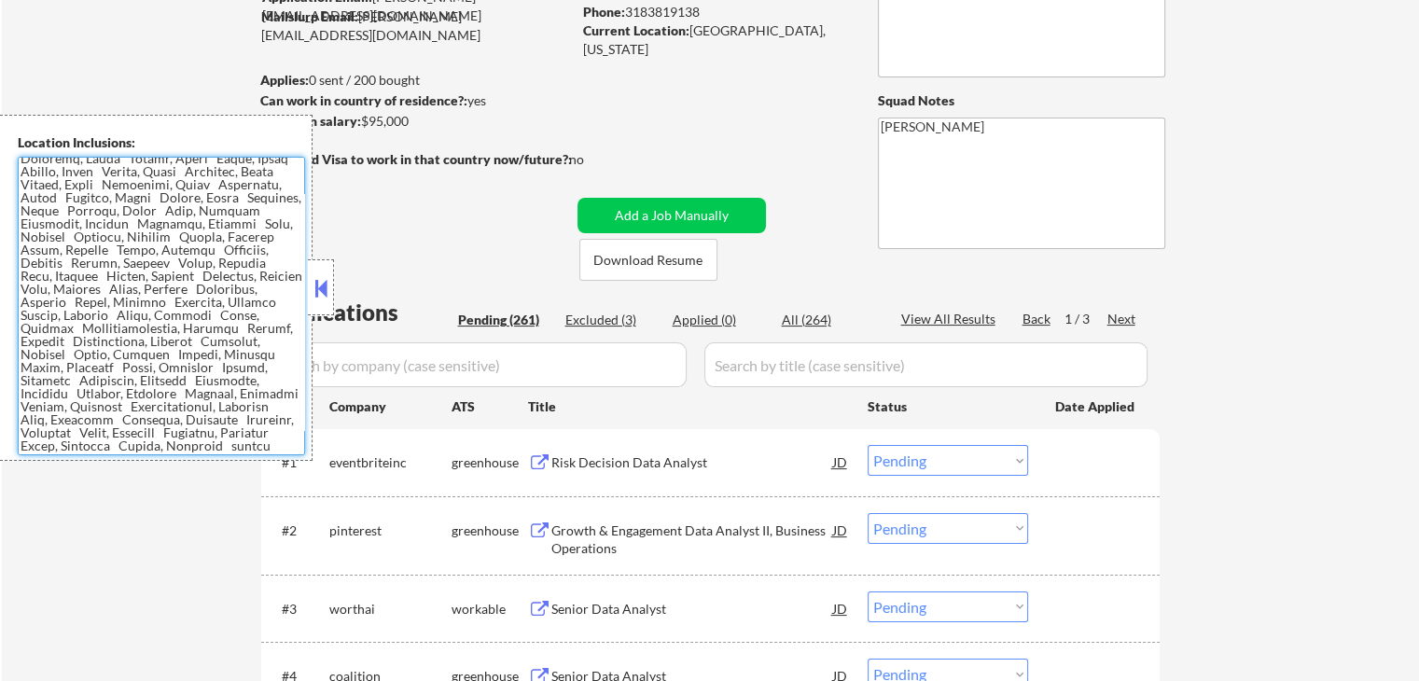
scroll to position [478, 0]
drag, startPoint x: 22, startPoint y: 232, endPoint x: 298, endPoint y: 464, distance: 360.8
click at [298, 464] on body "← Return to /applysquad Mailslurp Inbox Job Search Builder [PERSON_NAME] User E…" at bounding box center [709, 153] width 1419 height 681
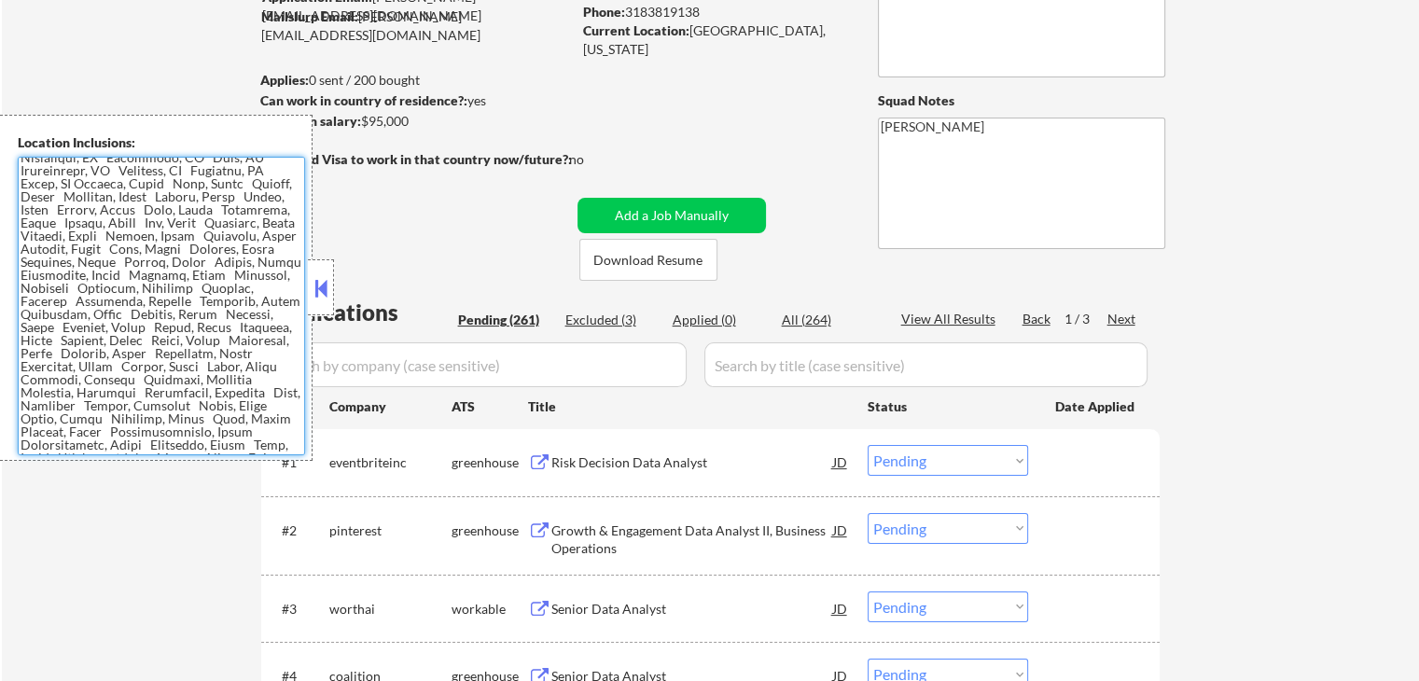
scroll to position [0, 0]
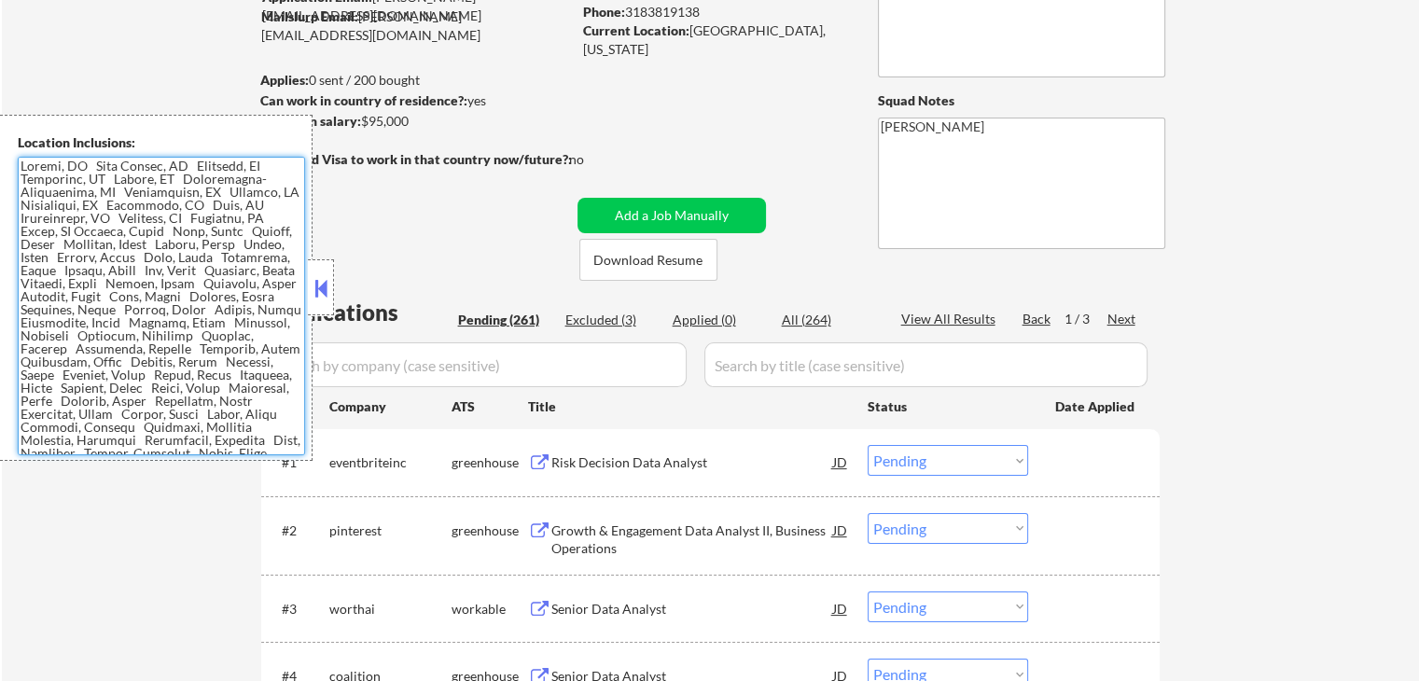
click at [316, 278] on button at bounding box center [321, 288] width 21 height 28
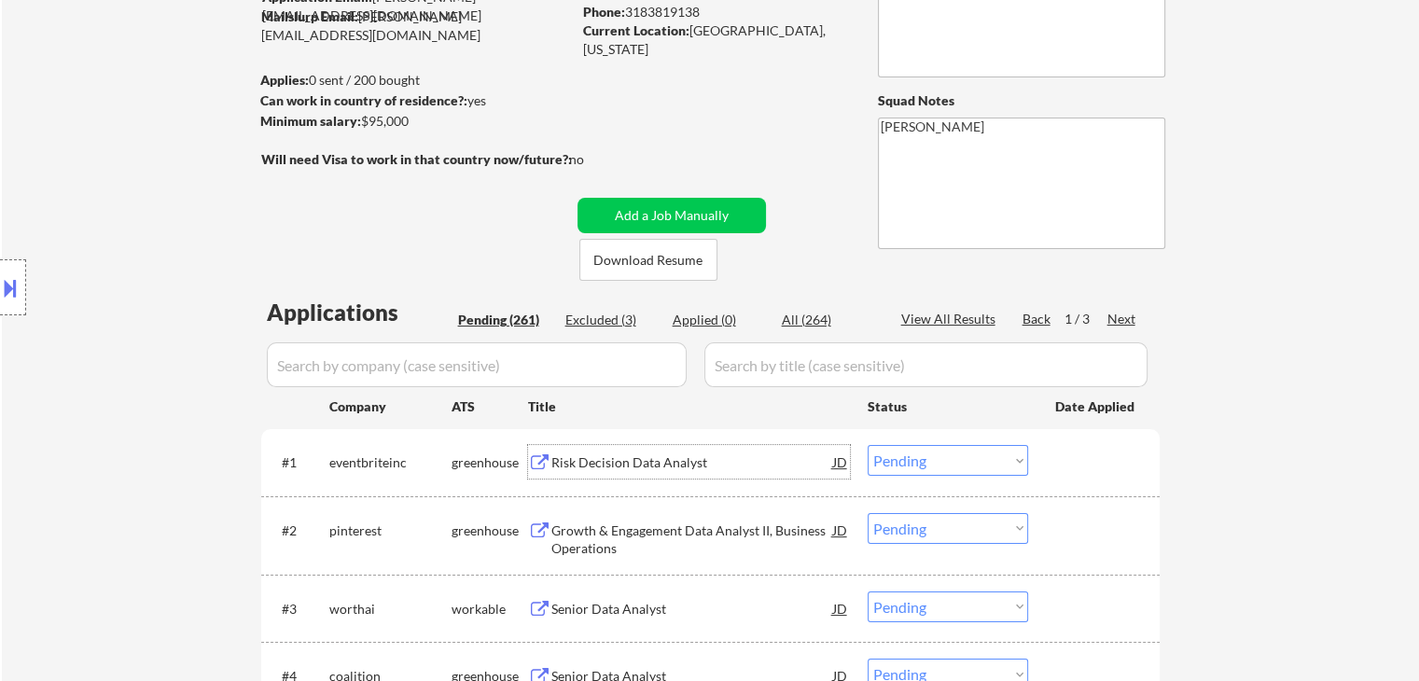
click at [575, 464] on div "Risk Decision Data Analyst" at bounding box center [692, 462] width 282 height 19
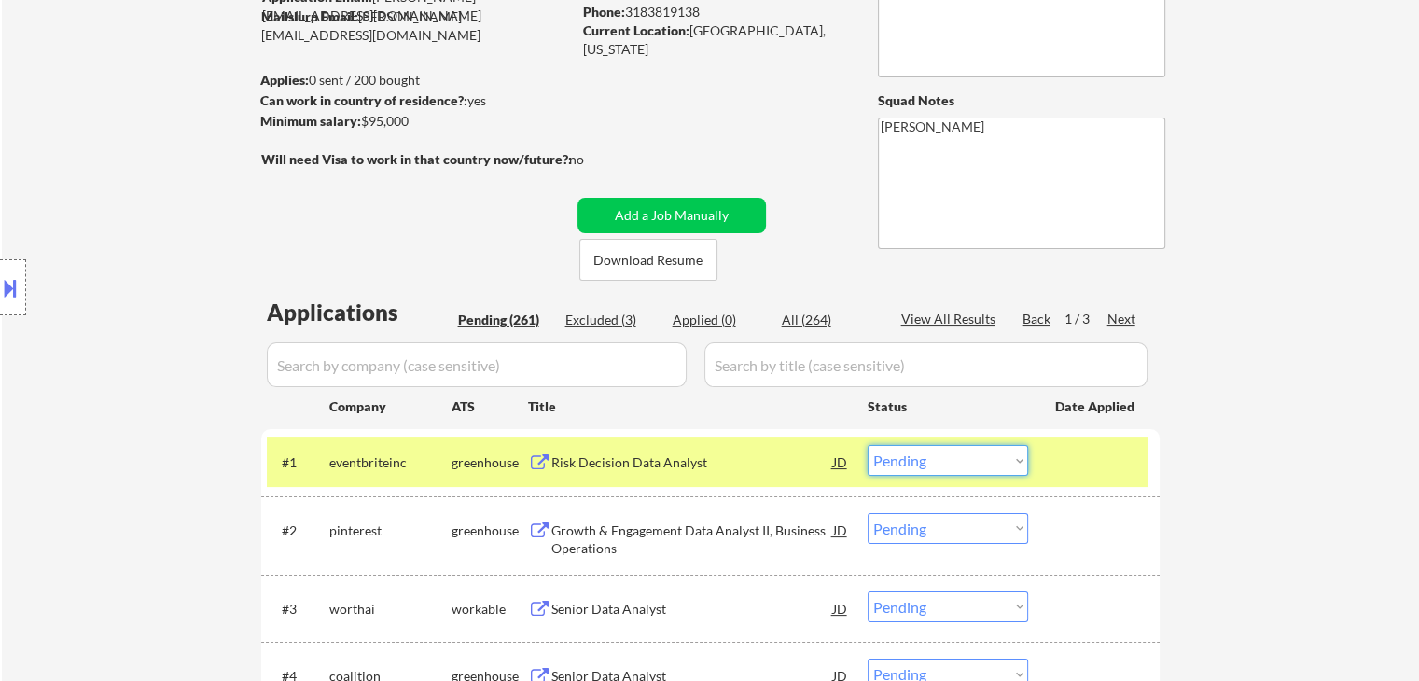
drag, startPoint x: 923, startPoint y: 452, endPoint x: 933, endPoint y: 469, distance: 19.2
click at [923, 453] on select "Choose an option... Pending Applied Excluded (Questions) Excluded (Expired) Exc…" at bounding box center [947, 460] width 160 height 31
click at [867, 445] on select "Choose an option... Pending Applied Excluded (Questions) Excluded (Expired) Exc…" at bounding box center [947, 460] width 160 height 31
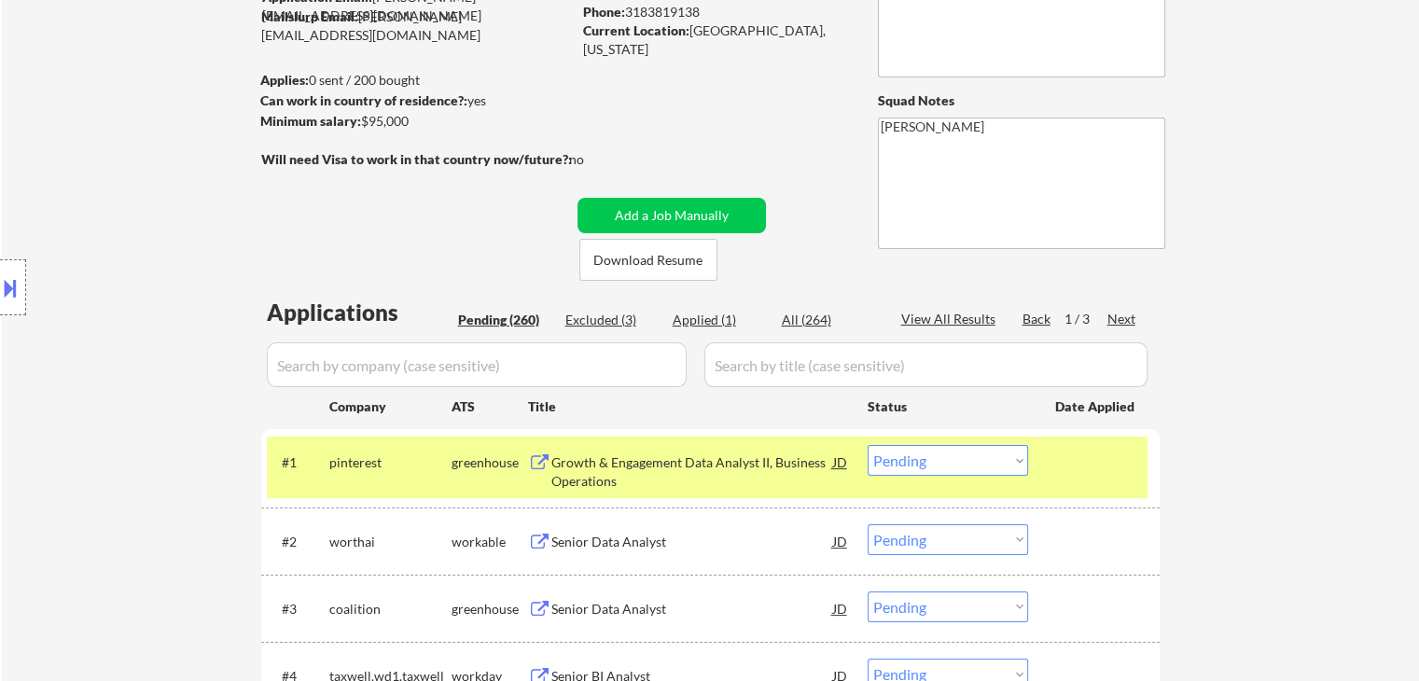
click at [716, 312] on div "Applied (1)" at bounding box center [718, 320] width 93 height 19
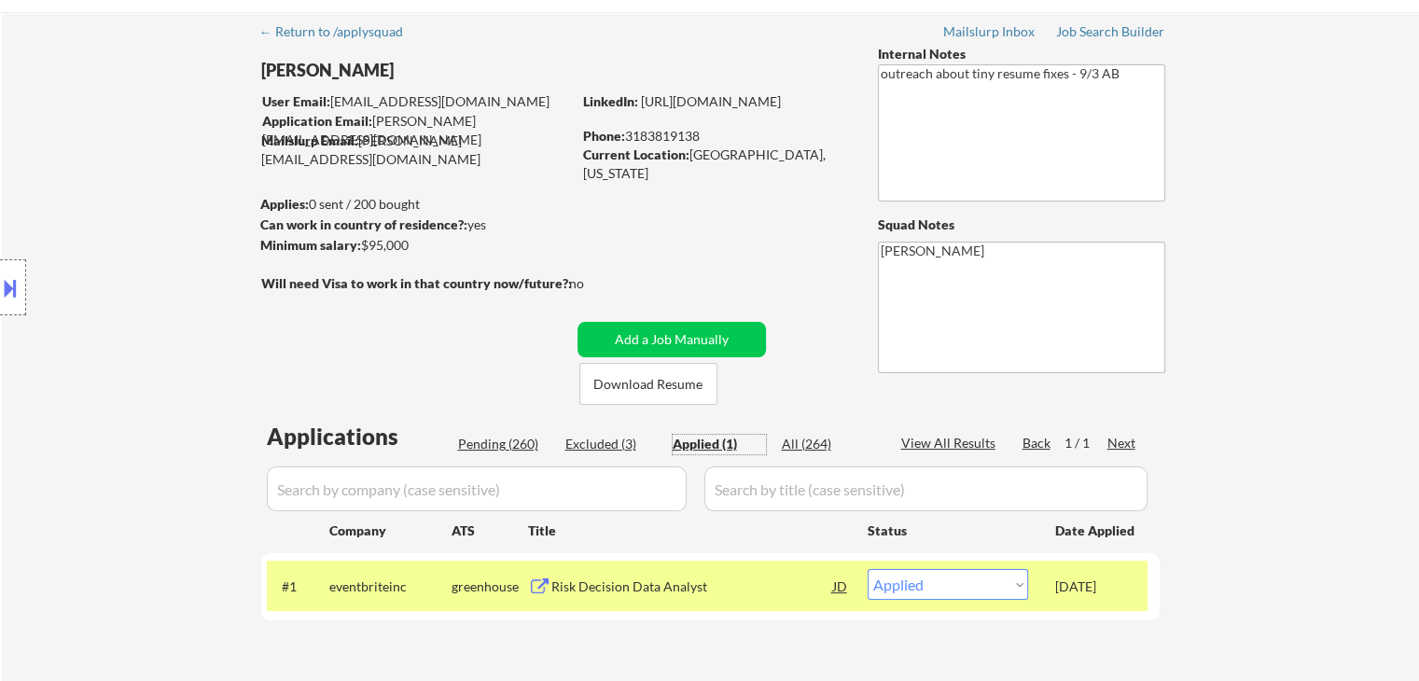
scroll to position [93, 0]
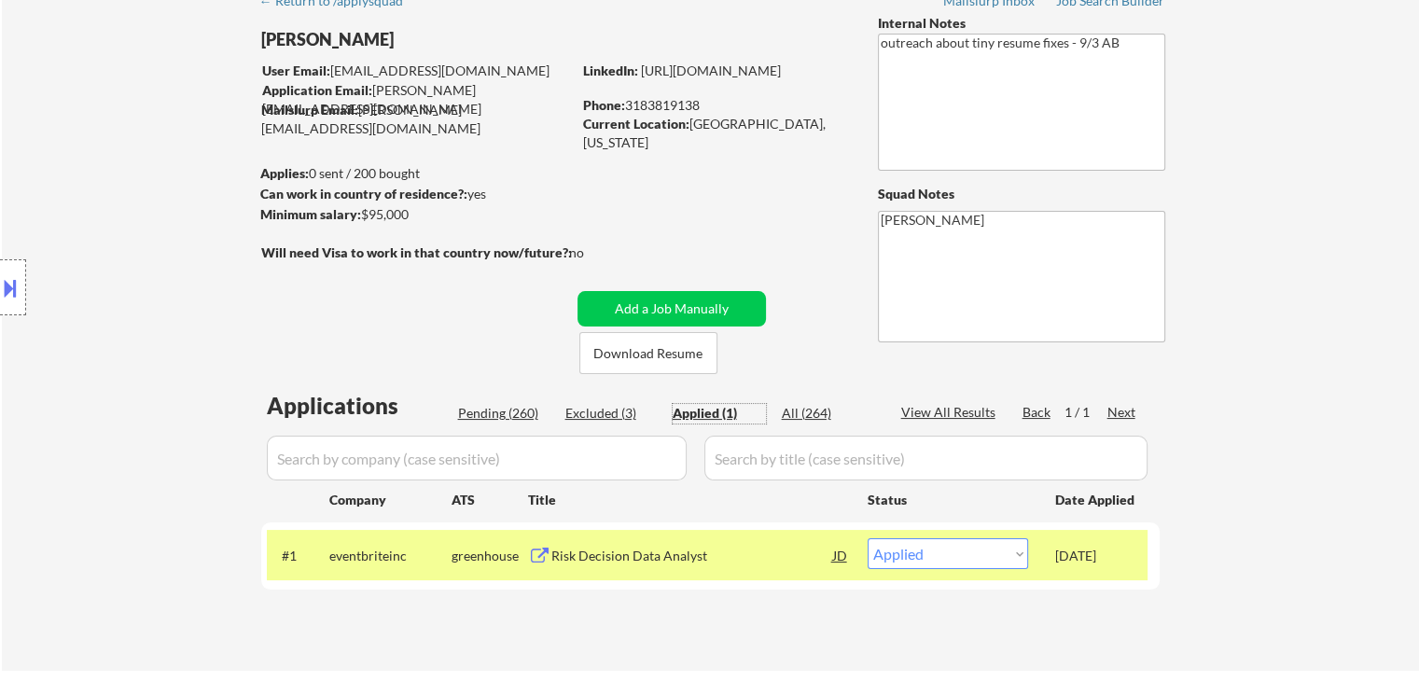
drag, startPoint x: 515, startPoint y: 404, endPoint x: 755, endPoint y: 335, distance: 250.3
click at [515, 404] on div "Pending (260)" at bounding box center [504, 413] width 93 height 19
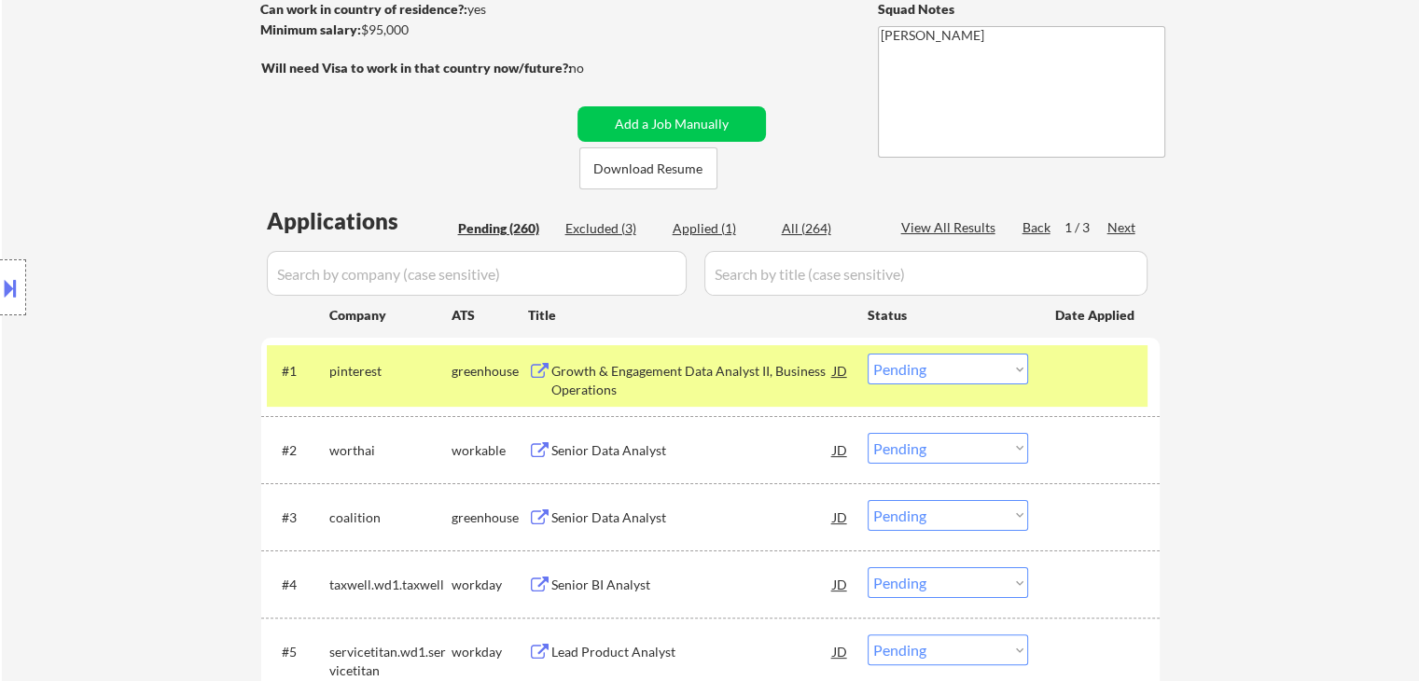
scroll to position [280, 0]
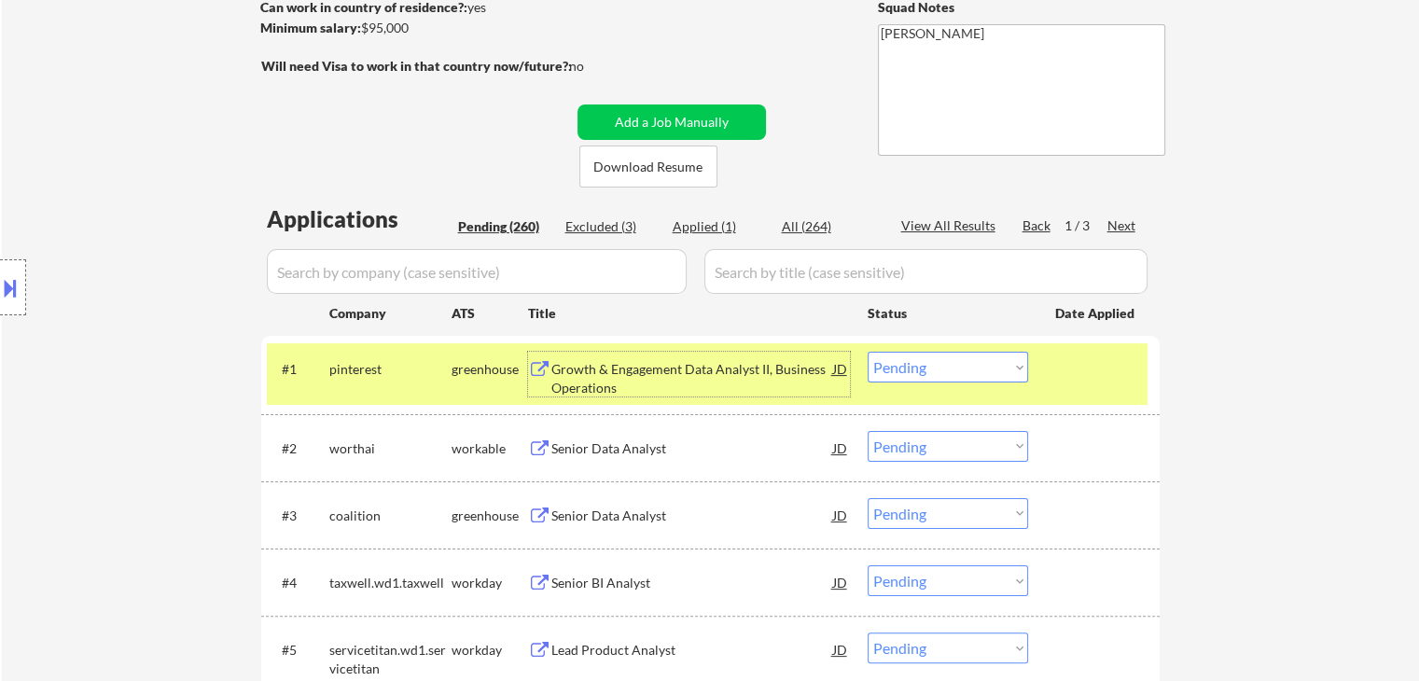
click at [586, 377] on div "Growth & Engagement Data Analyst II, Business Operations" at bounding box center [692, 378] width 282 height 36
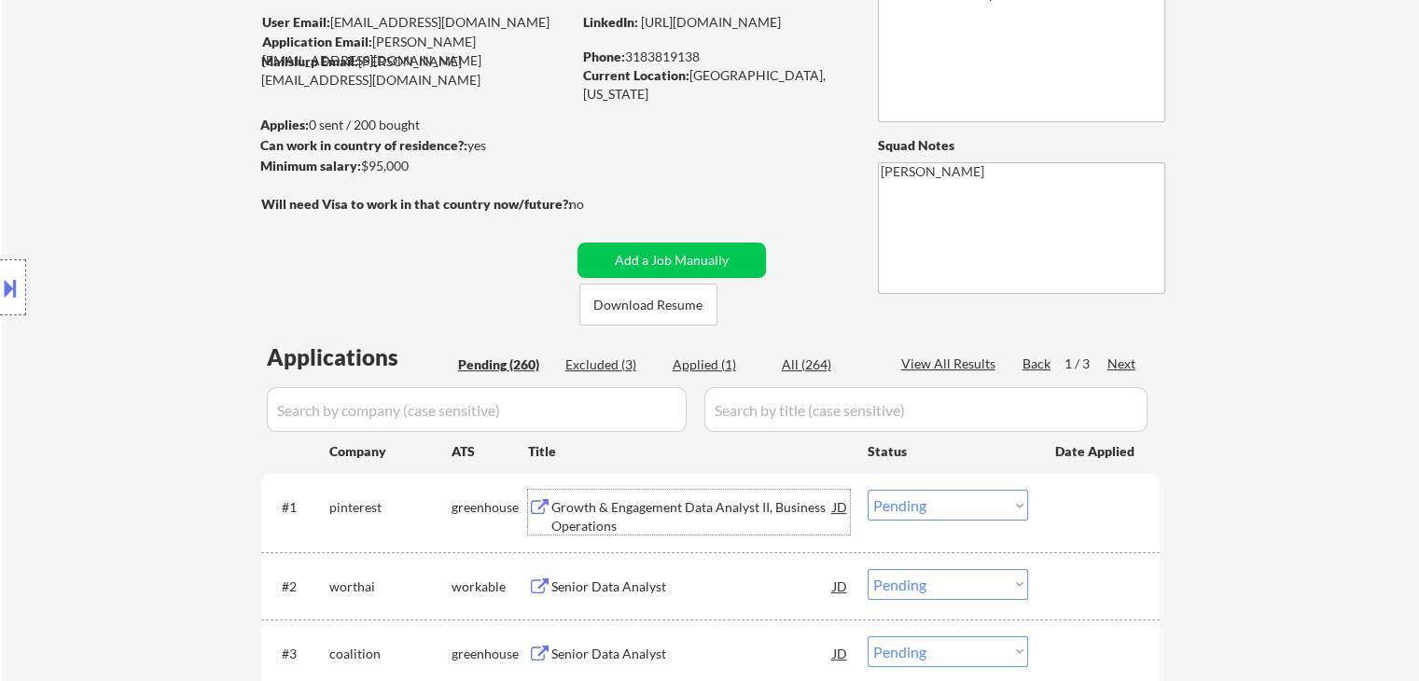
scroll to position [187, 0]
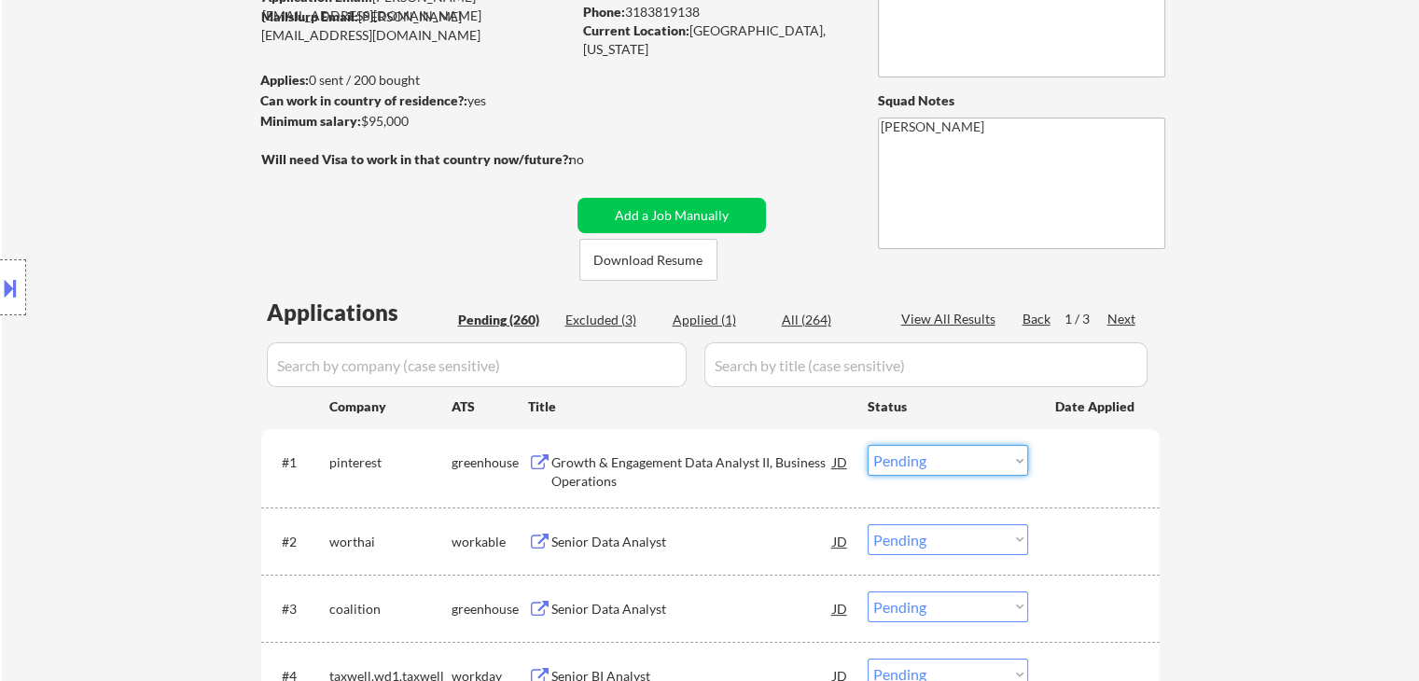
click at [905, 452] on select "Choose an option... Pending Applied Excluded (Questions) Excluded (Expired) Exc…" at bounding box center [947, 460] width 160 height 31
click at [867, 445] on select "Choose an option... Pending Applied Excluded (Questions) Excluded (Expired) Exc…" at bounding box center [947, 460] width 160 height 31
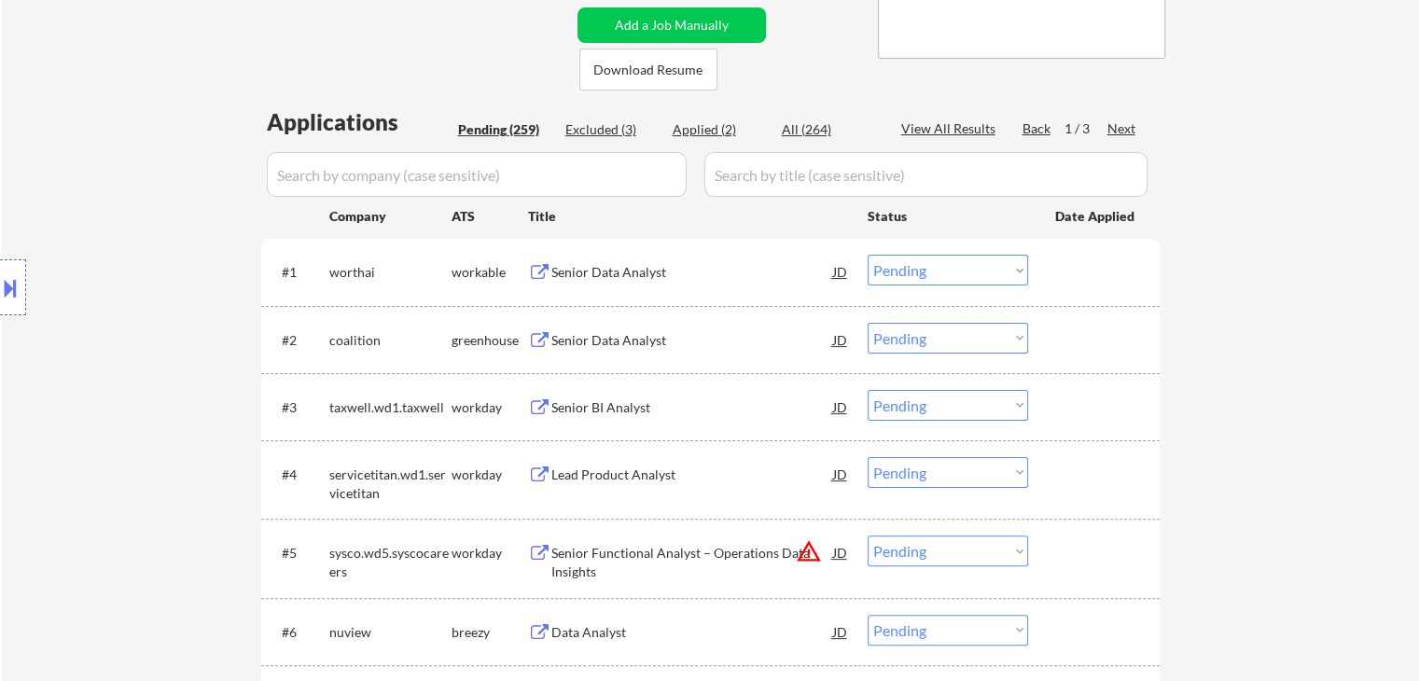
scroll to position [560, 0]
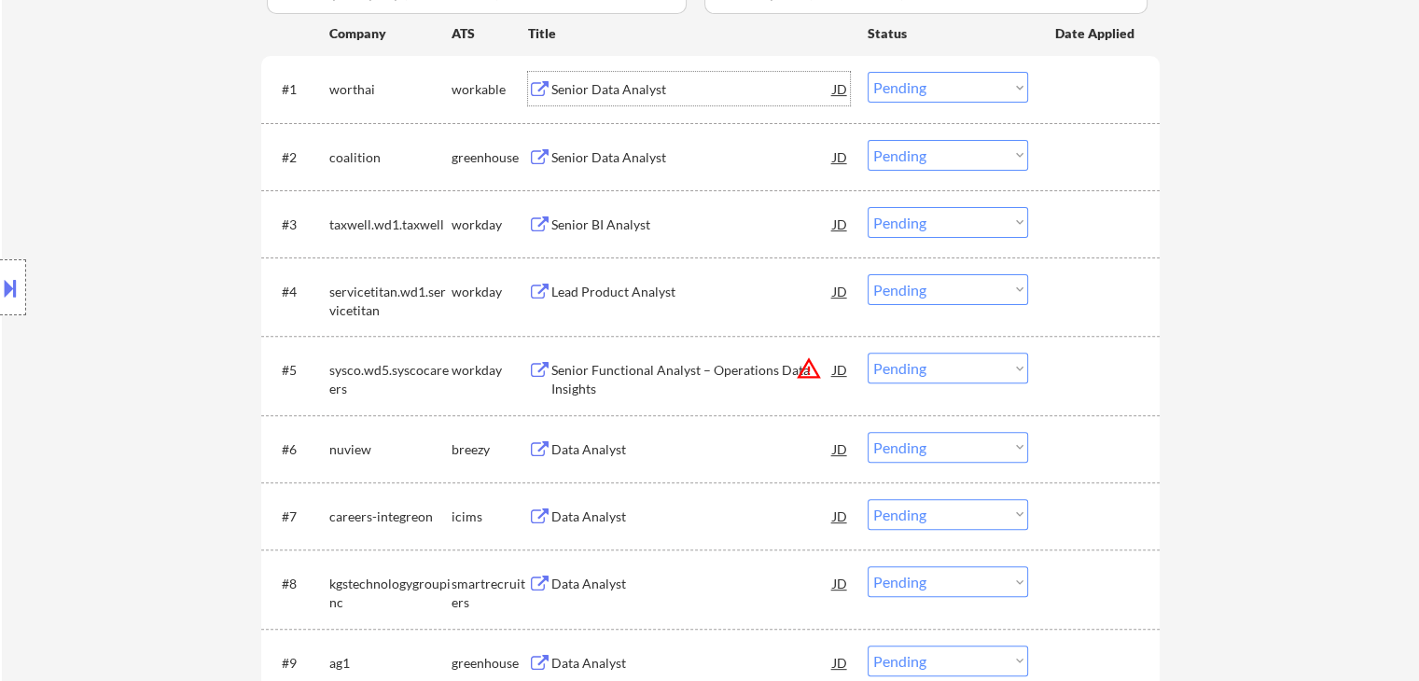
click at [596, 87] on div "Senior Data Analyst" at bounding box center [692, 89] width 282 height 19
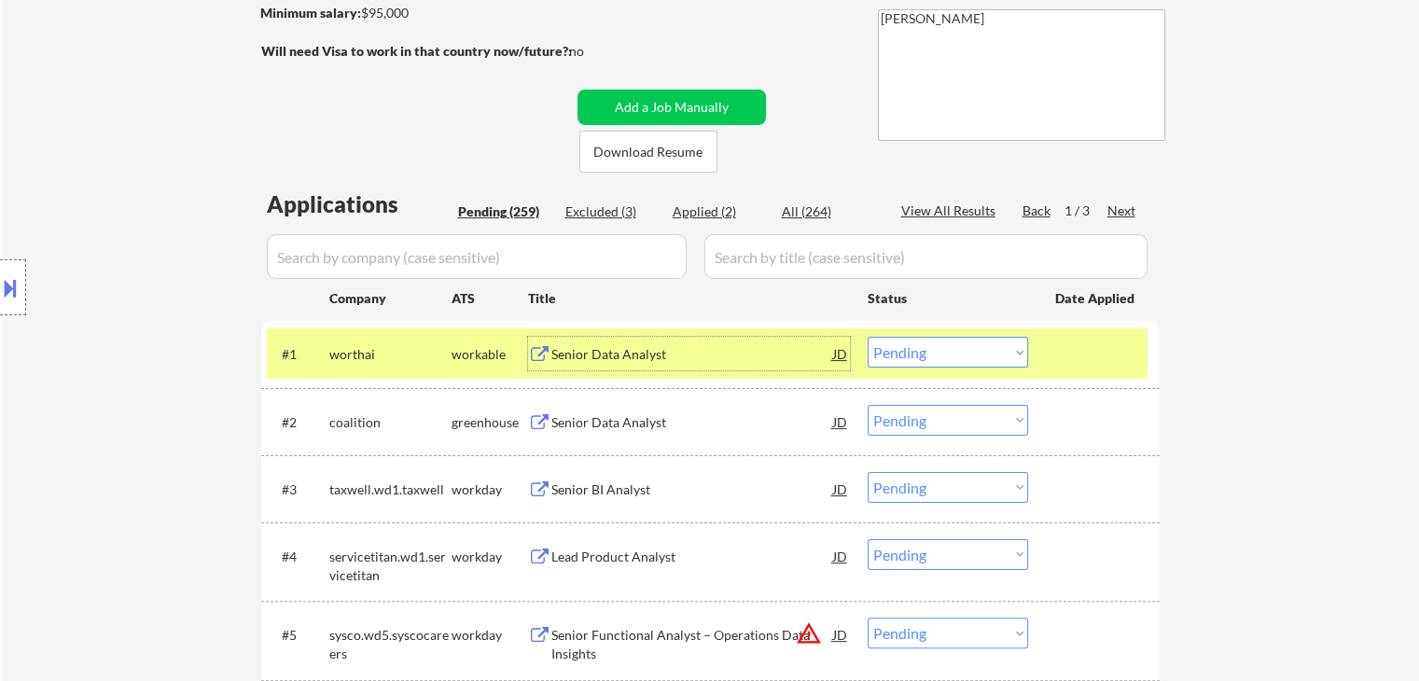
scroll to position [280, 0]
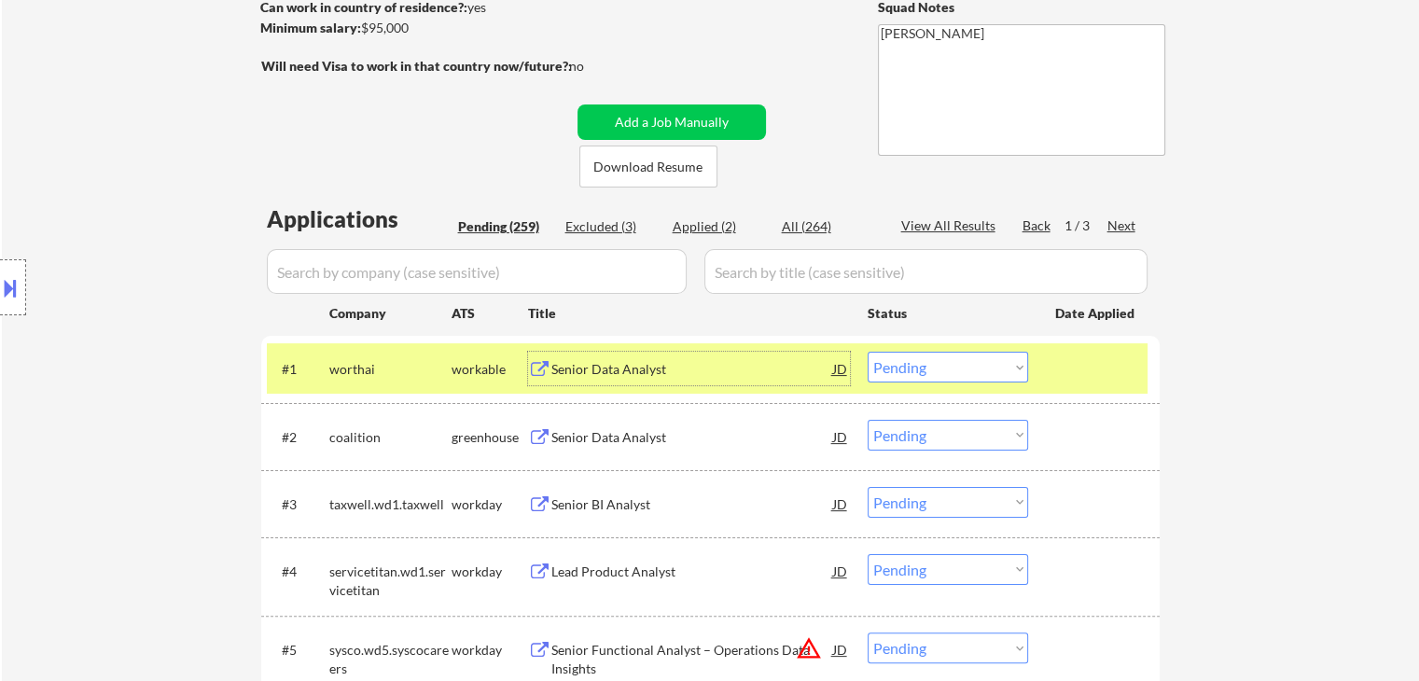
click at [934, 363] on select "Choose an option... Pending Applied Excluded (Questions) Excluded (Expired) Exc…" at bounding box center [947, 367] width 160 height 31
click at [693, 364] on div "Senior Data Analyst" at bounding box center [692, 369] width 282 height 19
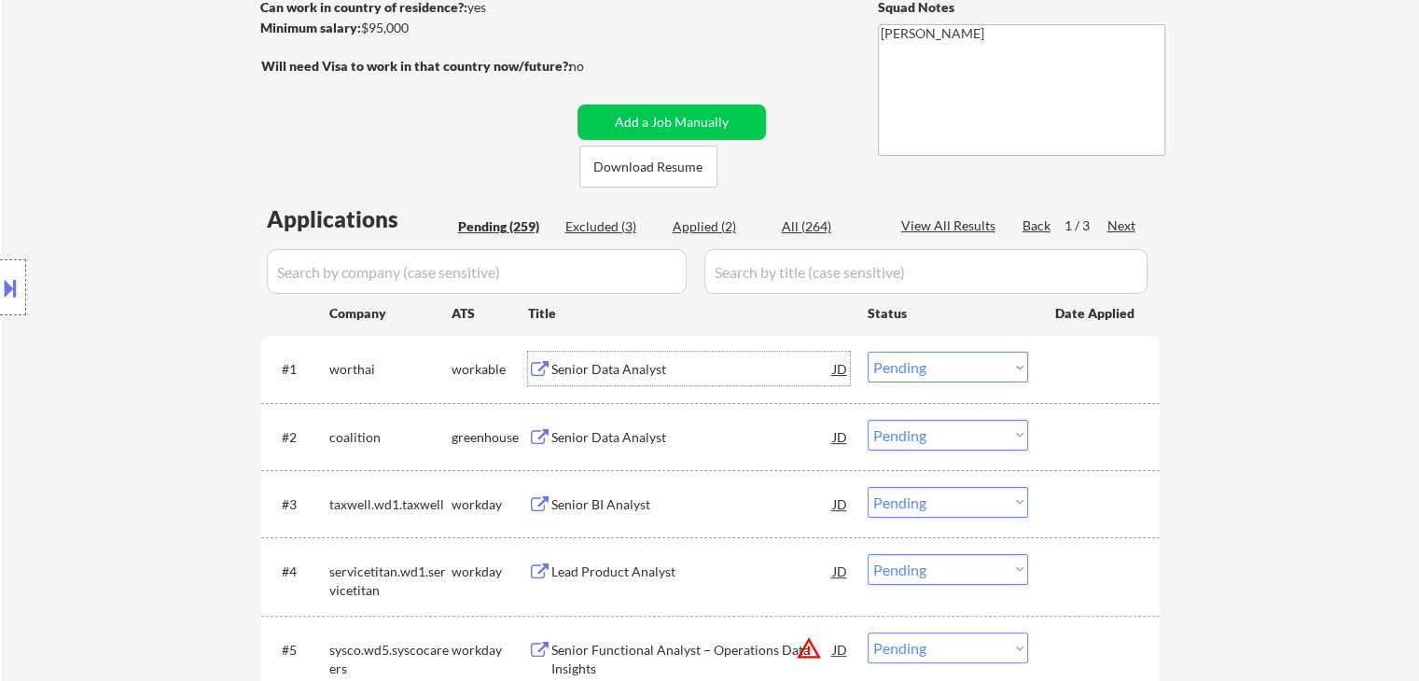
click at [927, 367] on select "Choose an option... Pending Applied Excluded (Questions) Excluded (Expired) Exc…" at bounding box center [947, 367] width 160 height 31
click at [867, 352] on select "Choose an option... Pending Applied Excluded (Questions) Excluded (Expired) Exc…" at bounding box center [947, 367] width 160 height 31
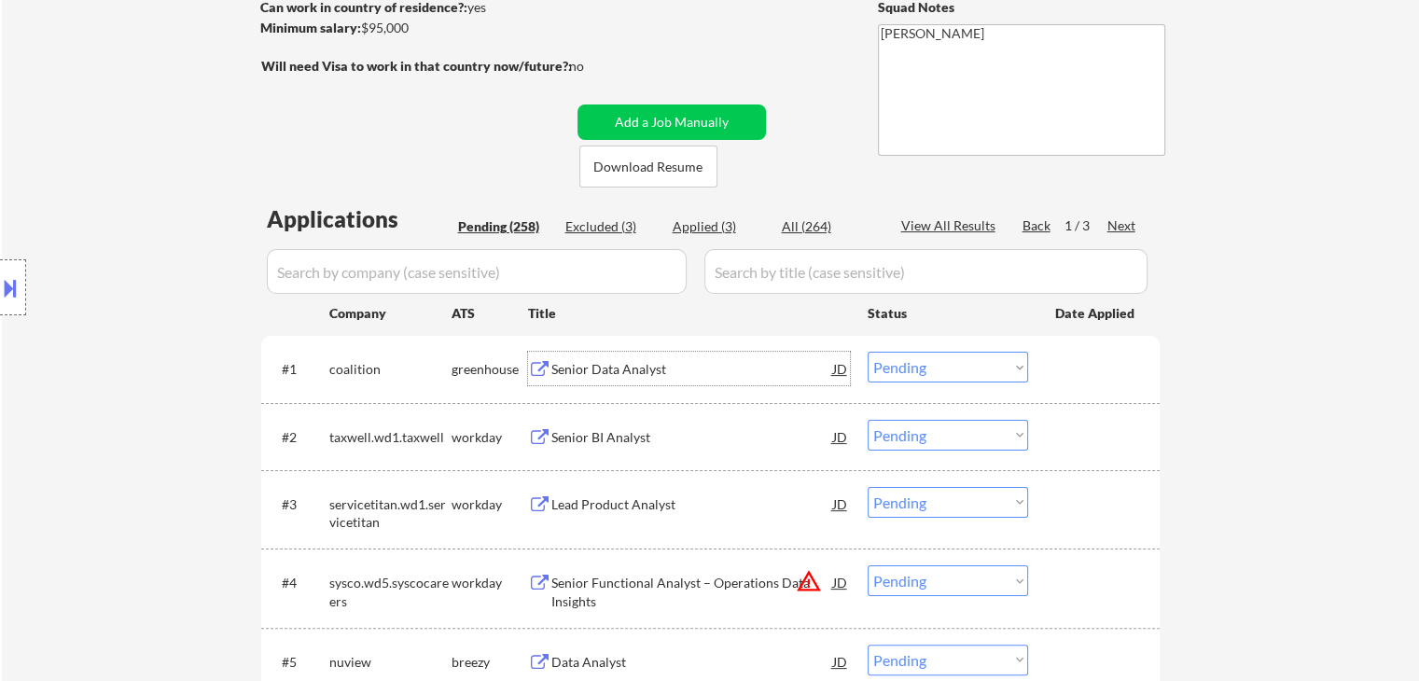
click at [589, 374] on div "Senior Data Analyst" at bounding box center [692, 369] width 282 height 19
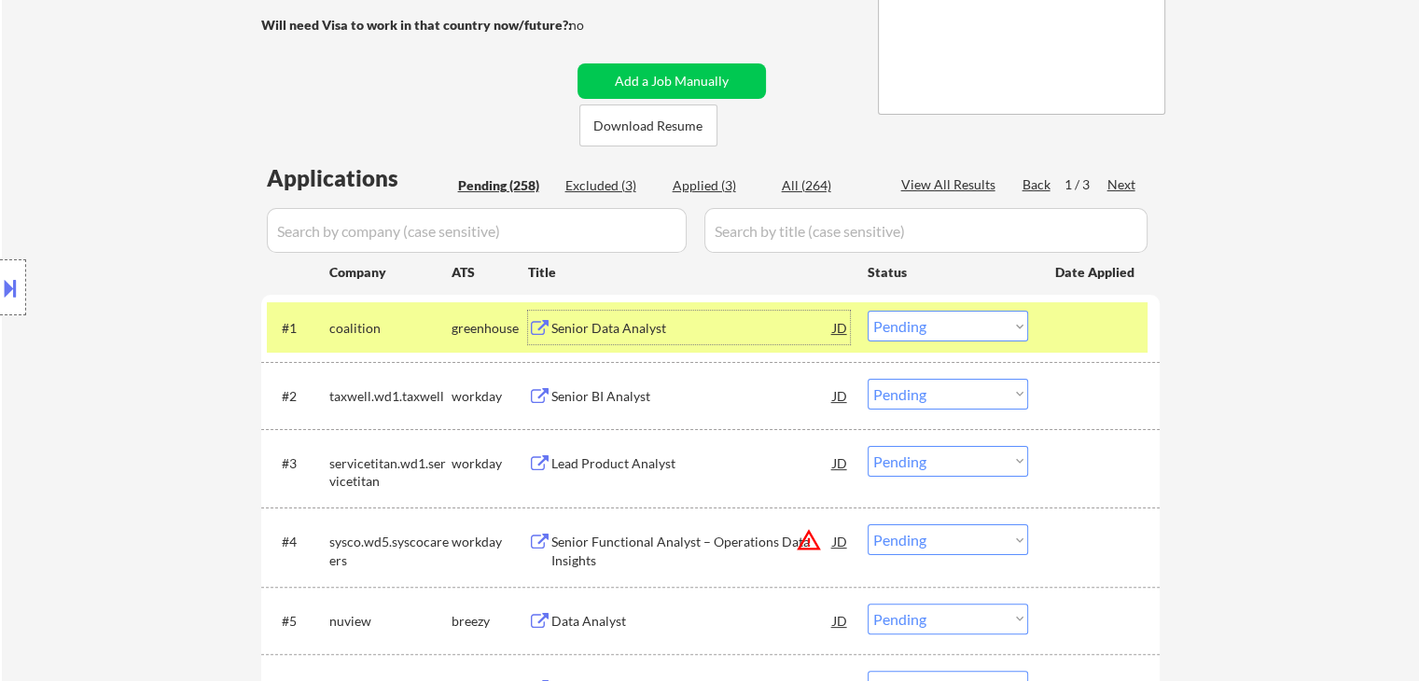
scroll to position [373, 0]
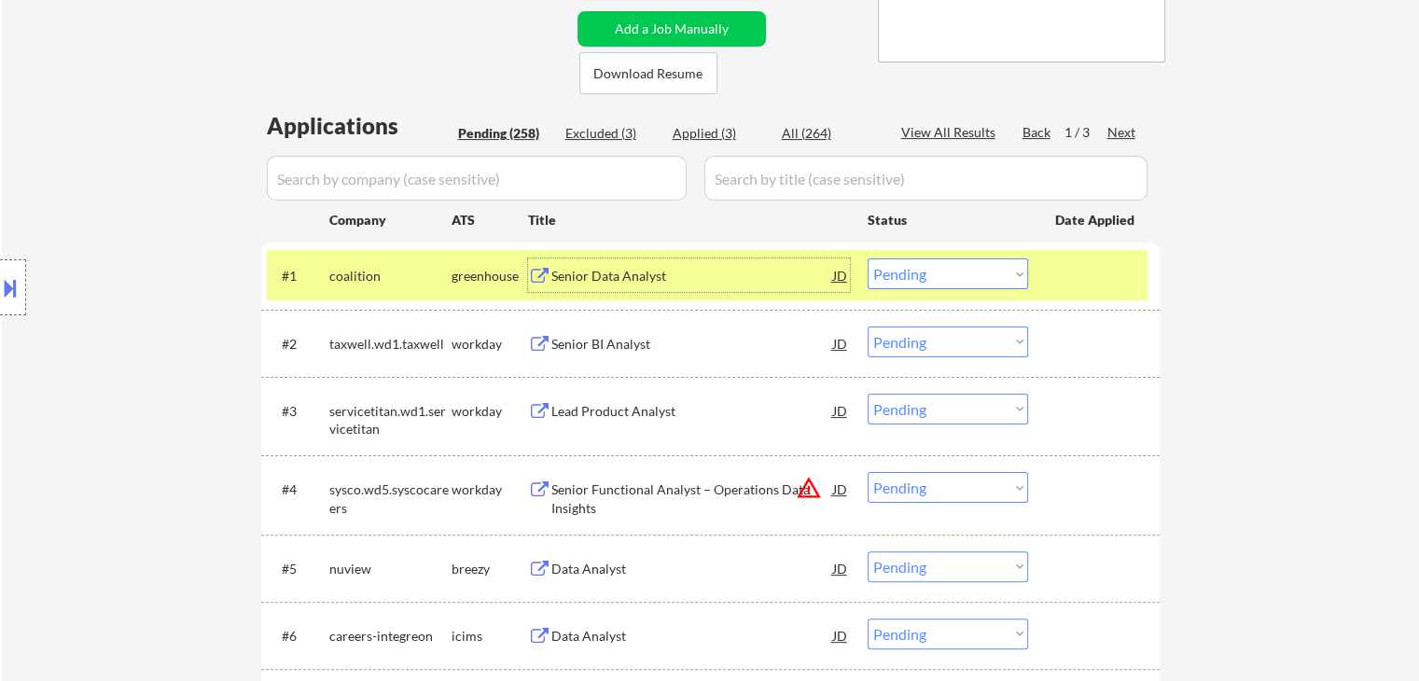
click at [925, 272] on select "Choose an option... Pending Applied Excluded (Questions) Excluded (Expired) Exc…" at bounding box center [947, 273] width 160 height 31
click at [867, 258] on select "Choose an option... Pending Applied Excluded (Questions) Excluded (Expired) Exc…" at bounding box center [947, 273] width 160 height 31
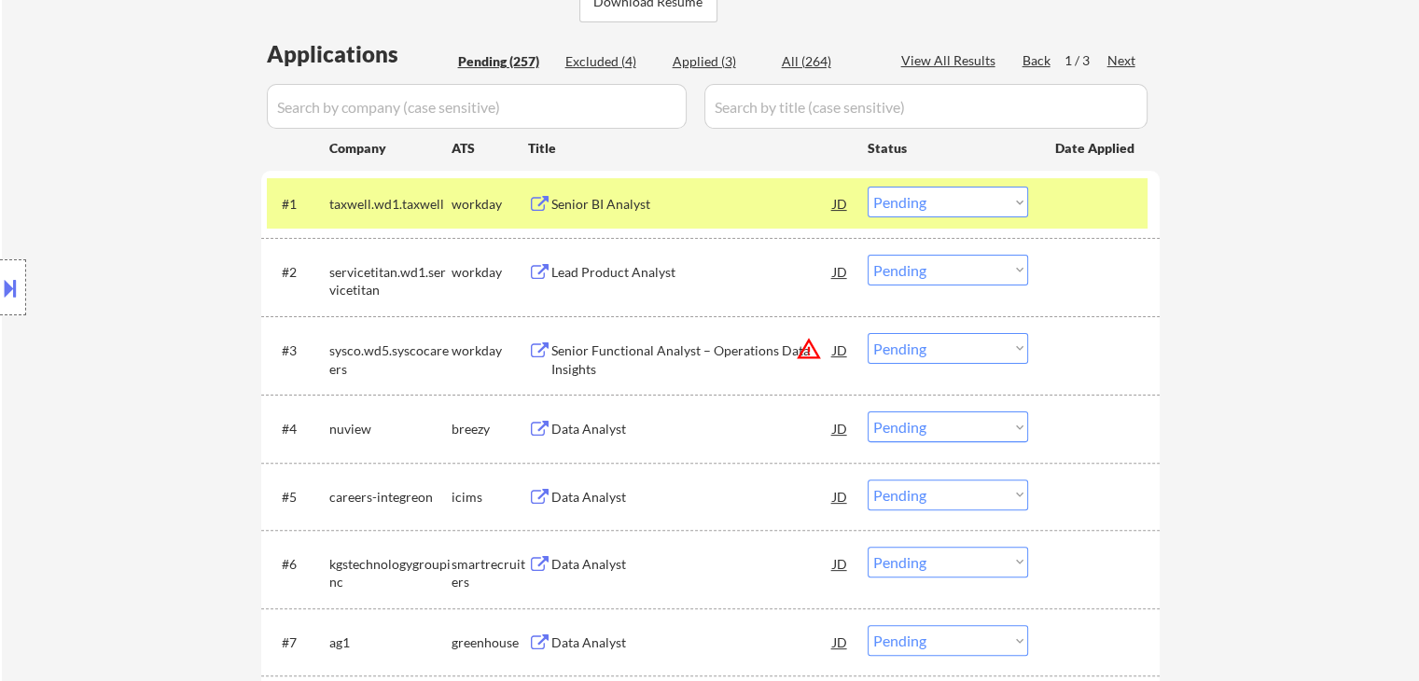
scroll to position [466, 0]
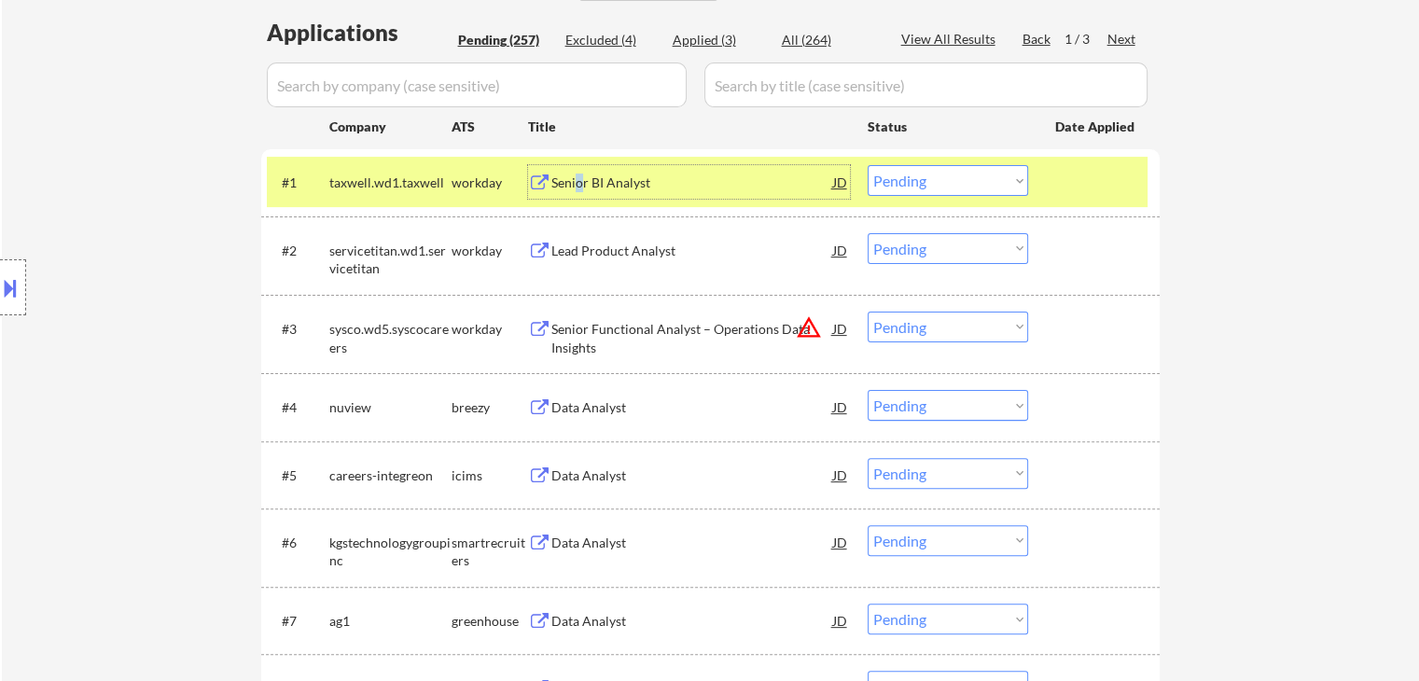
click at [578, 187] on div "Senior BI Analyst" at bounding box center [692, 182] width 282 height 19
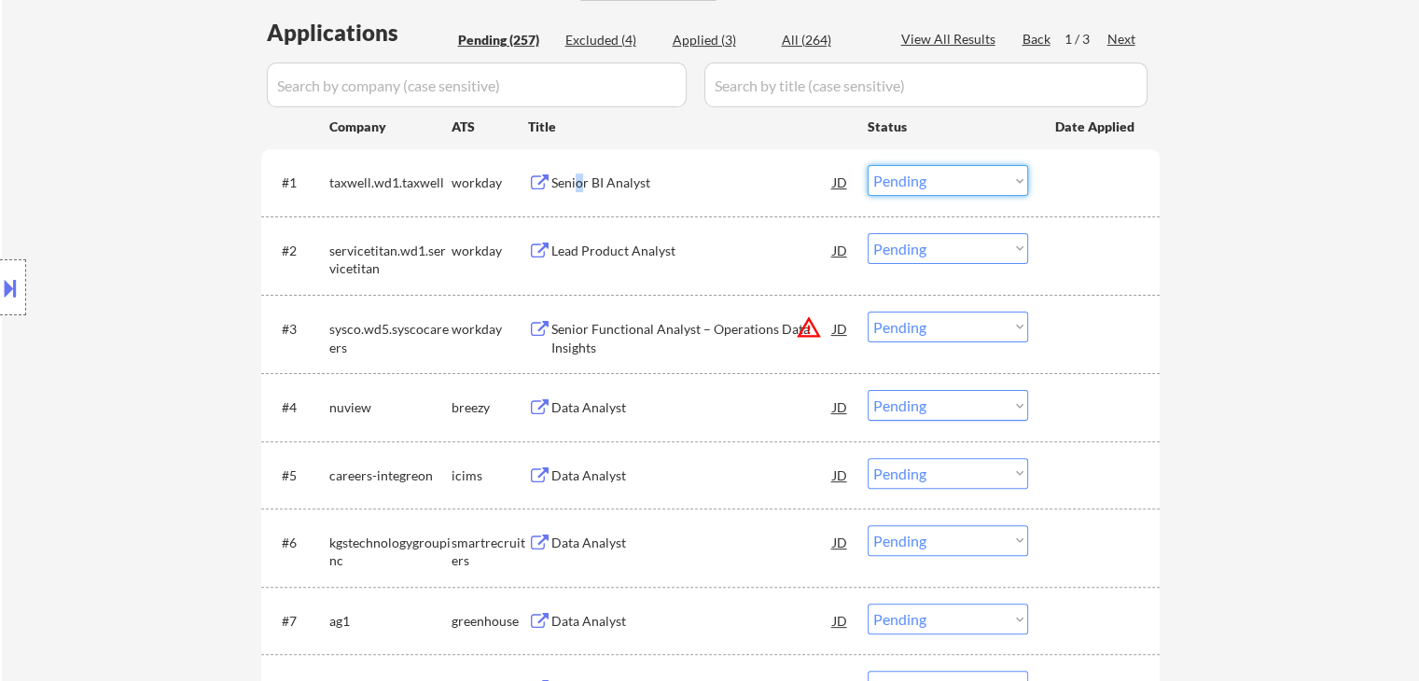
drag, startPoint x: 918, startPoint y: 180, endPoint x: 932, endPoint y: 195, distance: 20.5
click at [921, 183] on select "Choose an option... Pending Applied Excluded (Questions) Excluded (Expired) Exc…" at bounding box center [947, 180] width 160 height 31
click at [867, 165] on select "Choose an option... Pending Applied Excluded (Questions) Excluded (Expired) Exc…" at bounding box center [947, 180] width 160 height 31
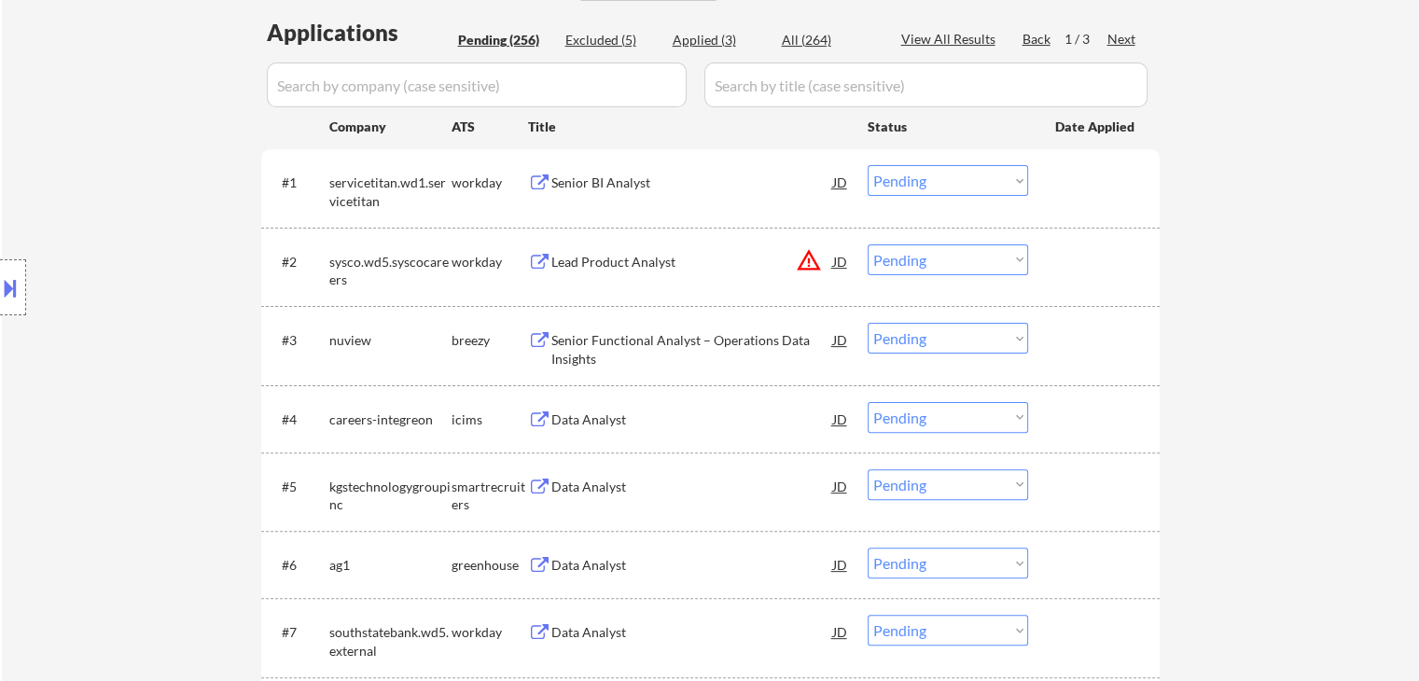
click at [609, 187] on div "Senior BI Analyst" at bounding box center [692, 182] width 282 height 19
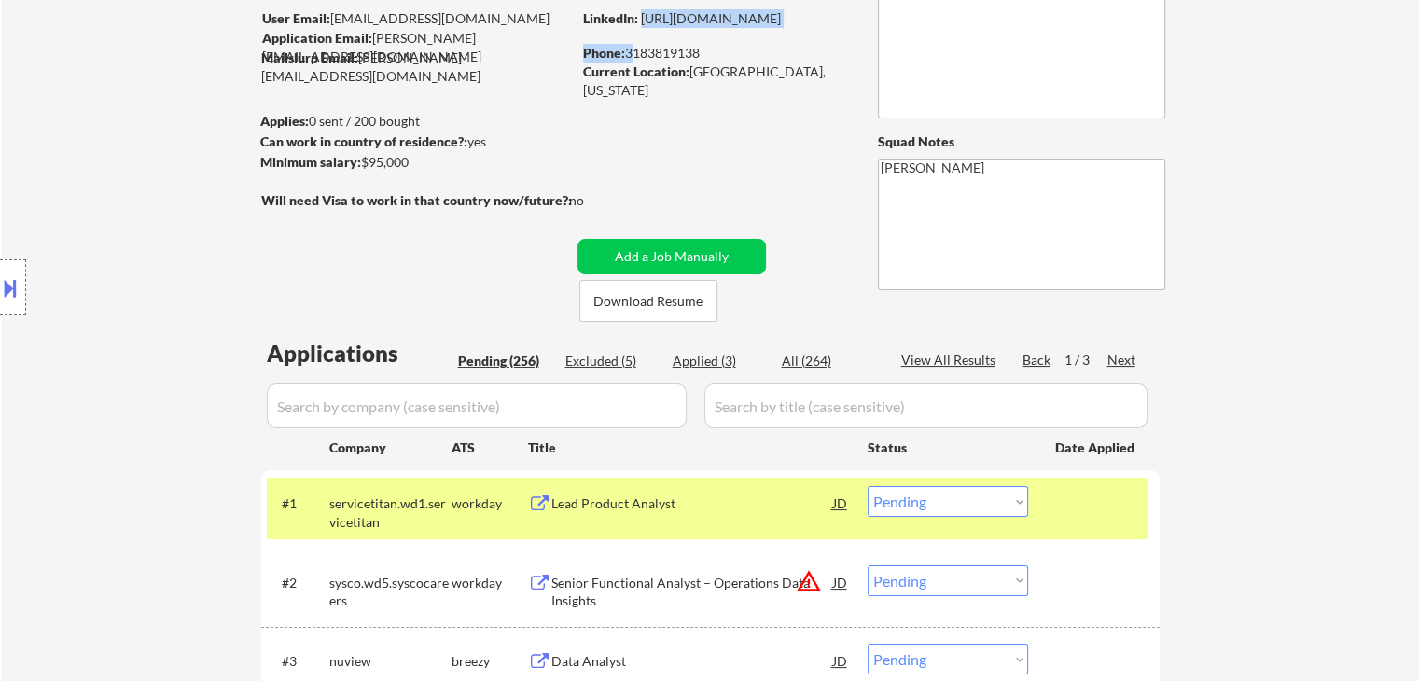
scroll to position [144, 0]
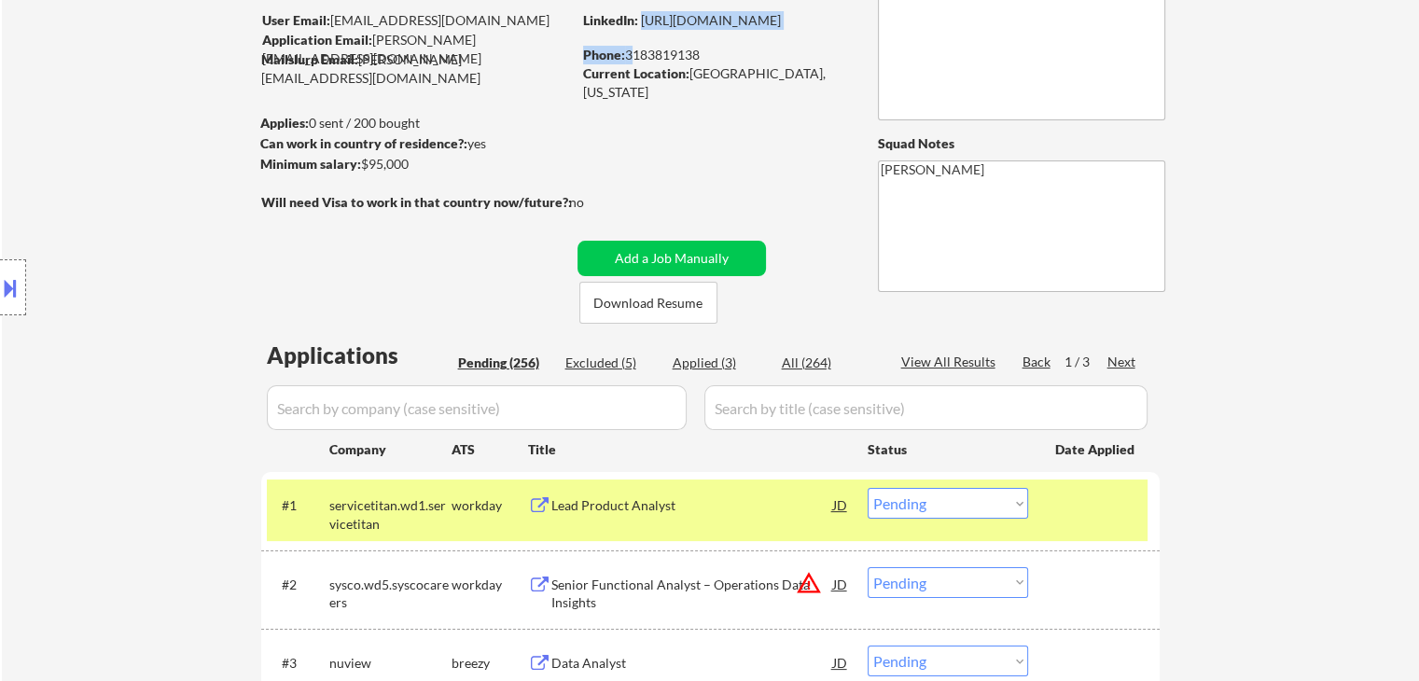
drag, startPoint x: 630, startPoint y: 8, endPoint x: 706, endPoint y: 57, distance: 90.6
click at [706, 57] on div "Phone: [PHONE_NUMBER]" at bounding box center [715, 55] width 264 height 19
copy div "3183819138"
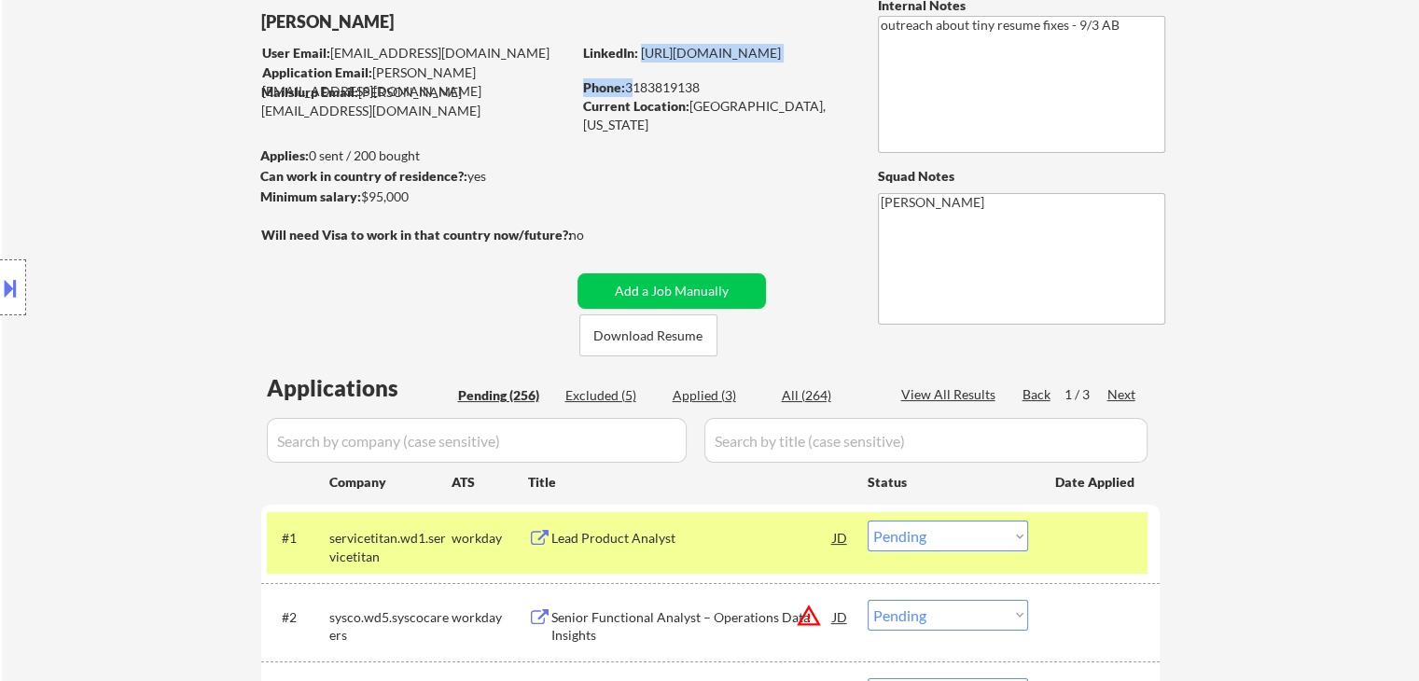
scroll to position [330, 0]
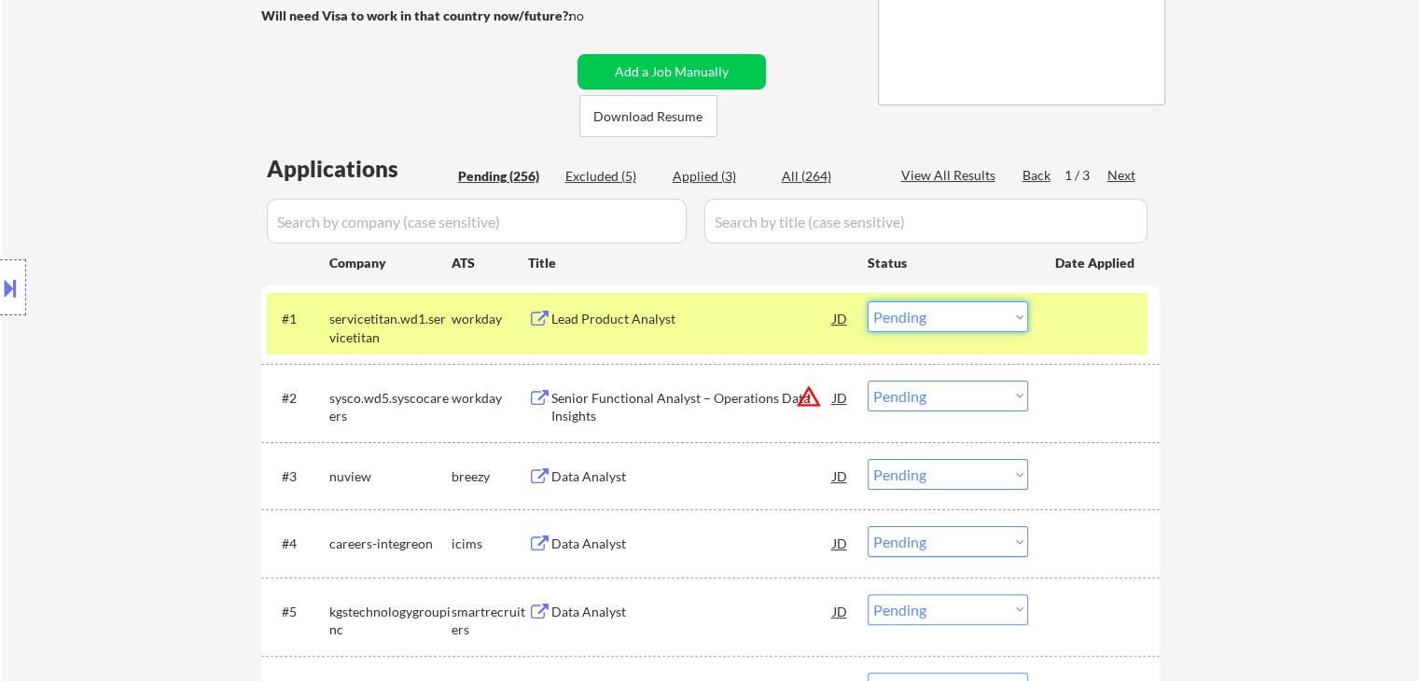
drag, startPoint x: 908, startPoint y: 314, endPoint x: 910, endPoint y: 329, distance: 15.0
click at [908, 314] on select "Choose an option... Pending Applied Excluded (Questions) Excluded (Expired) Exc…" at bounding box center [947, 316] width 160 height 31
click at [867, 301] on select "Choose an option... Pending Applied Excluded (Questions) Excluded (Expired) Exc…" at bounding box center [947, 316] width 160 height 31
select select ""pending""
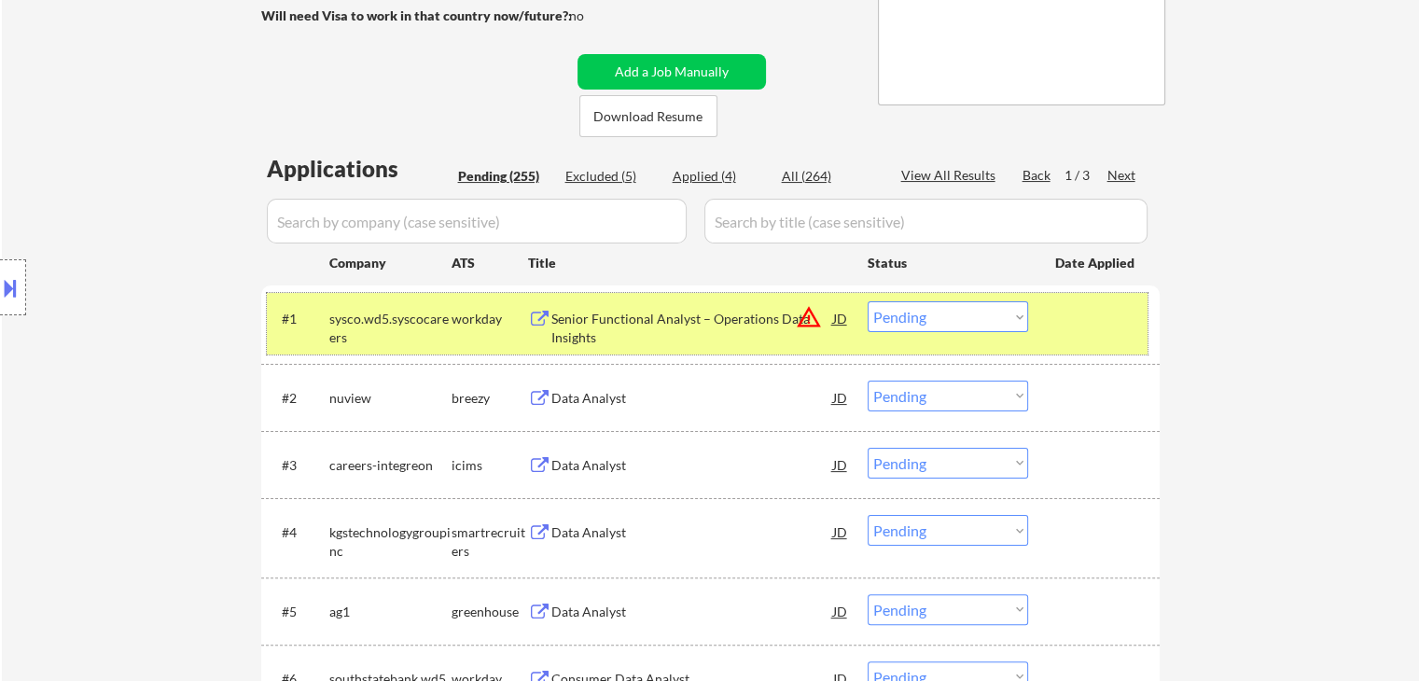
click at [474, 313] on div "workday" at bounding box center [489, 319] width 76 height 19
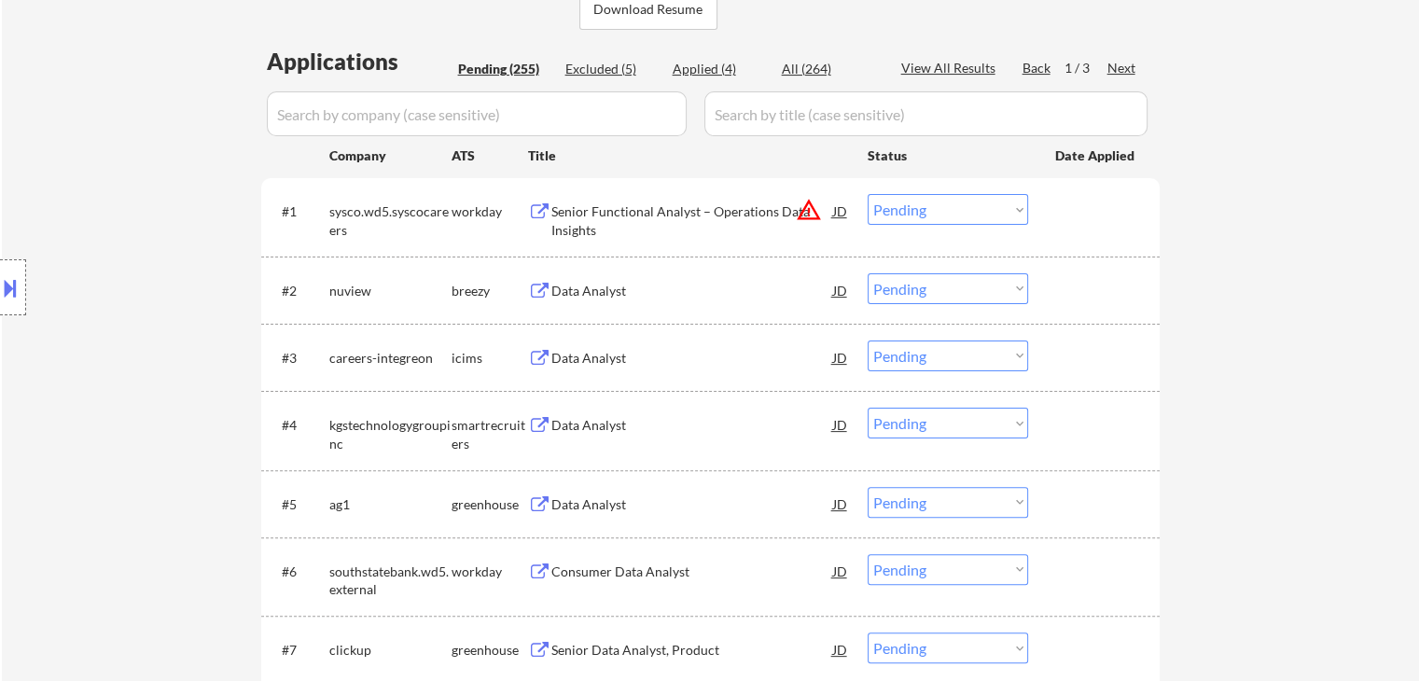
scroll to position [423, 0]
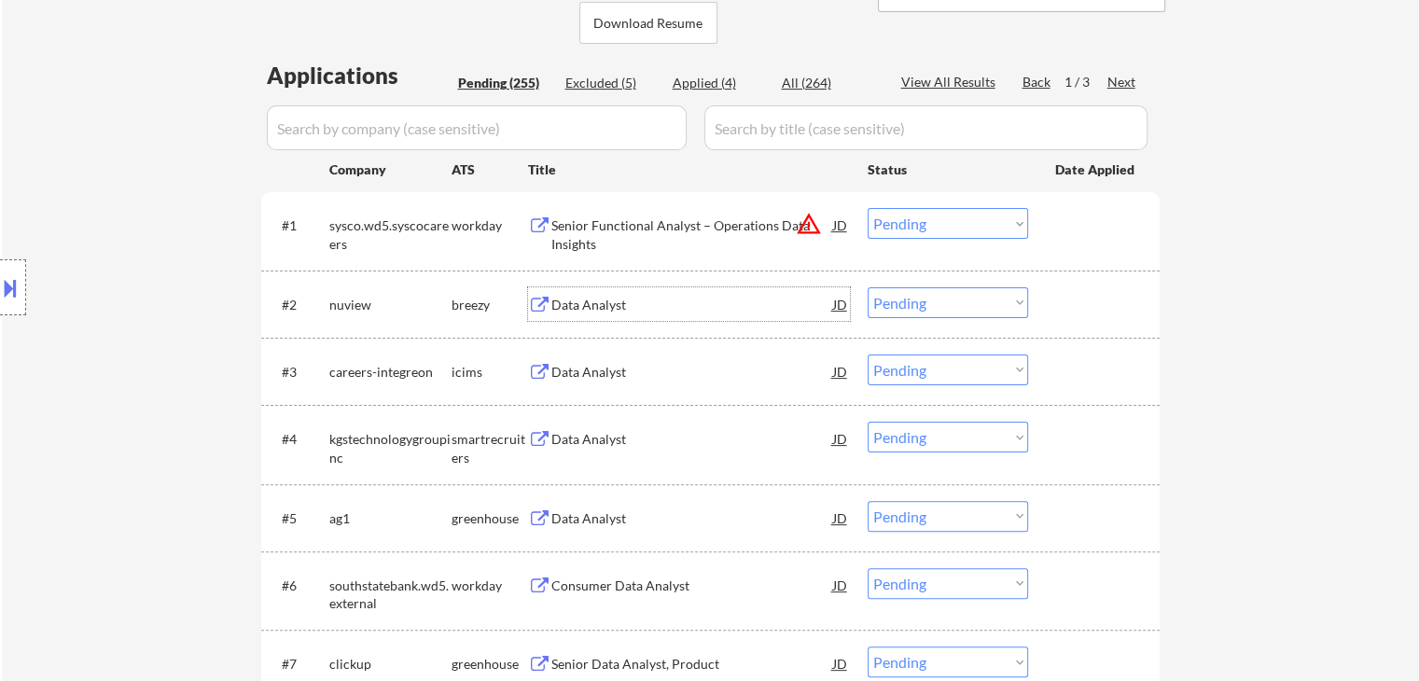
click at [608, 302] on div "Data Analyst" at bounding box center [692, 305] width 282 height 19
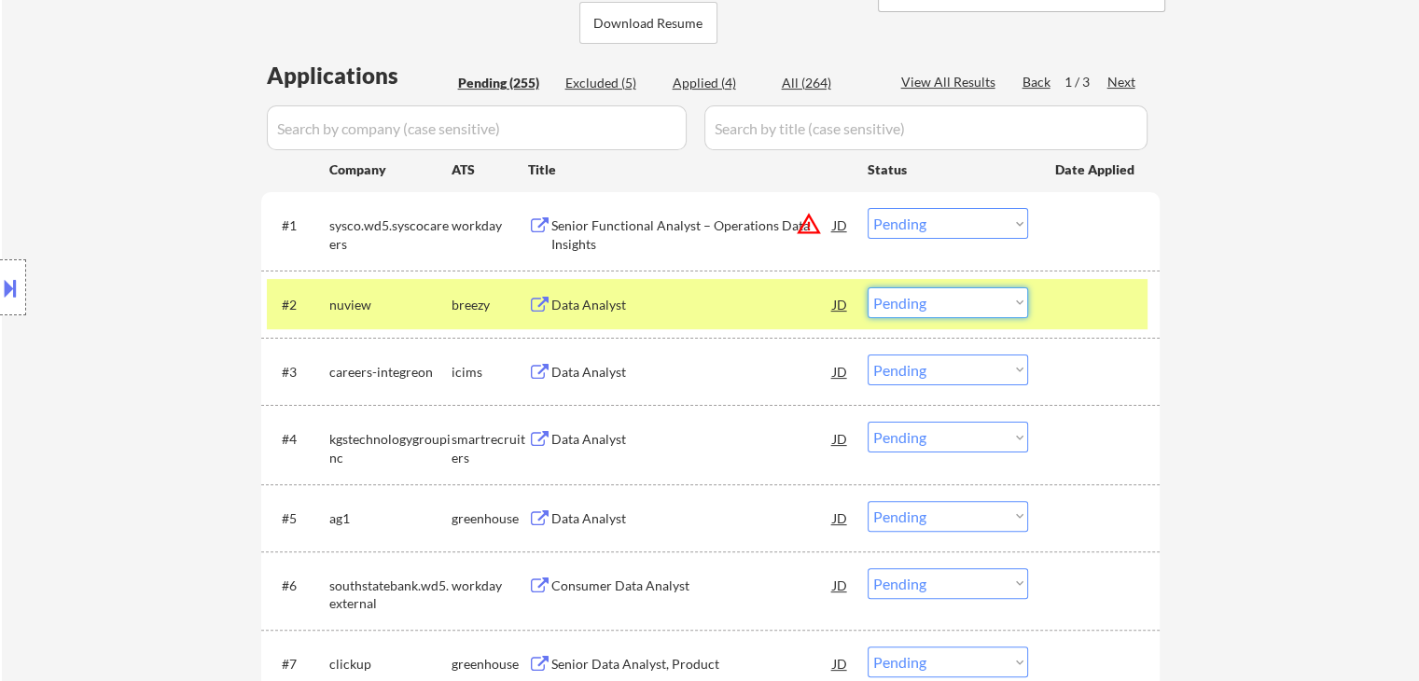
click at [959, 309] on select "Choose an option... Pending Applied Excluded (Questions) Excluded (Expired) Exc…" at bounding box center [947, 302] width 160 height 31
click at [867, 287] on select "Choose an option... Pending Applied Excluded (Questions) Excluded (Expired) Exc…" at bounding box center [947, 302] width 160 height 31
select select ""pending""
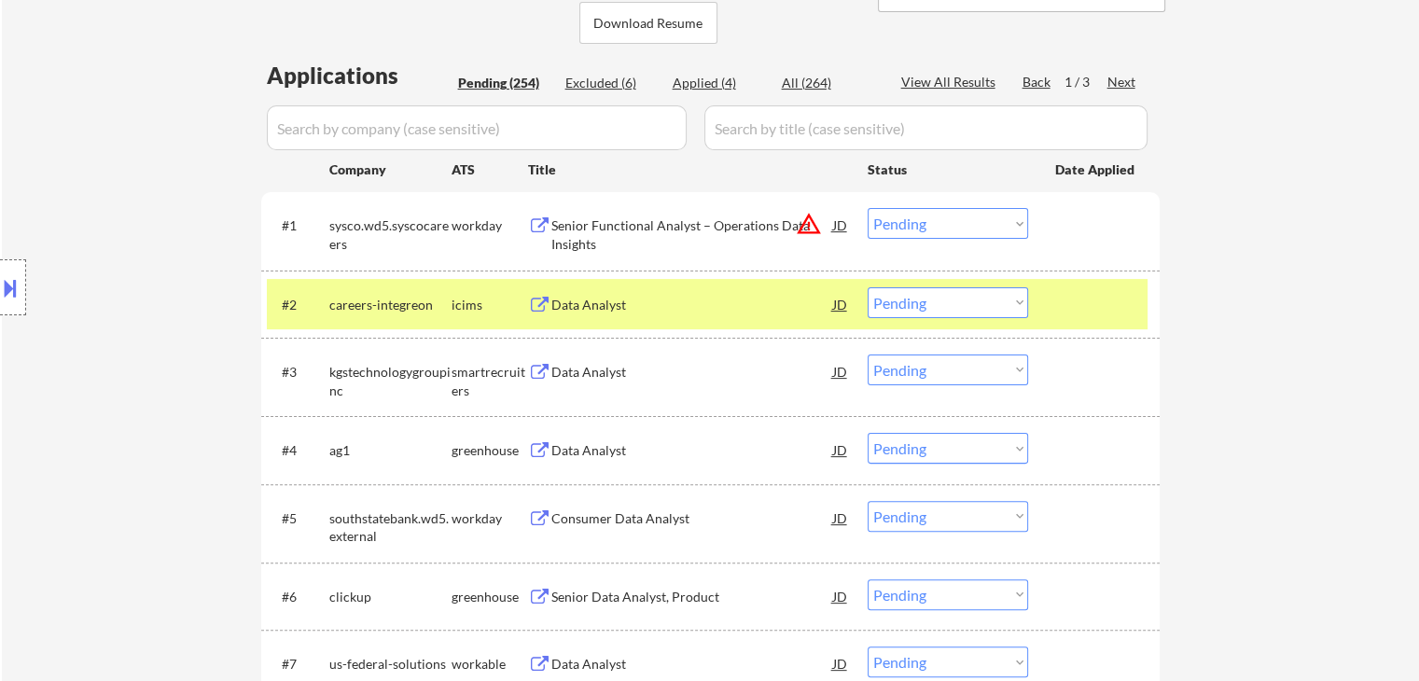
click at [433, 292] on div "careers-integreon" at bounding box center [390, 304] width 122 height 34
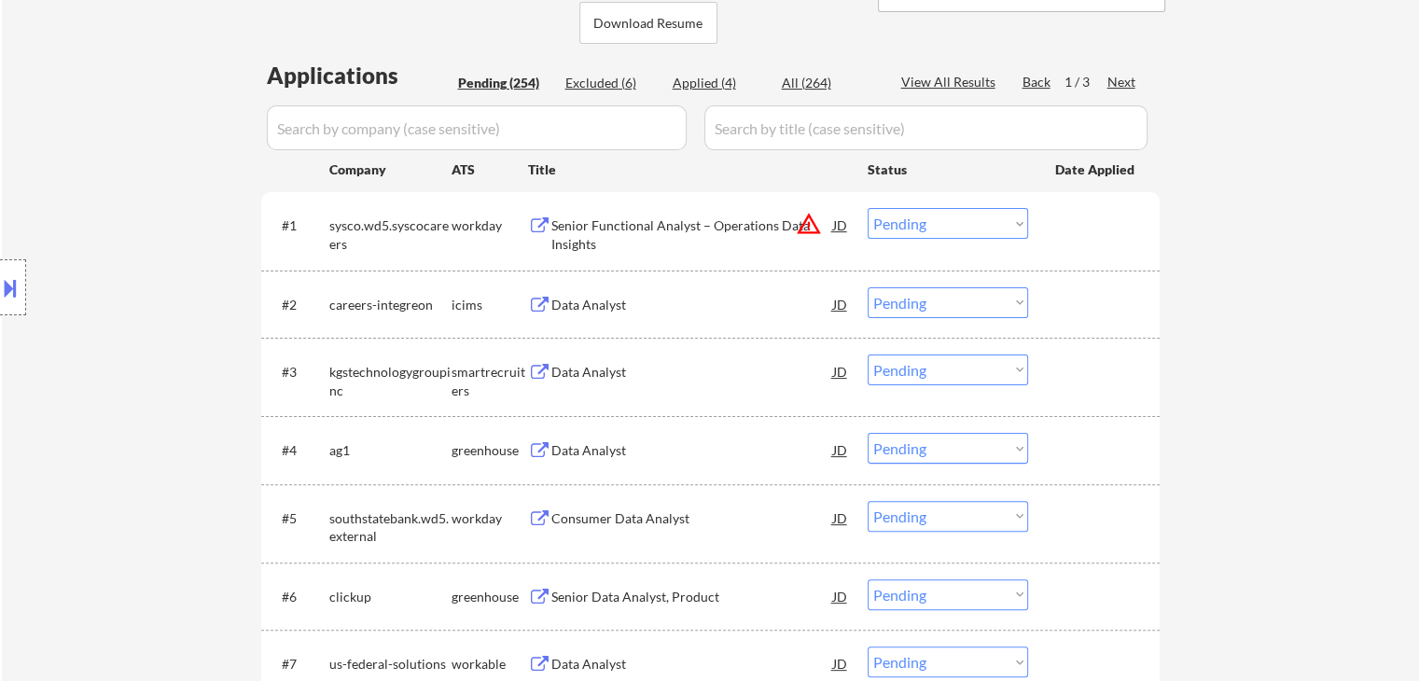
click at [596, 366] on div "Data Analyst" at bounding box center [692, 372] width 282 height 19
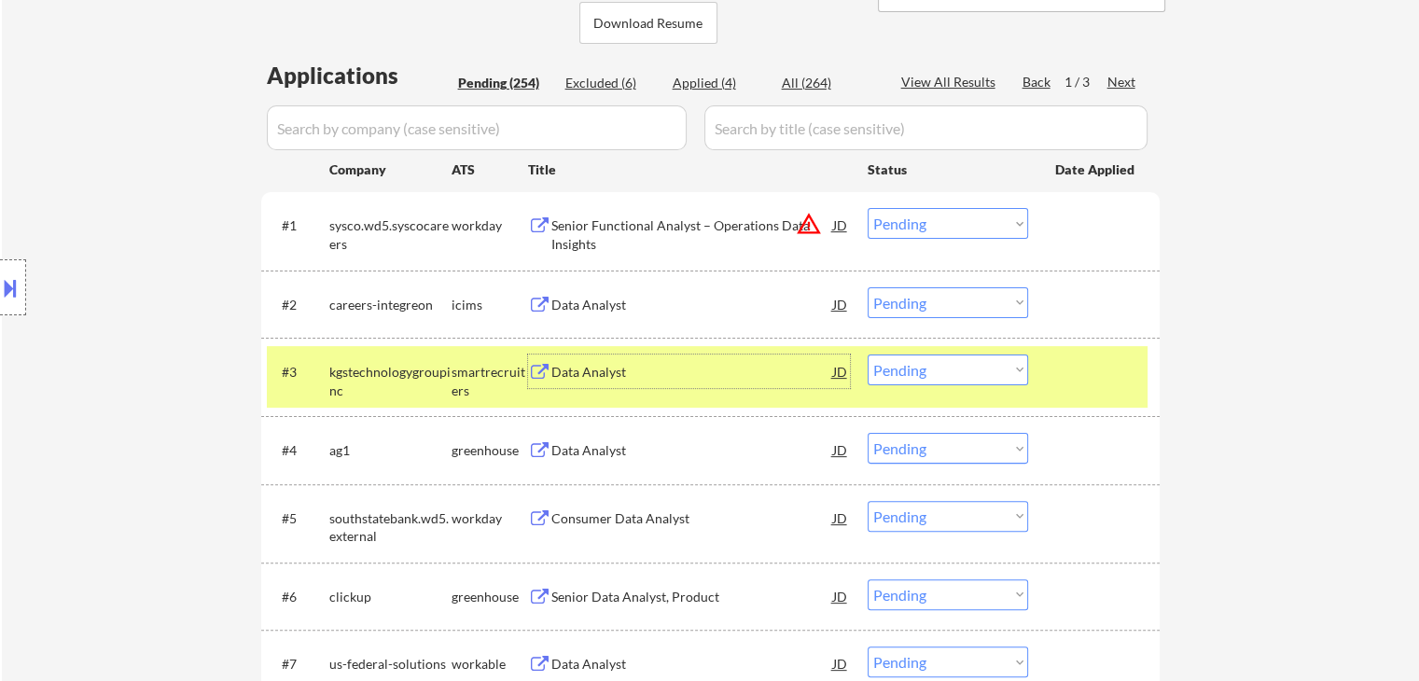
click at [627, 372] on div "Data Analyst" at bounding box center [692, 372] width 282 height 19
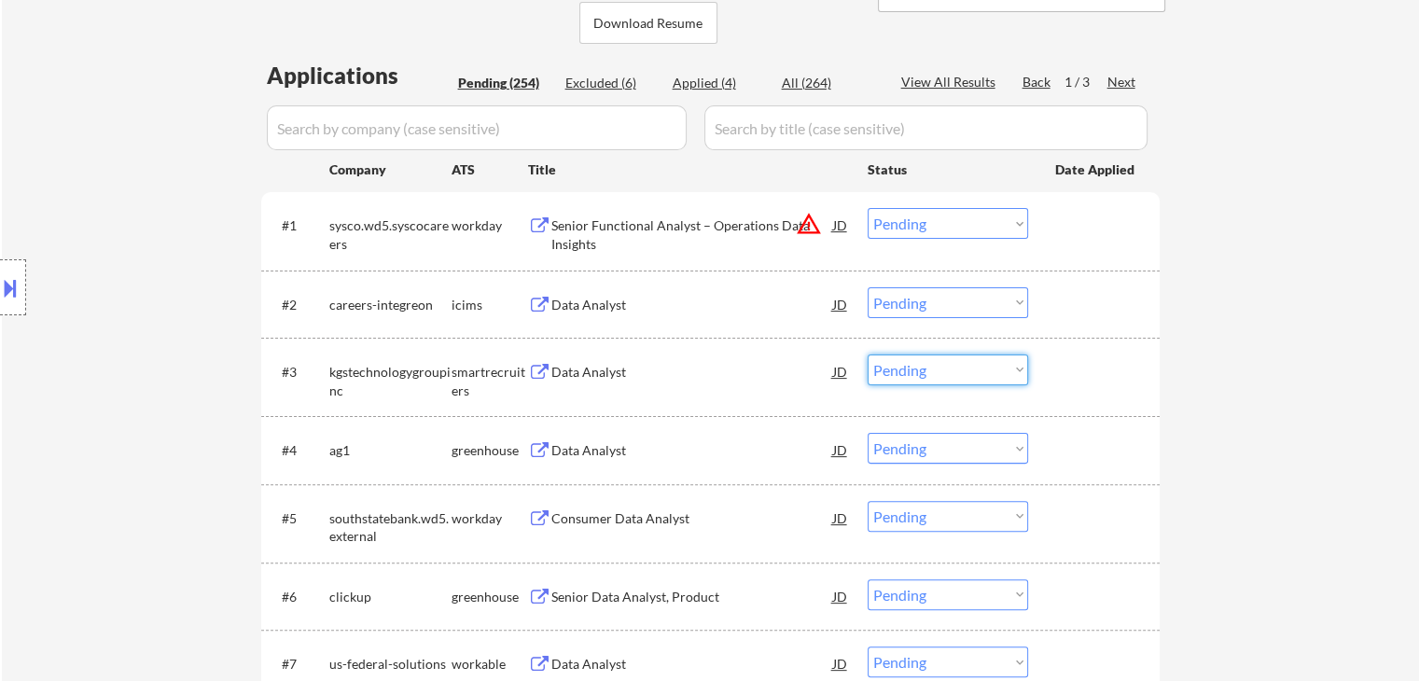
drag, startPoint x: 964, startPoint y: 364, endPoint x: 973, endPoint y: 376, distance: 14.7
click at [965, 364] on select "Choose an option... Pending Applied Excluded (Questions) Excluded (Expired) Exc…" at bounding box center [947, 369] width 160 height 31
click at [867, 354] on select "Choose an option... Pending Applied Excluded (Questions) Excluded (Expired) Exc…" at bounding box center [947, 369] width 160 height 31
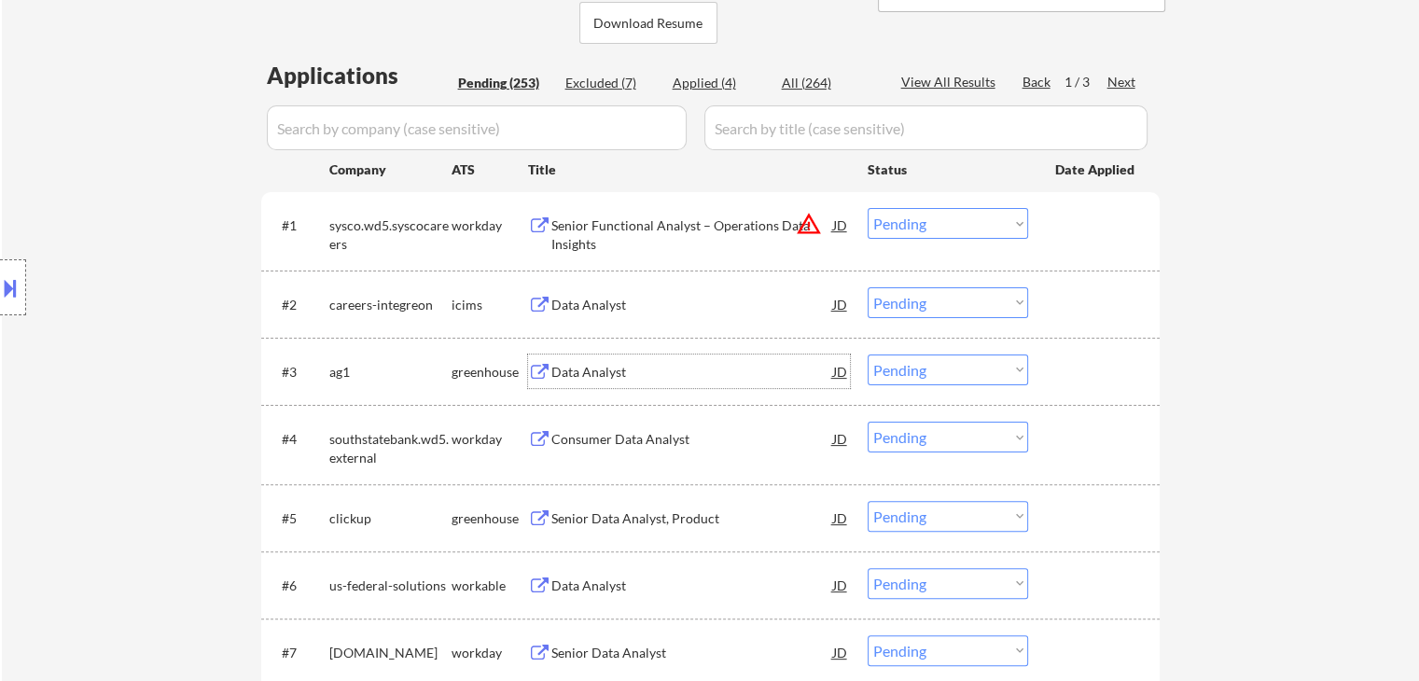
click at [590, 374] on div "Data Analyst" at bounding box center [692, 372] width 282 height 19
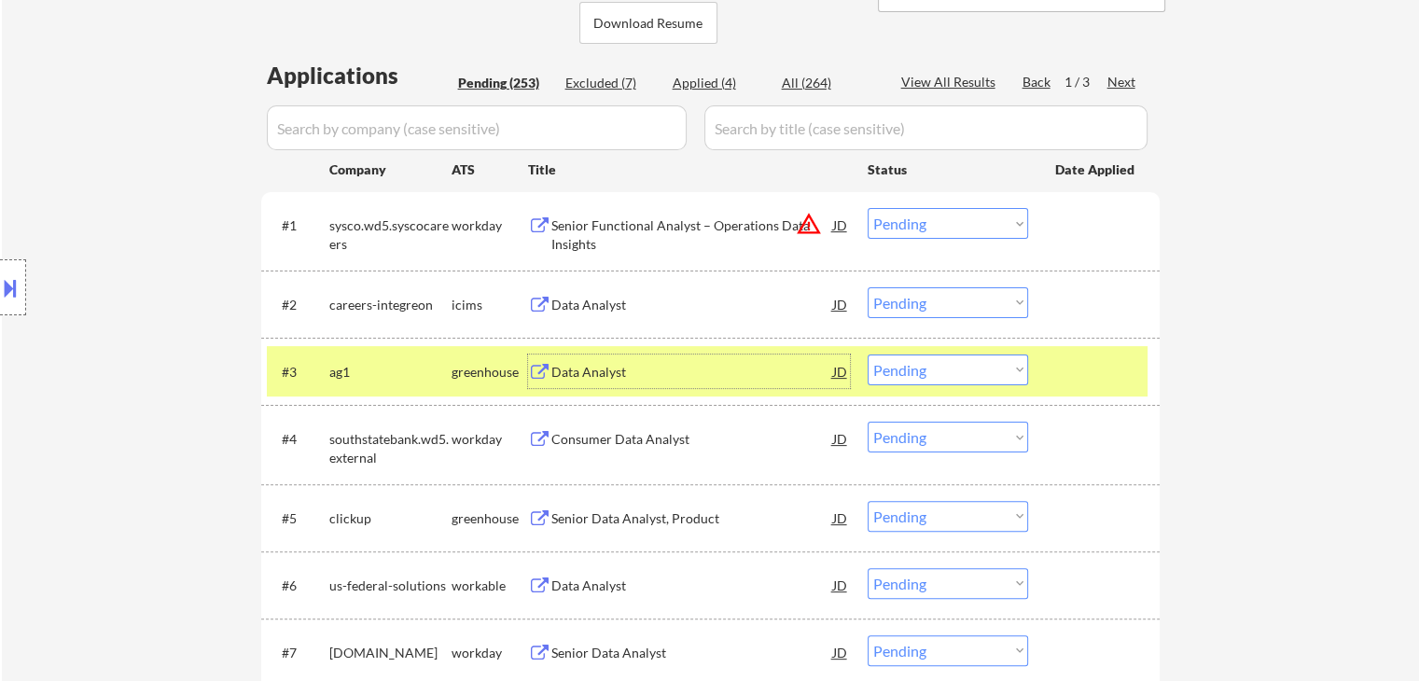
click at [991, 367] on select "Choose an option... Pending Applied Excluded (Questions) Excluded (Expired) Exc…" at bounding box center [947, 369] width 160 height 31
click at [867, 354] on select "Choose an option... Pending Applied Excluded (Questions) Excluded (Expired) Exc…" at bounding box center [947, 369] width 160 height 31
select select ""pending""
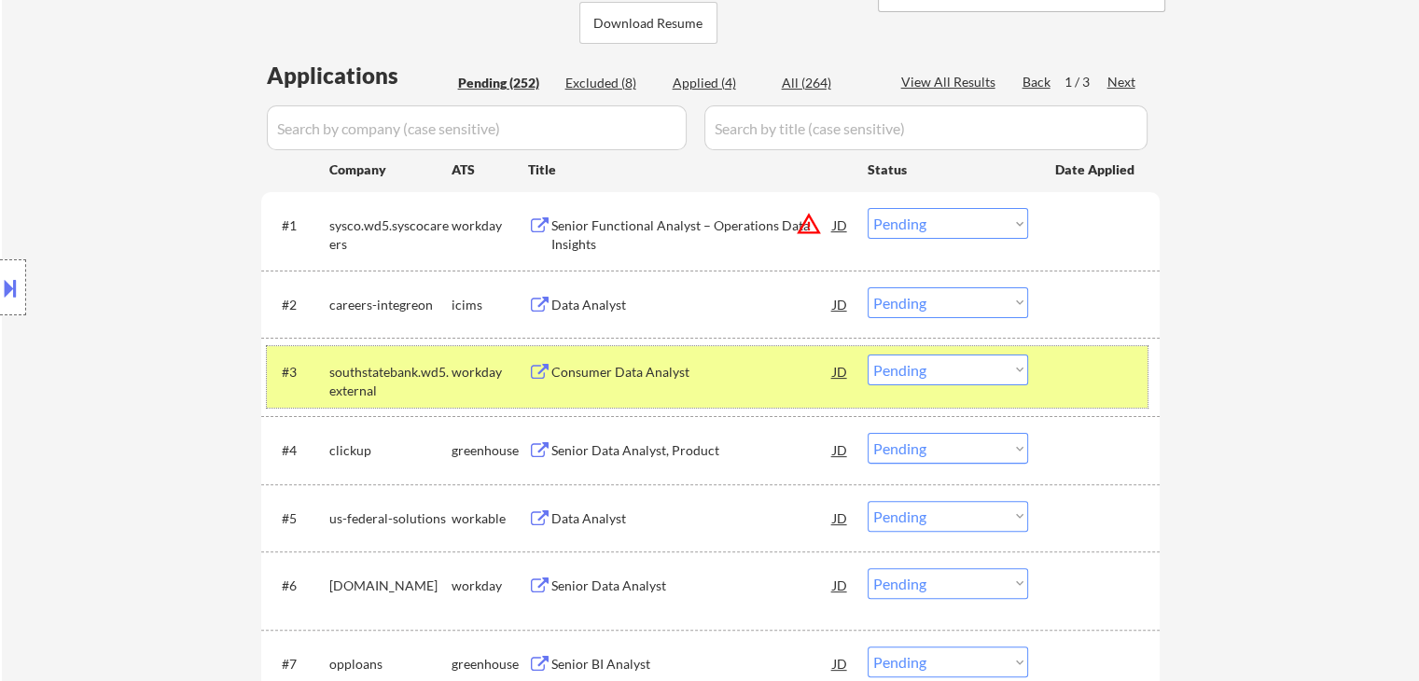
click at [470, 367] on div "workday" at bounding box center [489, 372] width 76 height 19
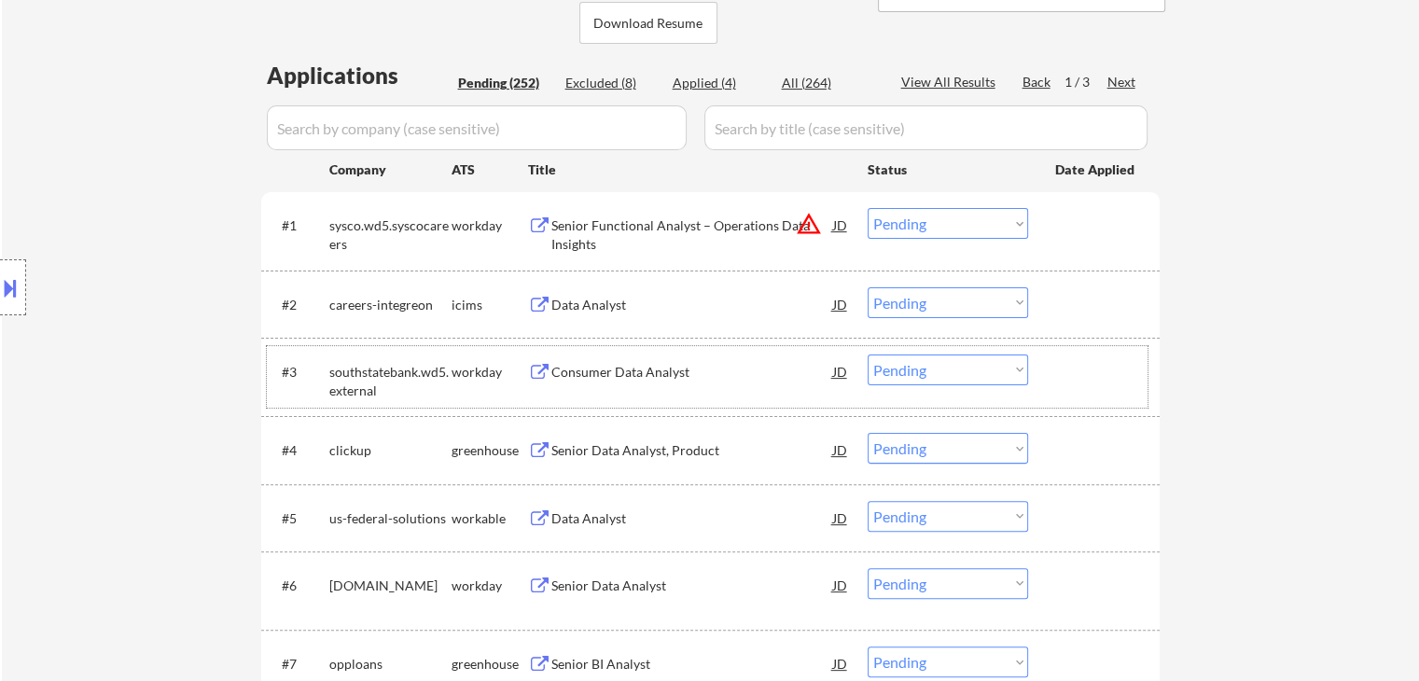
click at [621, 460] on div "Senior Data Analyst, Product" at bounding box center [692, 450] width 282 height 34
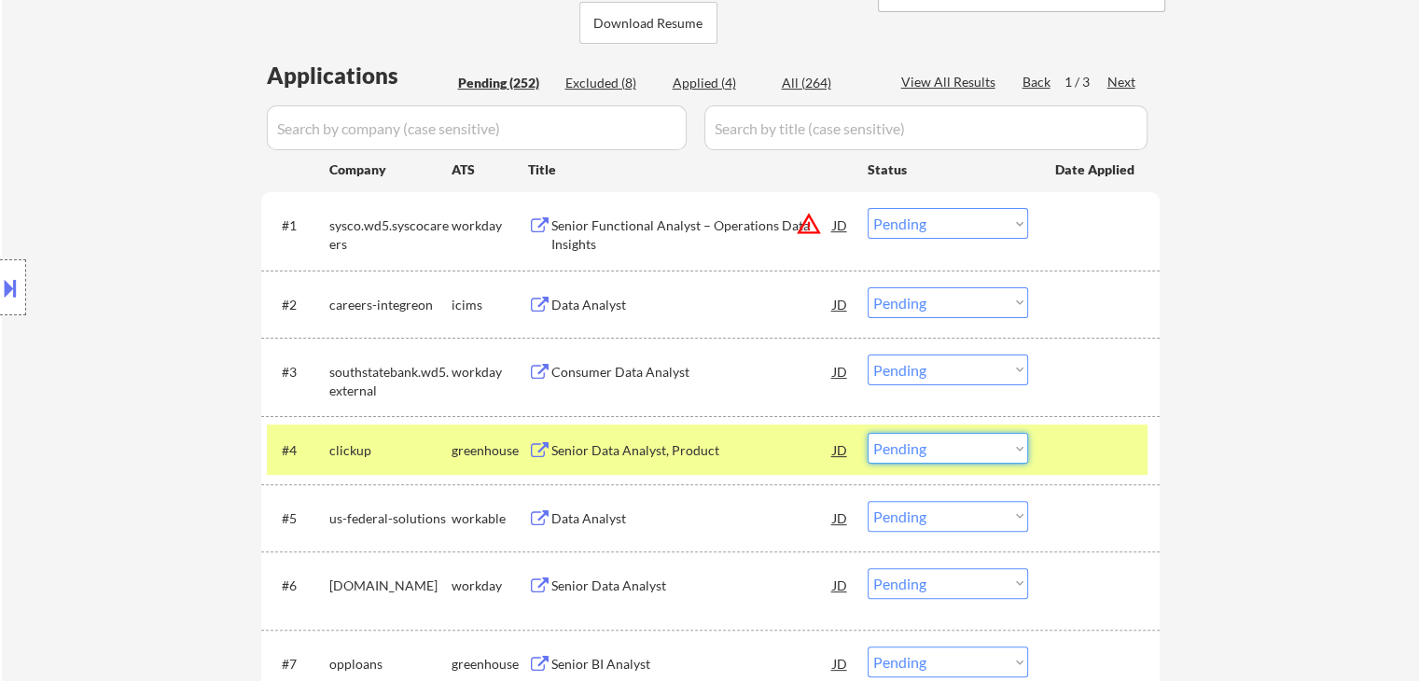
drag, startPoint x: 949, startPoint y: 440, endPoint x: 960, endPoint y: 454, distance: 17.3
click at [949, 442] on select "Choose an option... Pending Applied Excluded (Questions) Excluded (Expired) Exc…" at bounding box center [947, 448] width 160 height 31
click at [867, 433] on select "Choose an option... Pending Applied Excluded (Questions) Excluded (Expired) Exc…" at bounding box center [947, 448] width 160 height 31
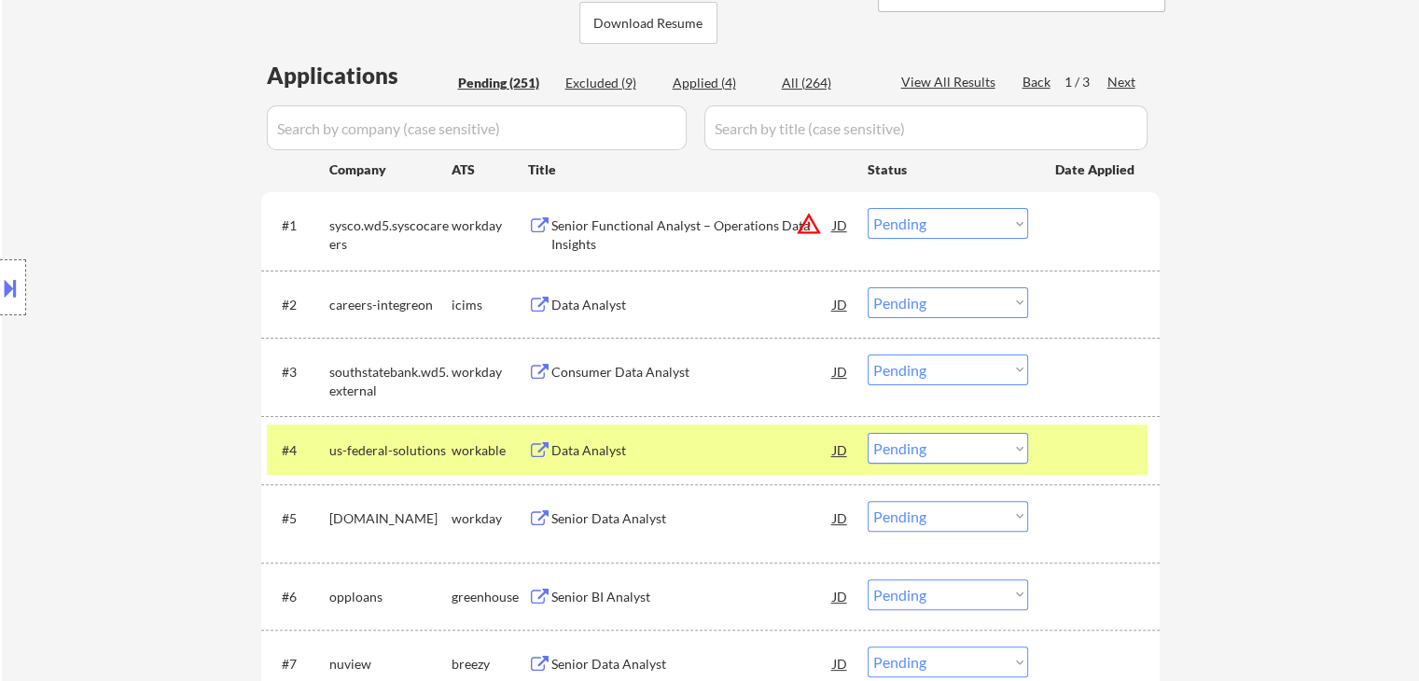
click at [678, 449] on div "Data Analyst" at bounding box center [692, 450] width 282 height 19
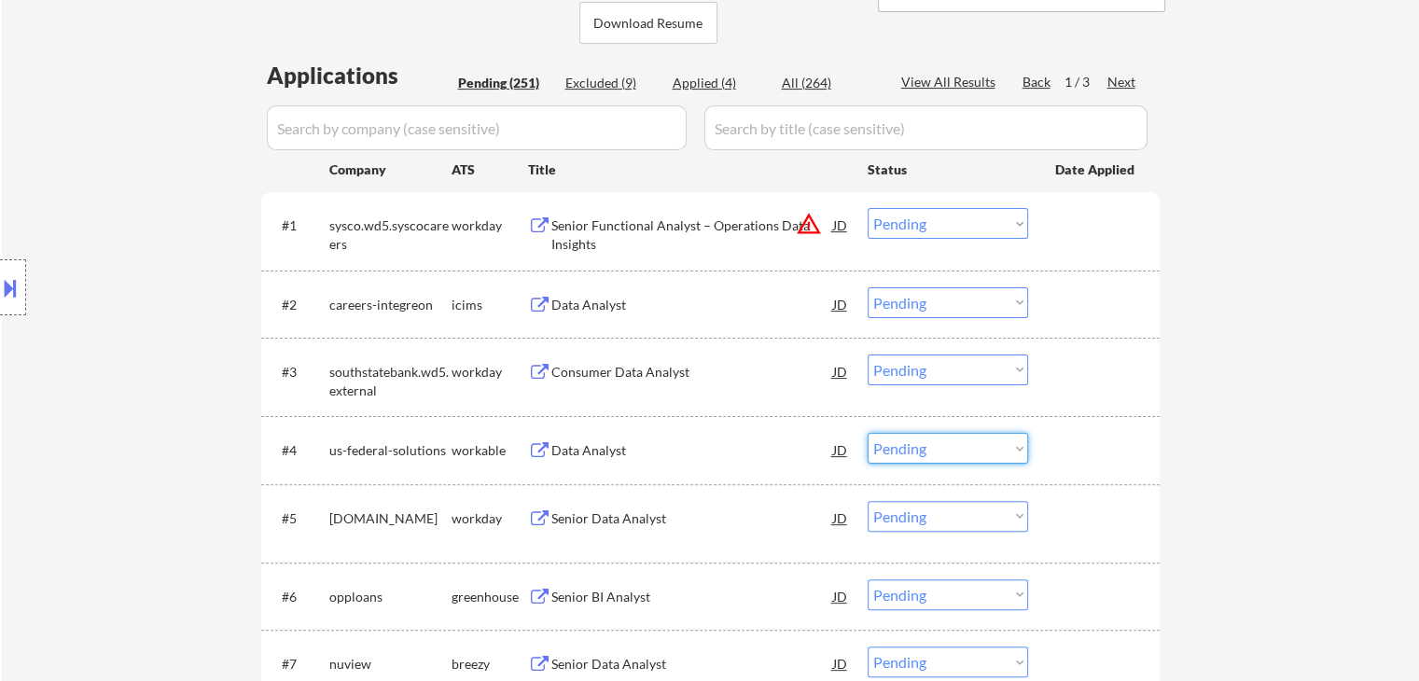
click at [951, 440] on select "Choose an option... Pending Applied Excluded (Questions) Excluded (Expired) Exc…" at bounding box center [947, 448] width 160 height 31
click at [867, 433] on select "Choose an option... Pending Applied Excluded (Questions) Excluded (Expired) Exc…" at bounding box center [947, 448] width 160 height 31
select select ""pending""
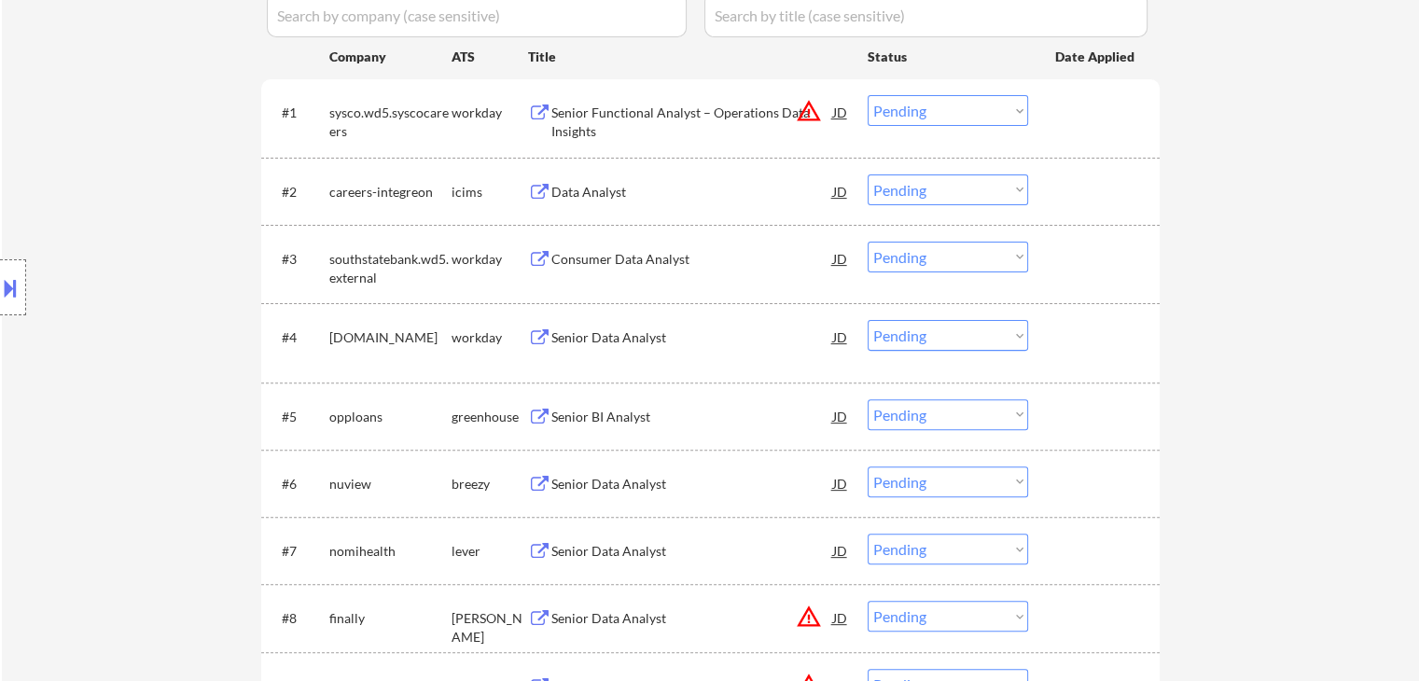
scroll to position [610, 0]
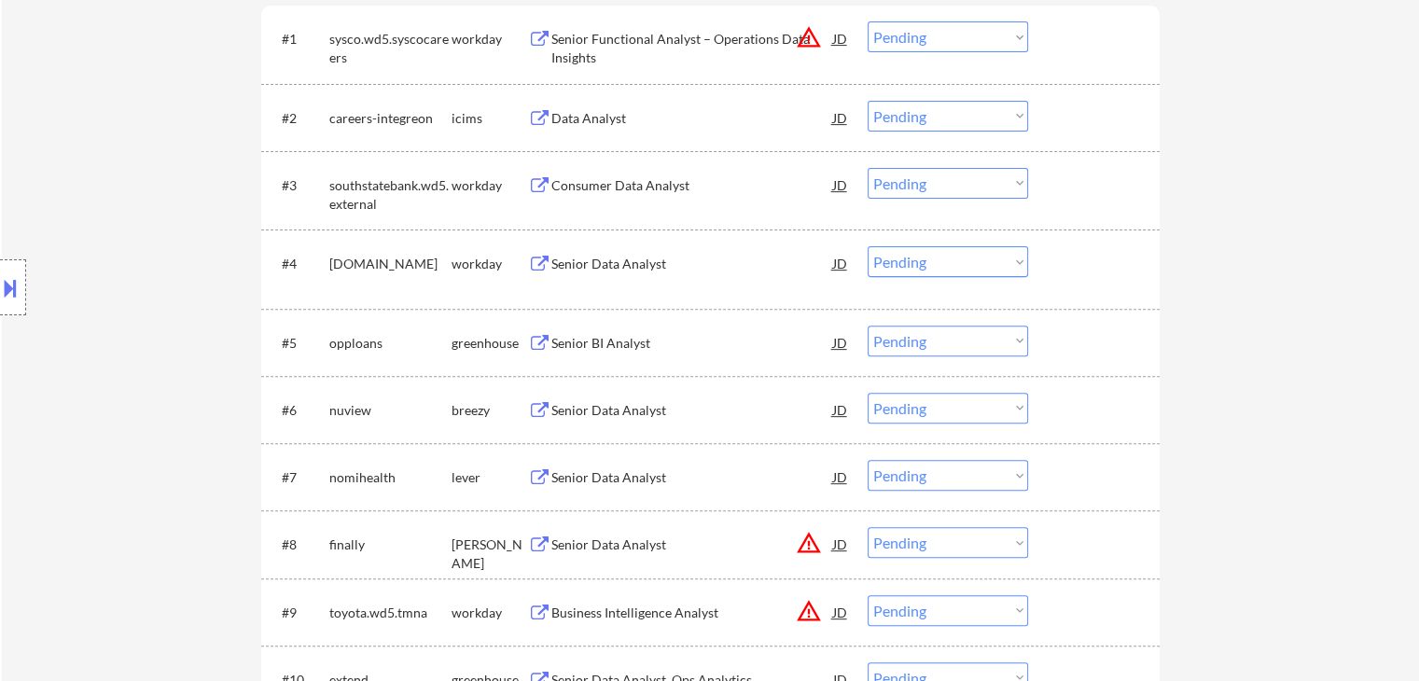
click at [631, 329] on div "Senior BI Analyst" at bounding box center [692, 343] width 282 height 34
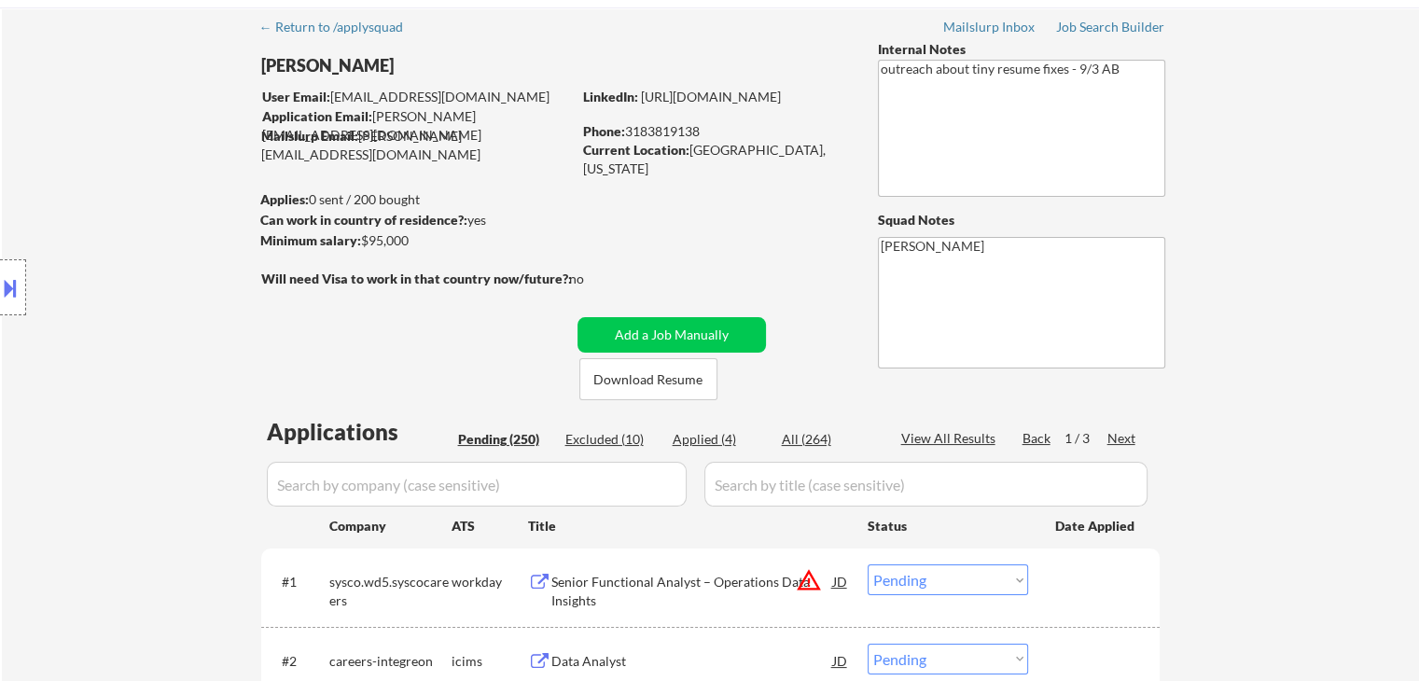
scroll to position [0, 0]
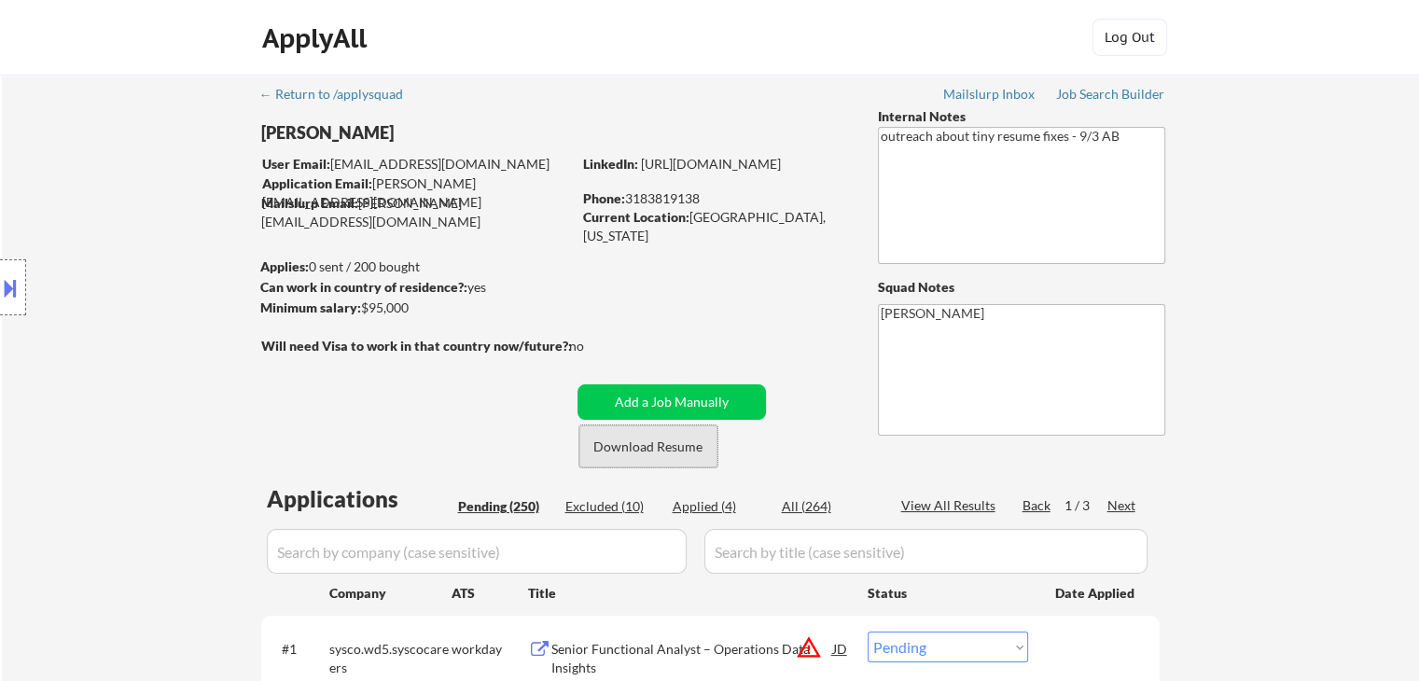
click at [693, 452] on button "Download Resume" at bounding box center [648, 446] width 138 height 42
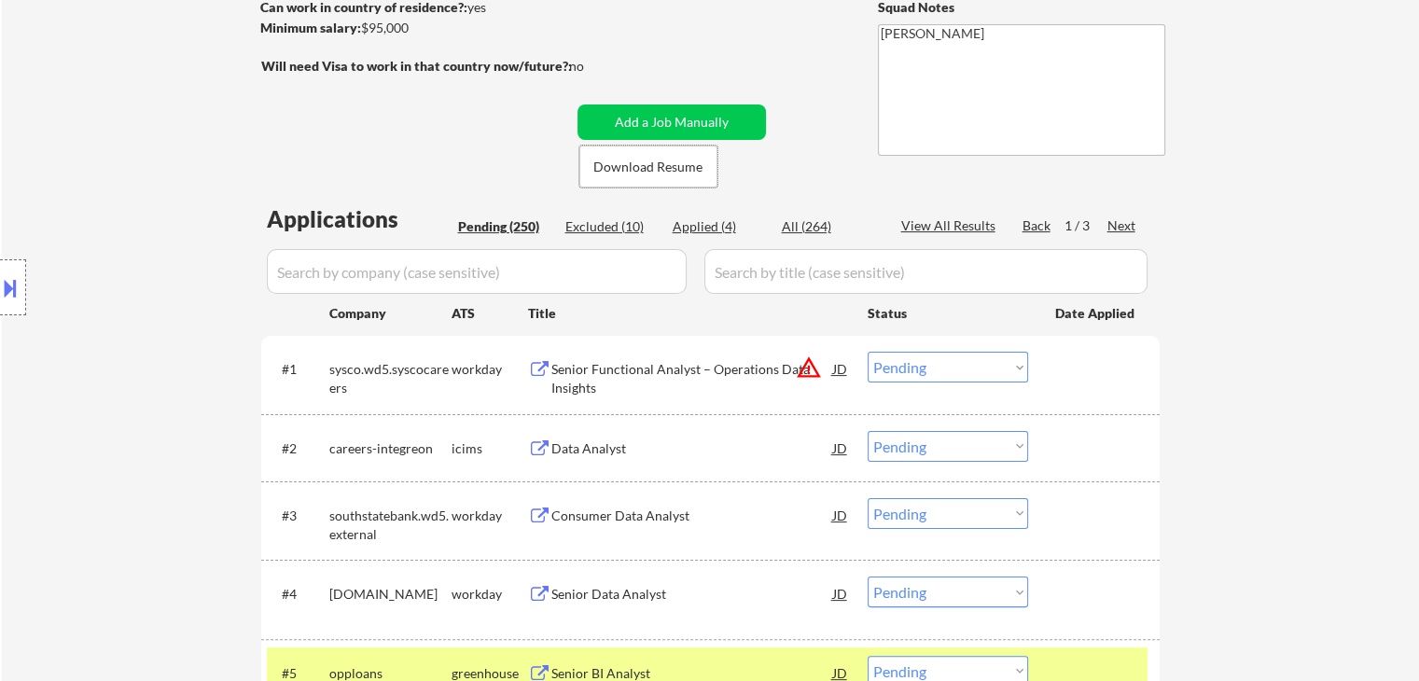
scroll to position [560, 0]
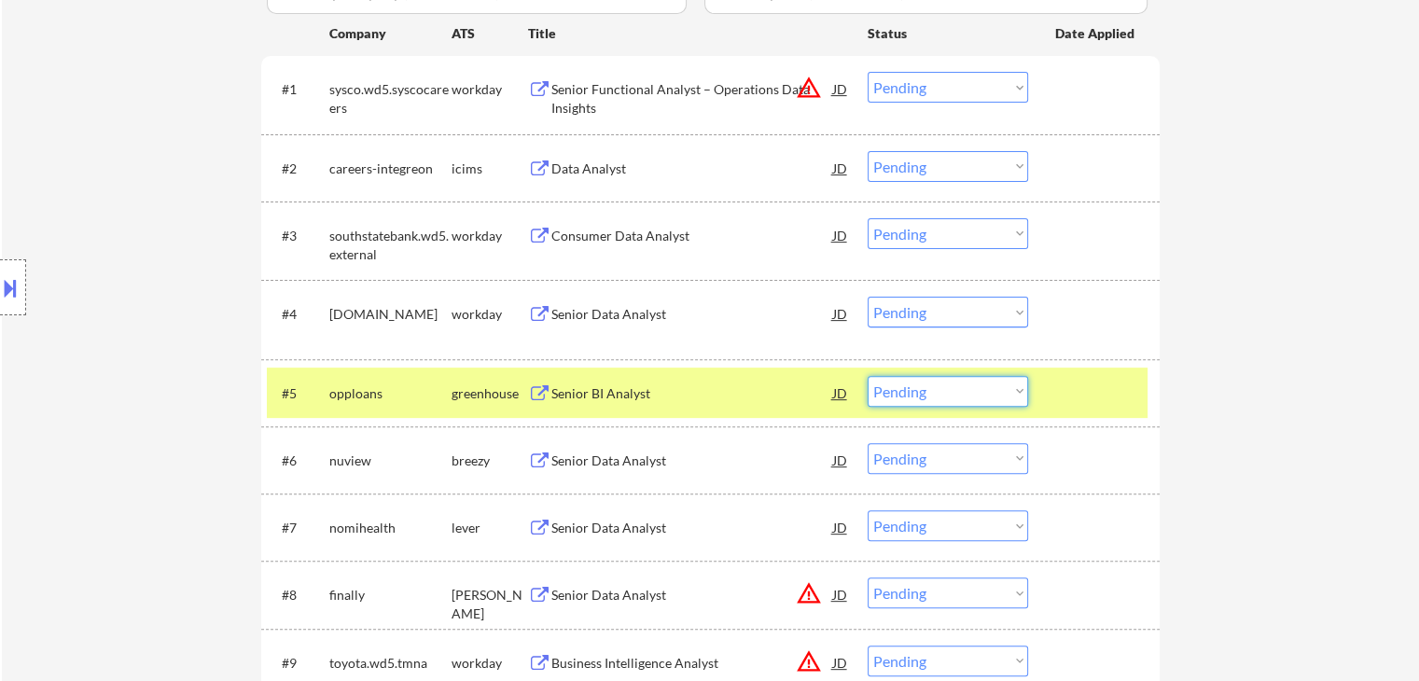
click at [971, 395] on select "Choose an option... Pending Applied Excluded (Questions) Excluded (Expired) Exc…" at bounding box center [947, 391] width 160 height 31
click at [867, 376] on select "Choose an option... Pending Applied Excluded (Questions) Excluded (Expired) Exc…" at bounding box center [947, 391] width 160 height 31
select select ""pending""
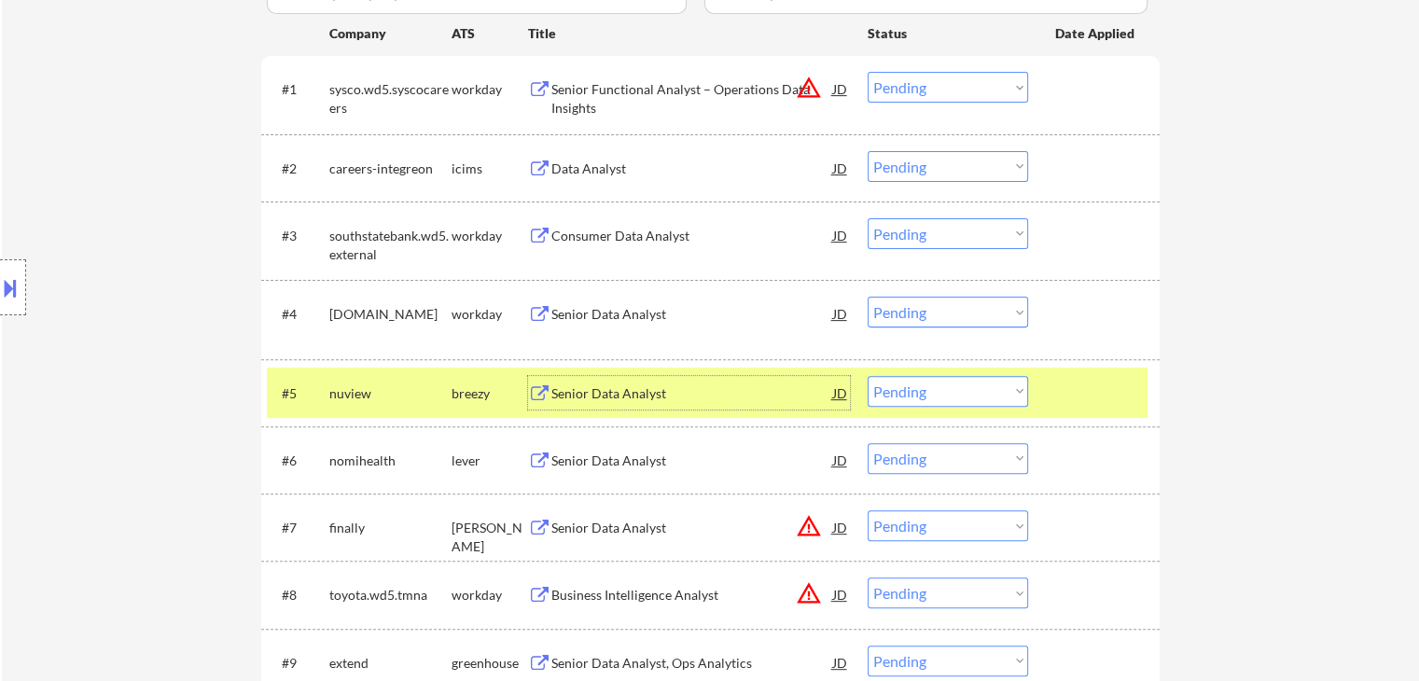
click at [599, 408] on div "Senior Data Analyst" at bounding box center [692, 393] width 282 height 34
